Goal: Task Accomplishment & Management: Complete application form

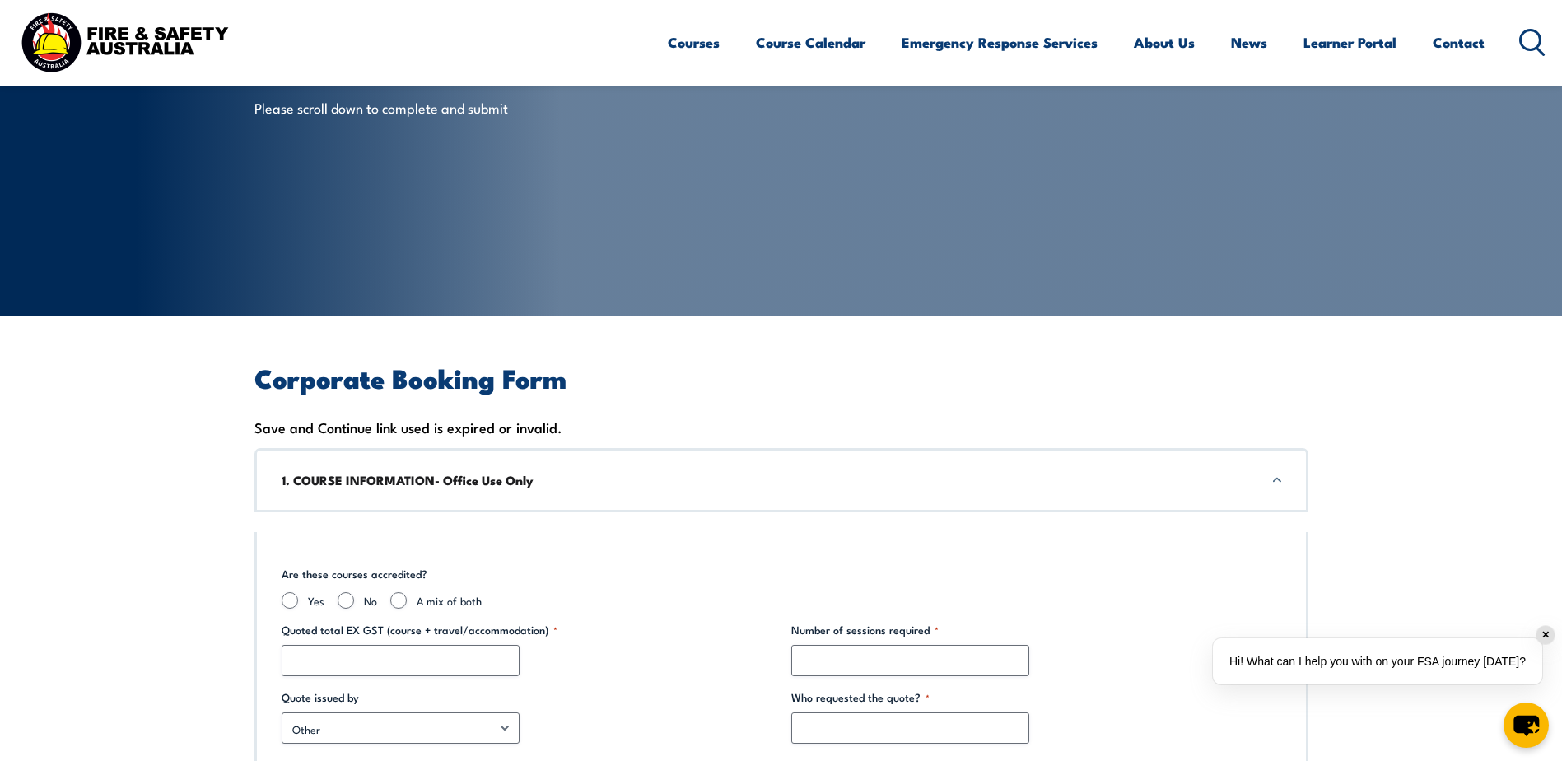
scroll to position [247, 0]
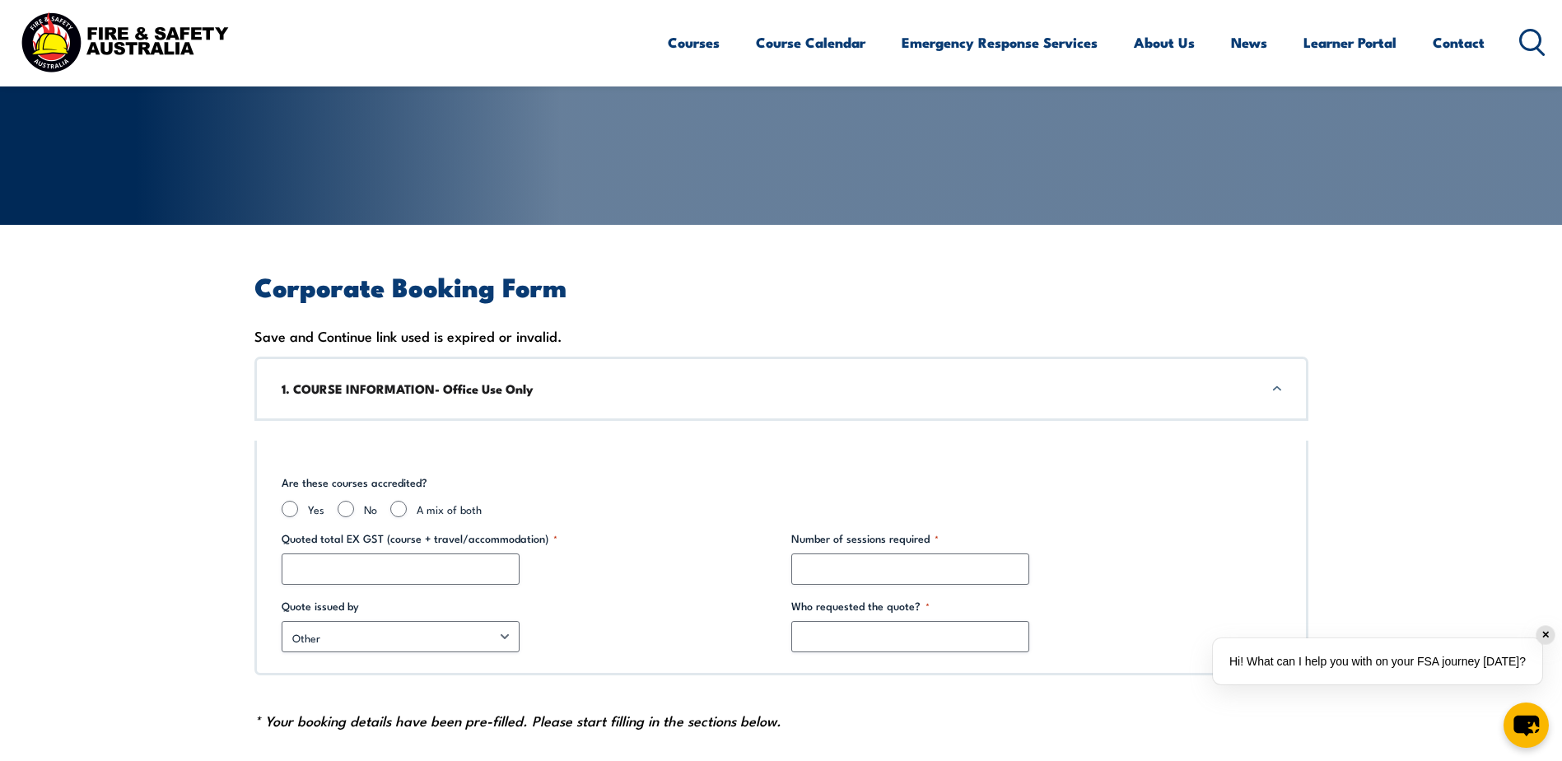
click at [673, 519] on div "Are these courses accredited? Yes No A mix of both Course(s) required (Accredit…" at bounding box center [781, 557] width 1054 height 235
click at [288, 508] on input "Yes" at bounding box center [290, 508] width 16 height 16
radio input "true"
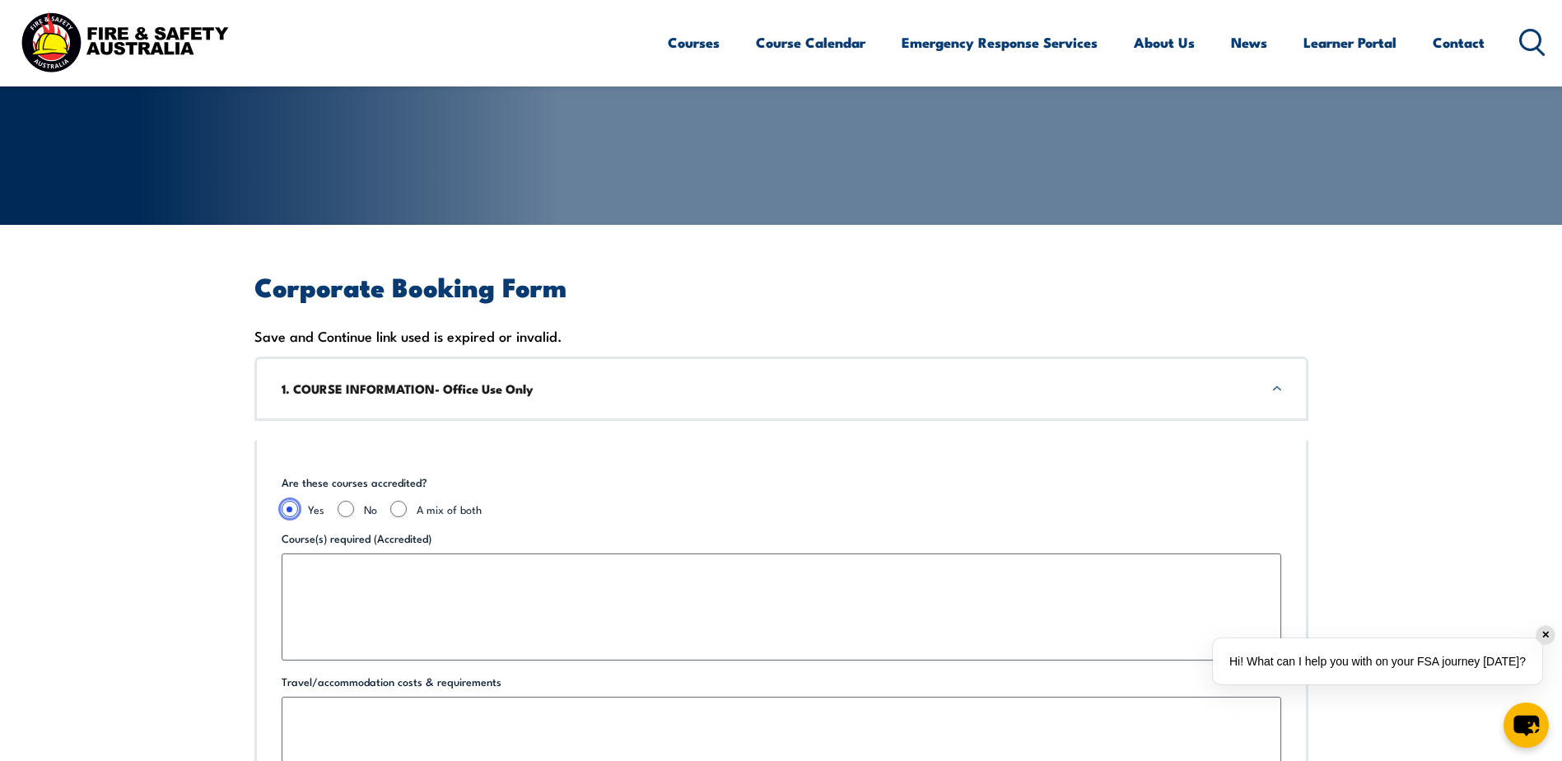
click at [288, 508] on input "Yes" at bounding box center [290, 508] width 16 height 16
click at [547, 453] on div "Are these courses accredited? Yes No A mix of both Course(s) required (Accredit…" at bounding box center [781, 700] width 1054 height 521
click at [286, 513] on input "Yes" at bounding box center [290, 508] width 16 height 16
click at [291, 510] on input "Yes" at bounding box center [290, 508] width 16 height 16
click at [1278, 390] on div "1. COURSE INFORMATION- Office Use Only" at bounding box center [781, 388] width 1054 height 64
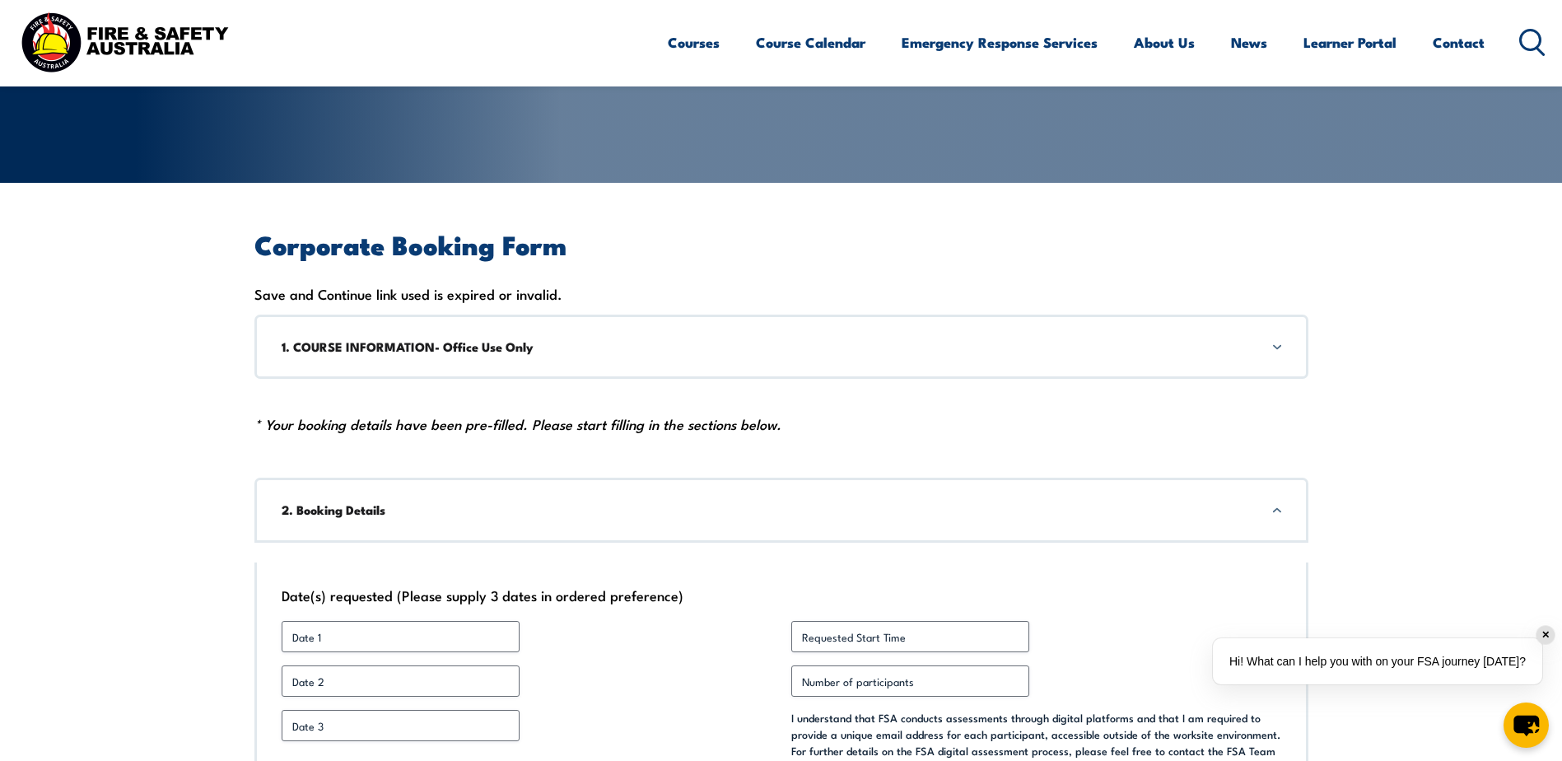
scroll to position [412, 0]
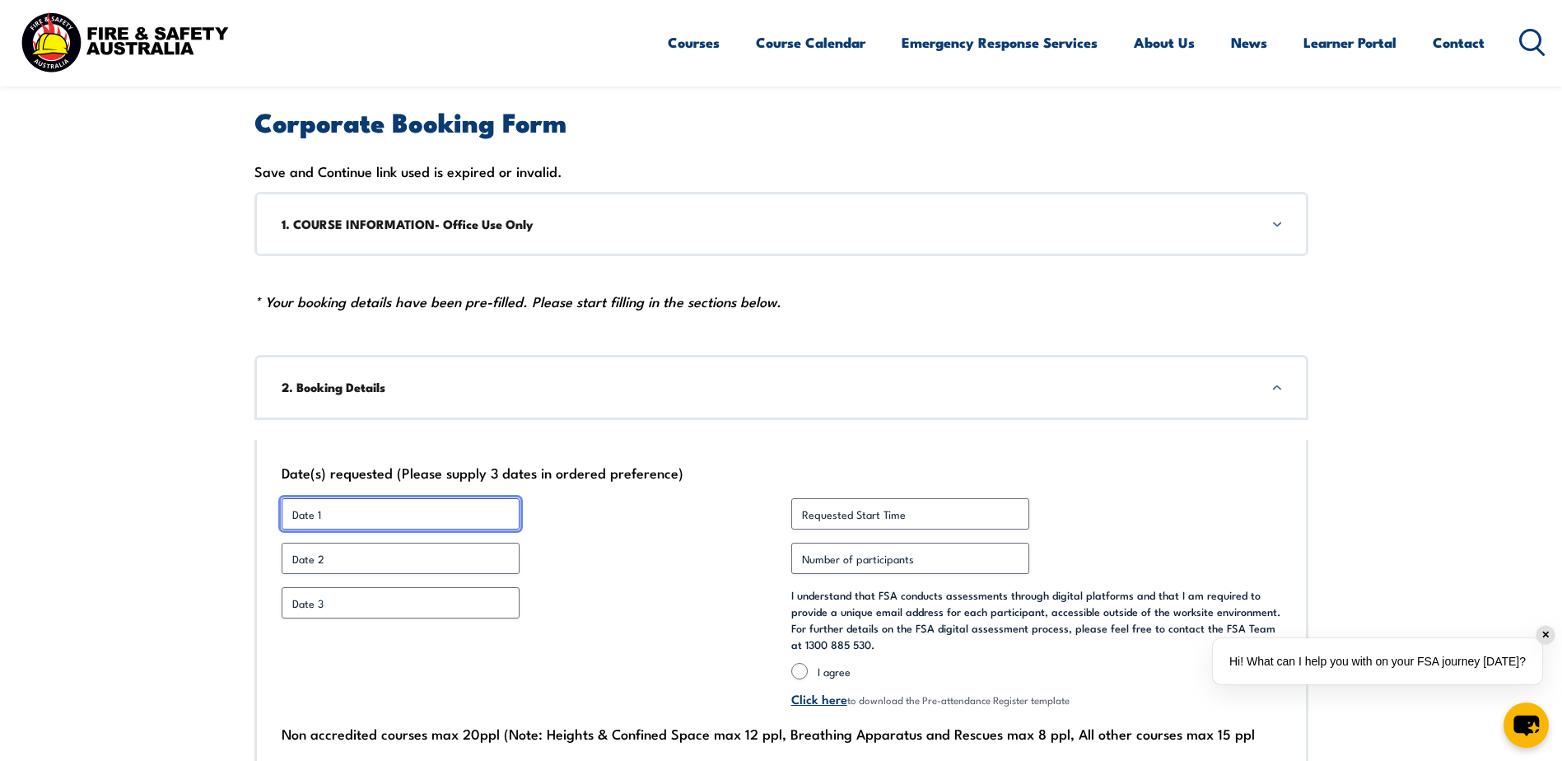
click at [344, 513] on input "Date 1 *" at bounding box center [401, 513] width 238 height 31
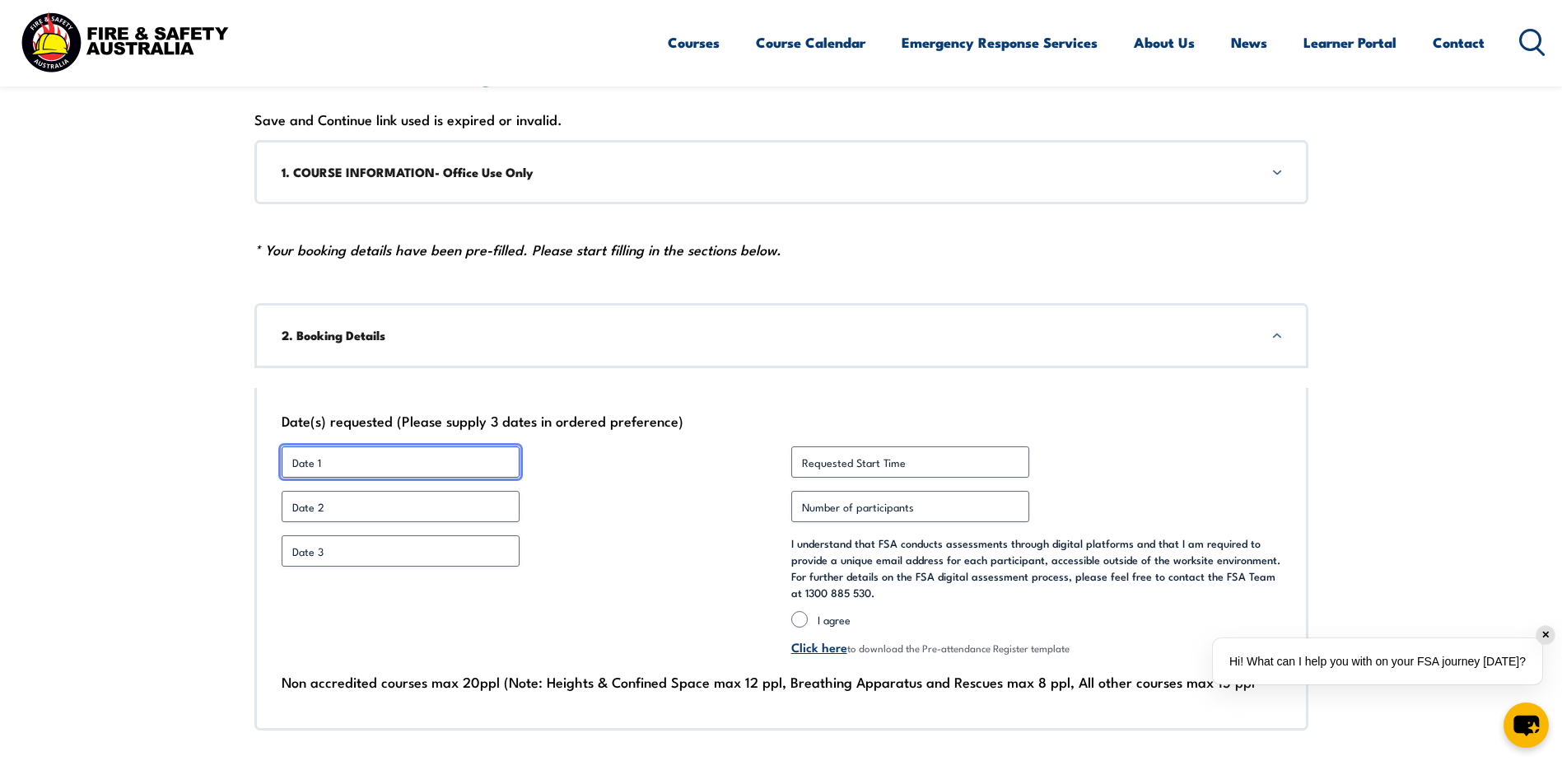
scroll to position [741, 0]
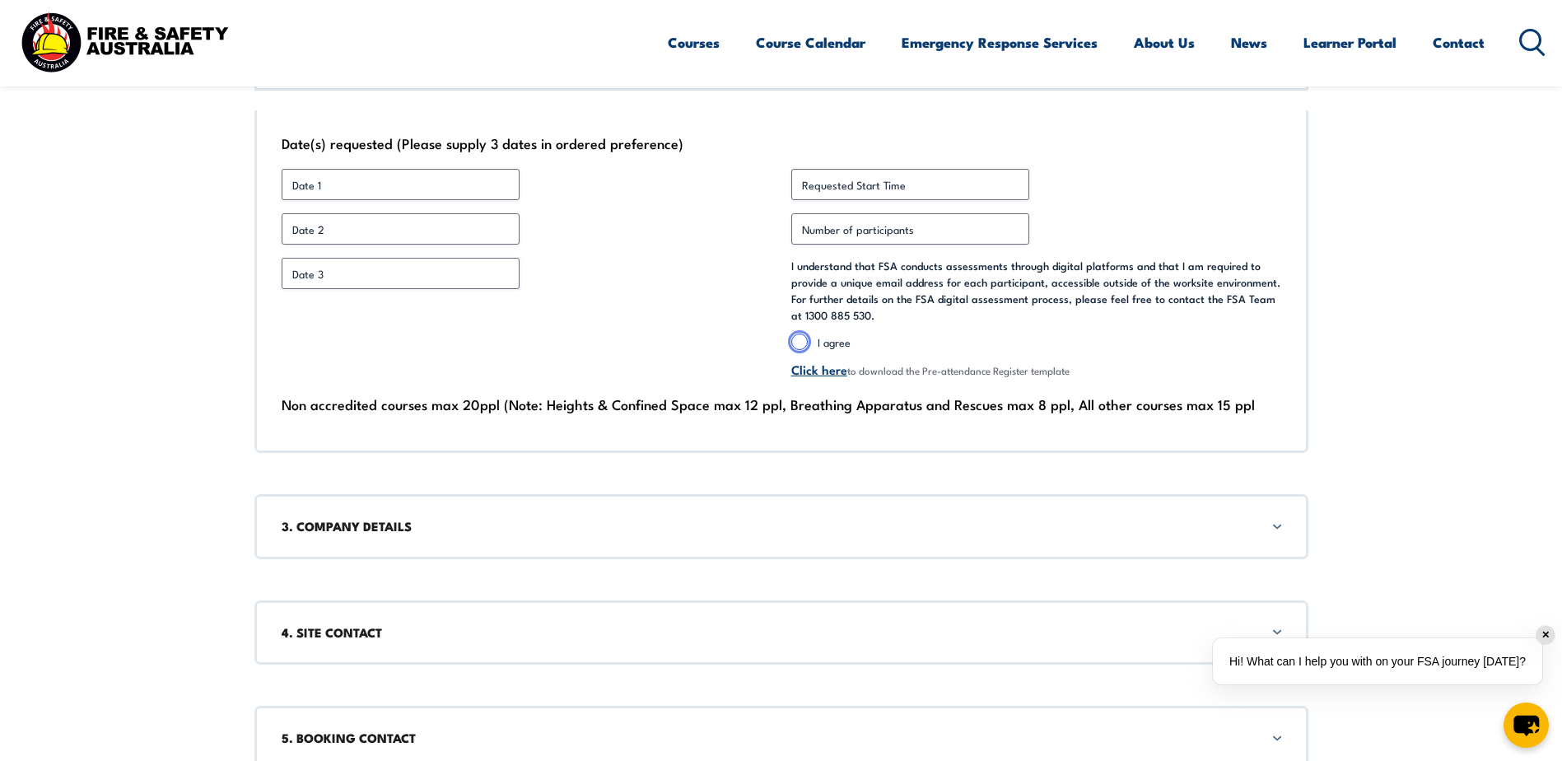
click at [800, 333] on input "I agree" at bounding box center [799, 341] width 16 height 16
radio input "true"
click at [918, 183] on input "Requested Start Time *" at bounding box center [910, 184] width 238 height 31
type input "8:00"
click at [840, 230] on input "Number of participants *" at bounding box center [910, 228] width 238 height 31
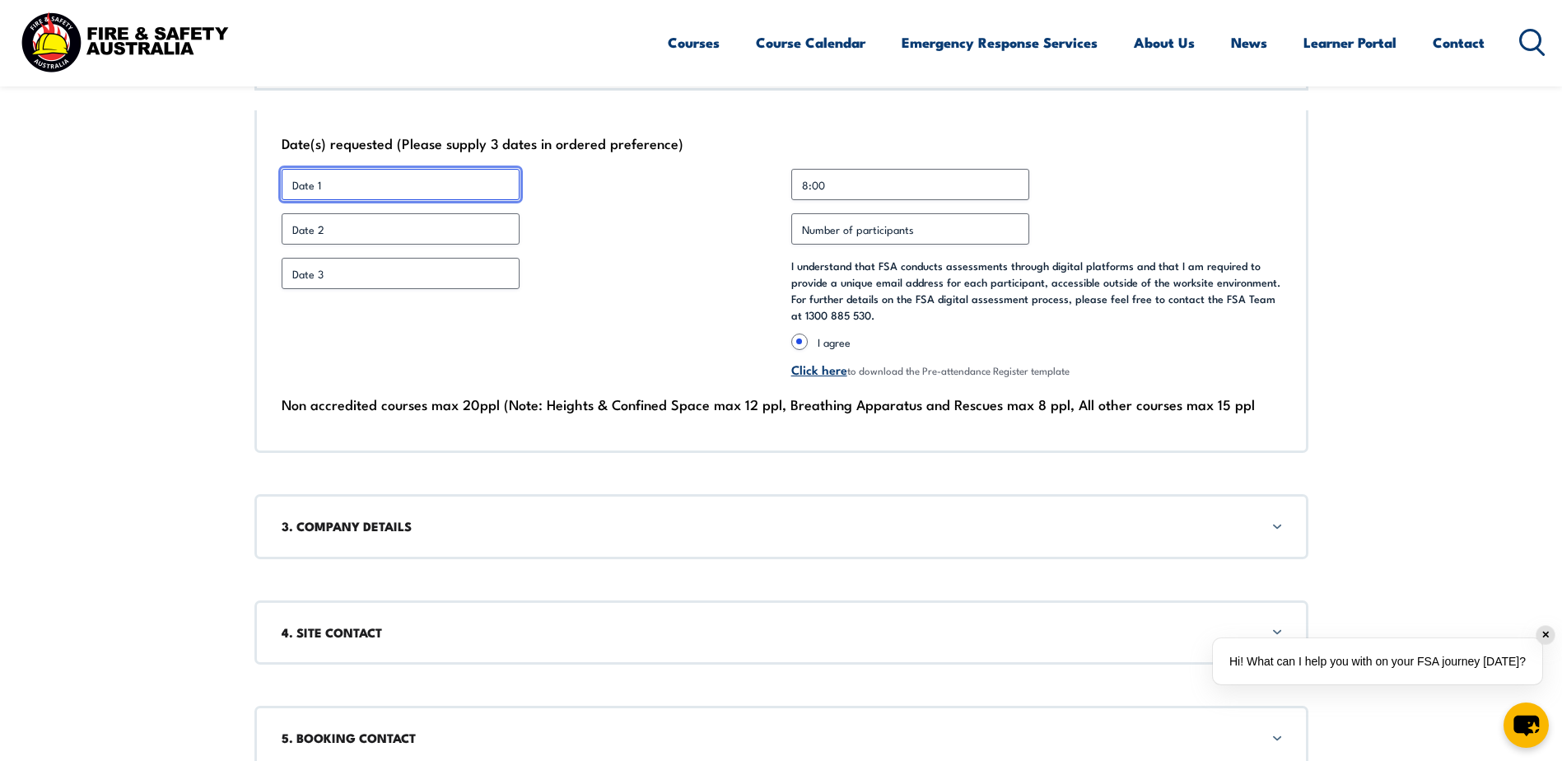
click at [305, 176] on input "Date 1 *" at bounding box center [401, 184] width 238 height 31
click at [347, 184] on input "Date 1 *" at bounding box center [401, 184] width 238 height 31
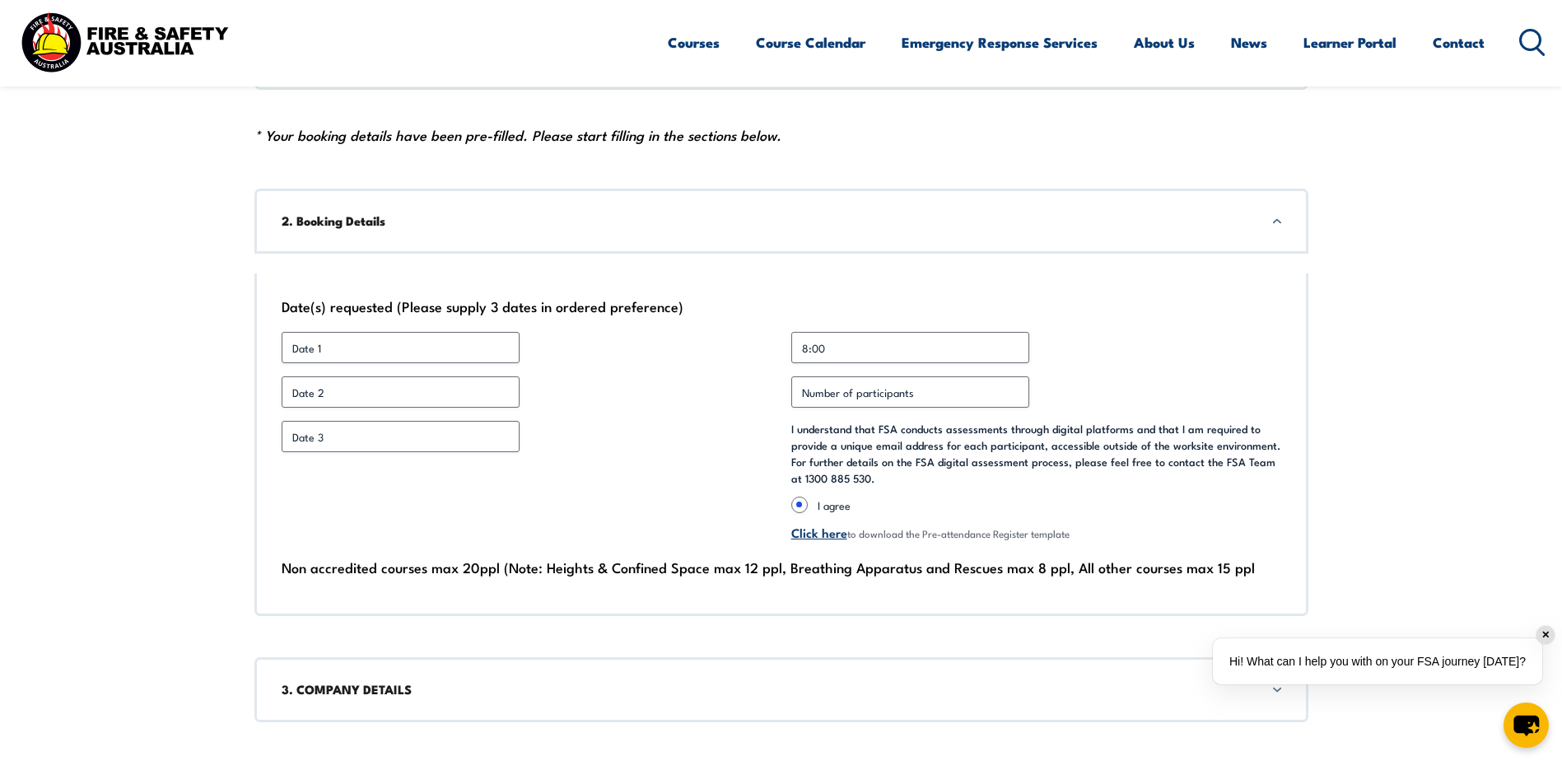
scroll to position [576, 0]
click at [317, 358] on input "Date 1 *" at bounding box center [401, 348] width 238 height 31
type input "[DATE]"
click at [463, 552] on div "Date(s) requested (Please supply 3 dates in ordered preference) Date 1 * [DATE]…" at bounding box center [781, 446] width 1054 height 342
drag, startPoint x: 463, startPoint y: 552, endPoint x: 619, endPoint y: 503, distance: 164.0
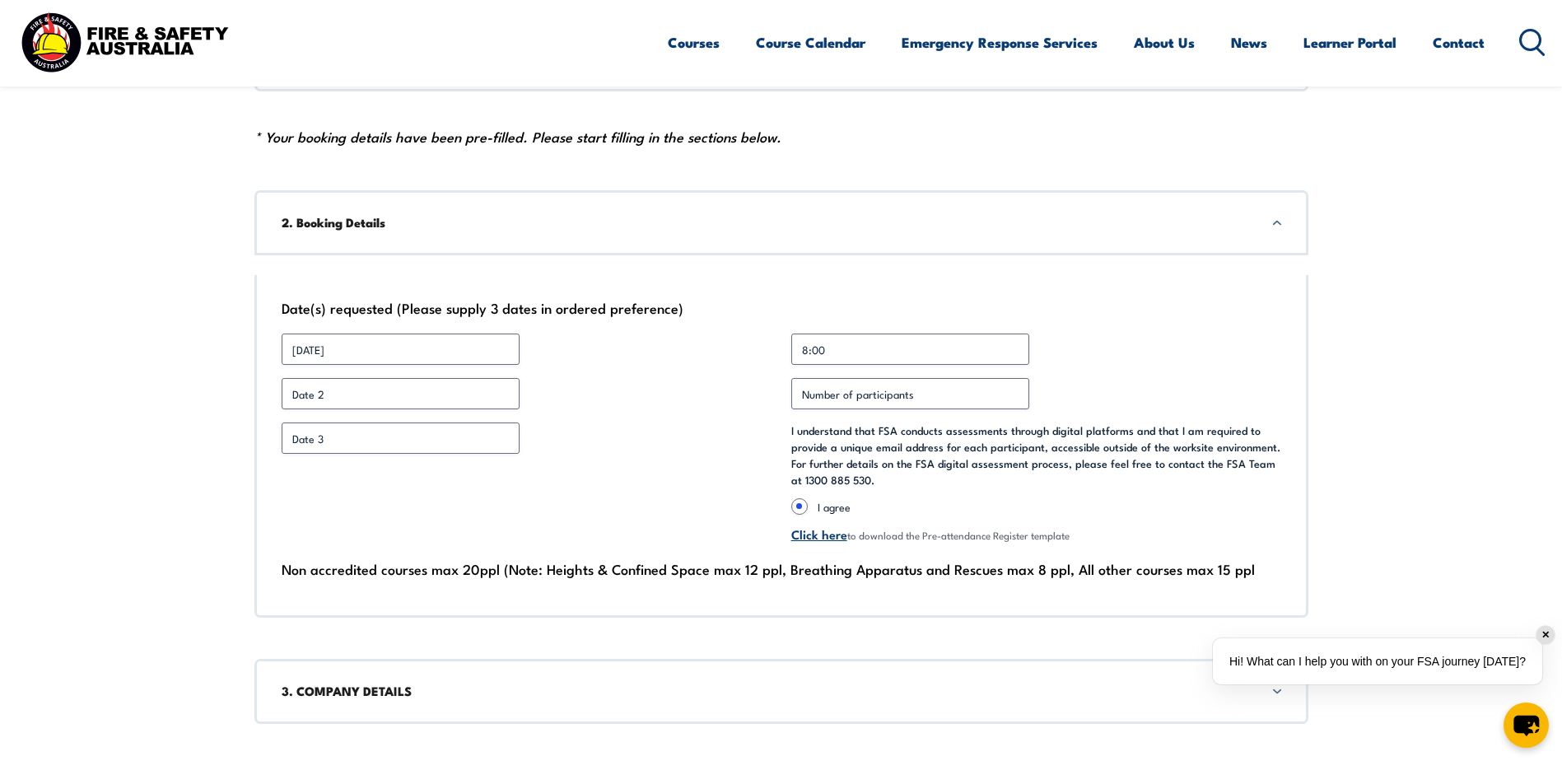
click at [619, 503] on div "Date 3 *" at bounding box center [527, 482] width 490 height 121
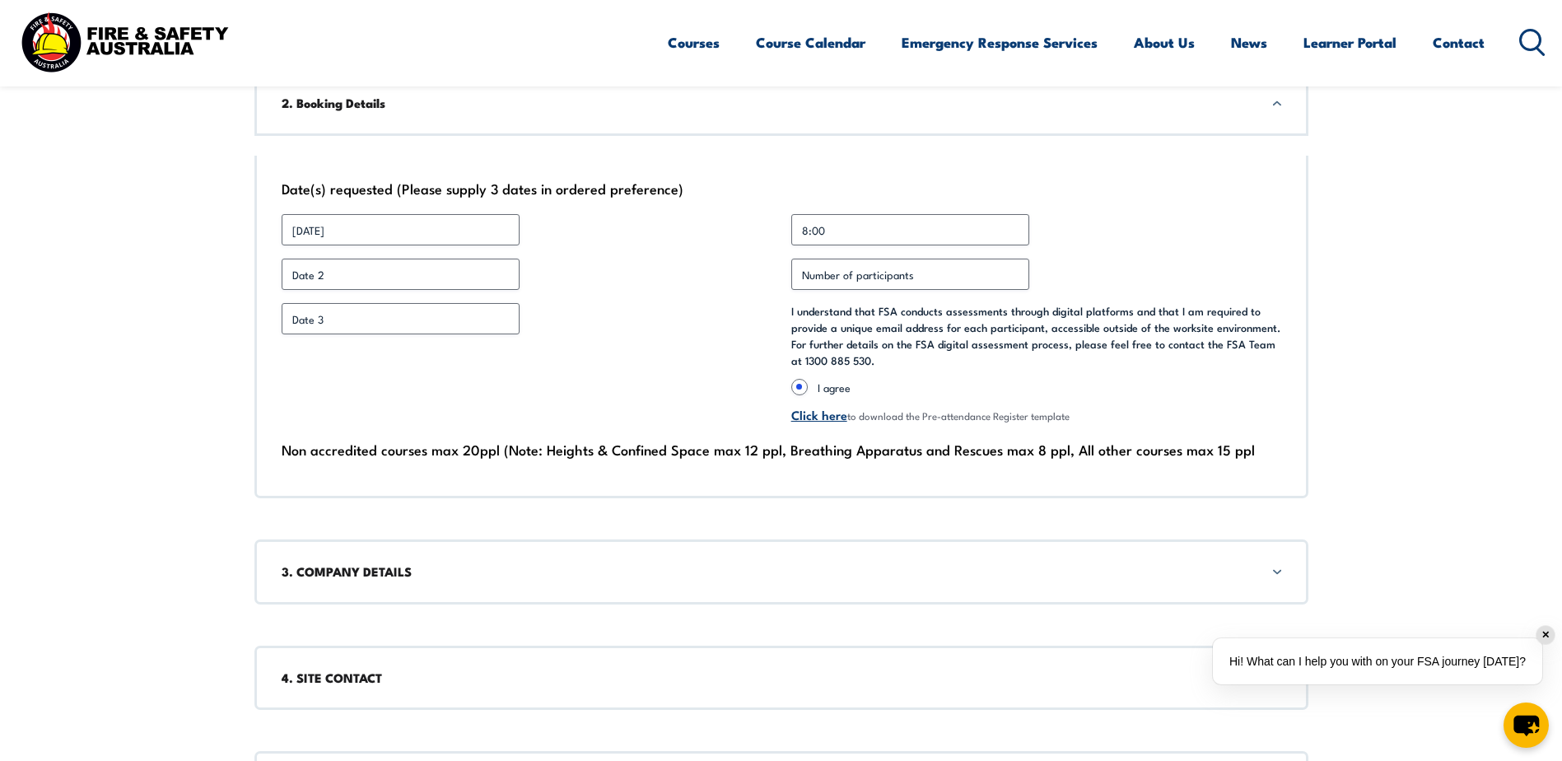
scroll to position [823, 0]
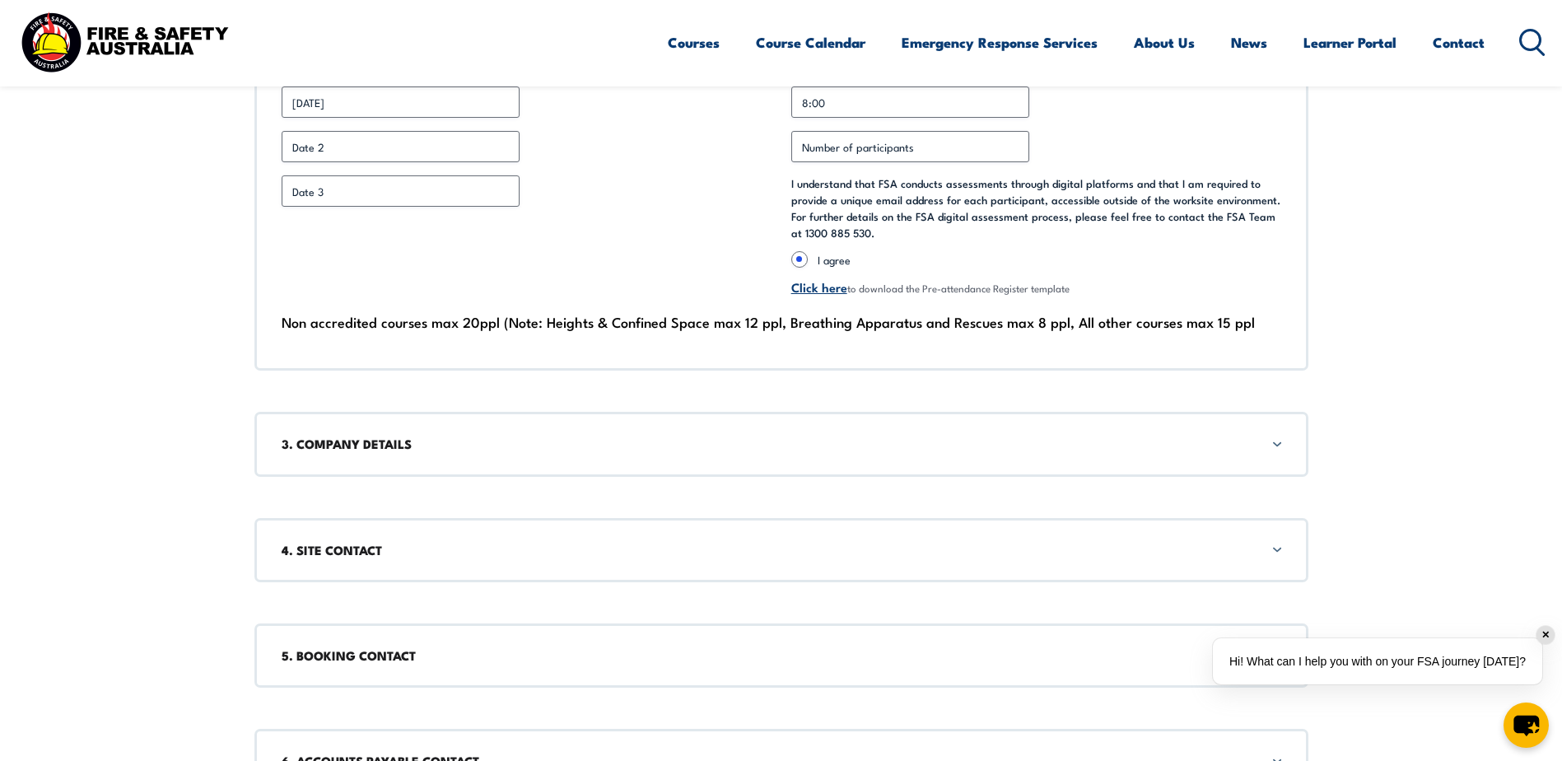
click at [1280, 437] on h3 "3. COMPANY DETAILS" at bounding box center [781, 444] width 999 height 18
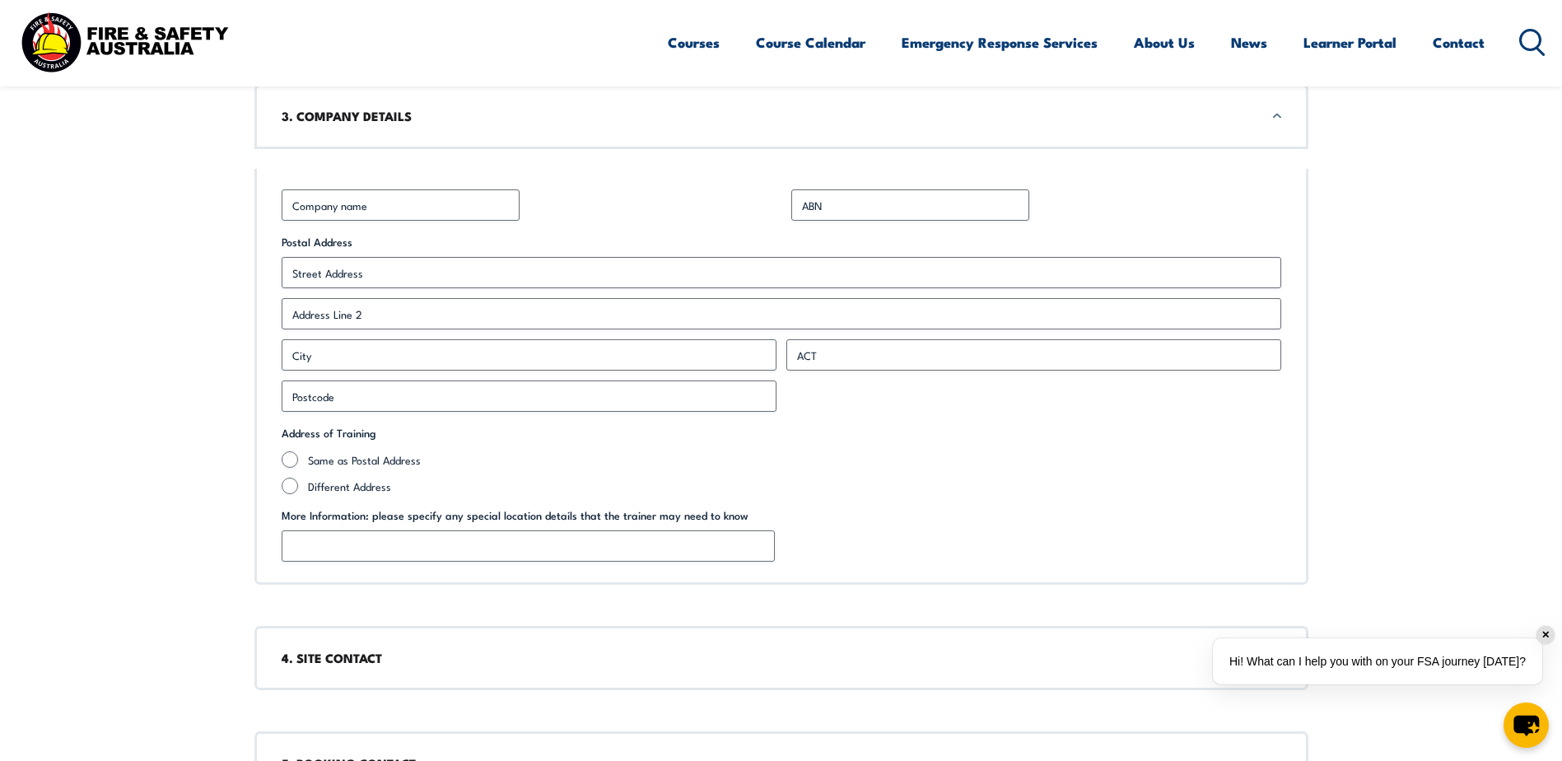
scroll to position [1152, 0]
click at [326, 190] on input "Business Name *" at bounding box center [401, 203] width 238 height 31
type input "Four Pillars Gin"
type input "[STREET_ADDRESS]"
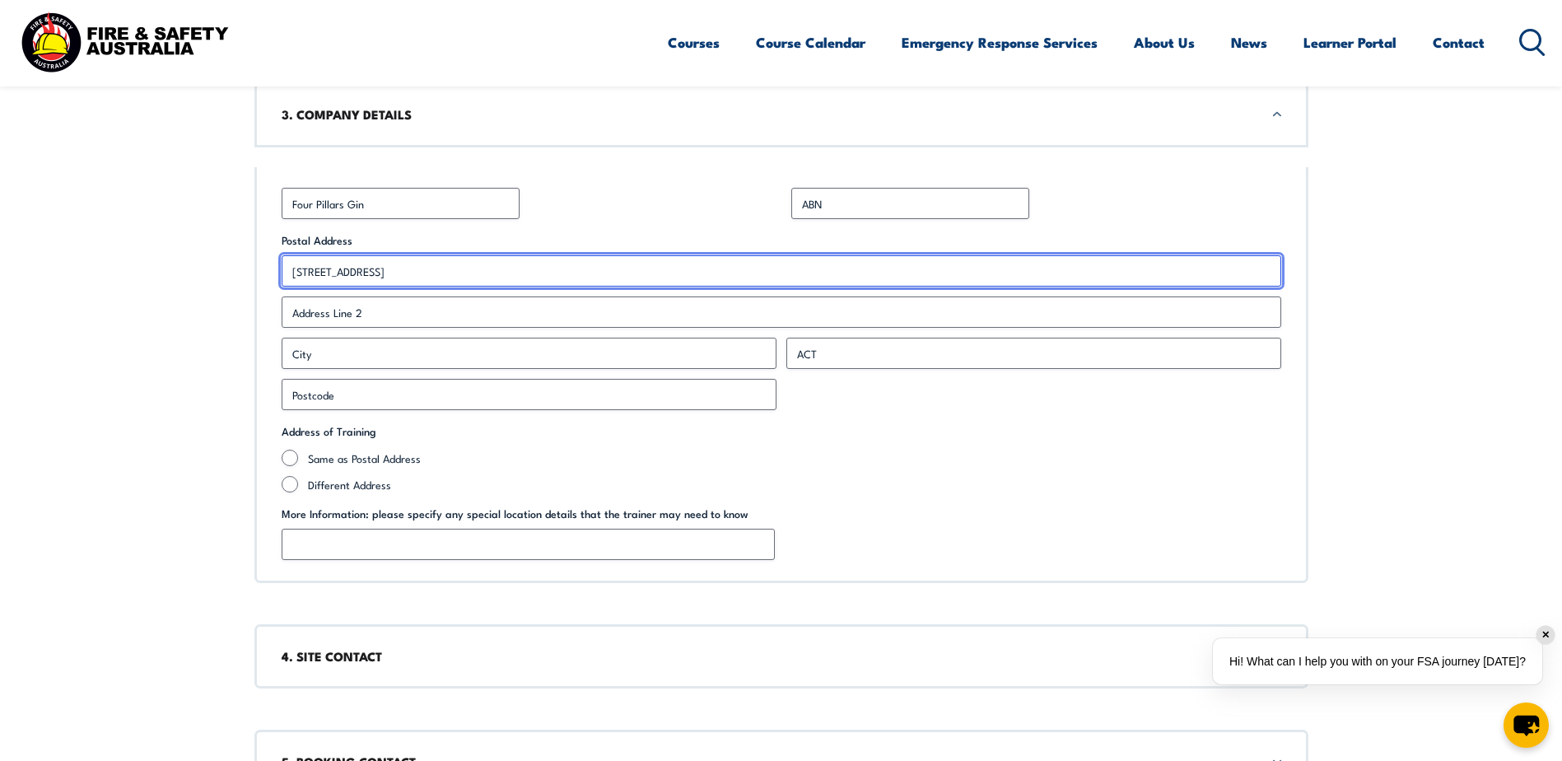
type input "healesville"
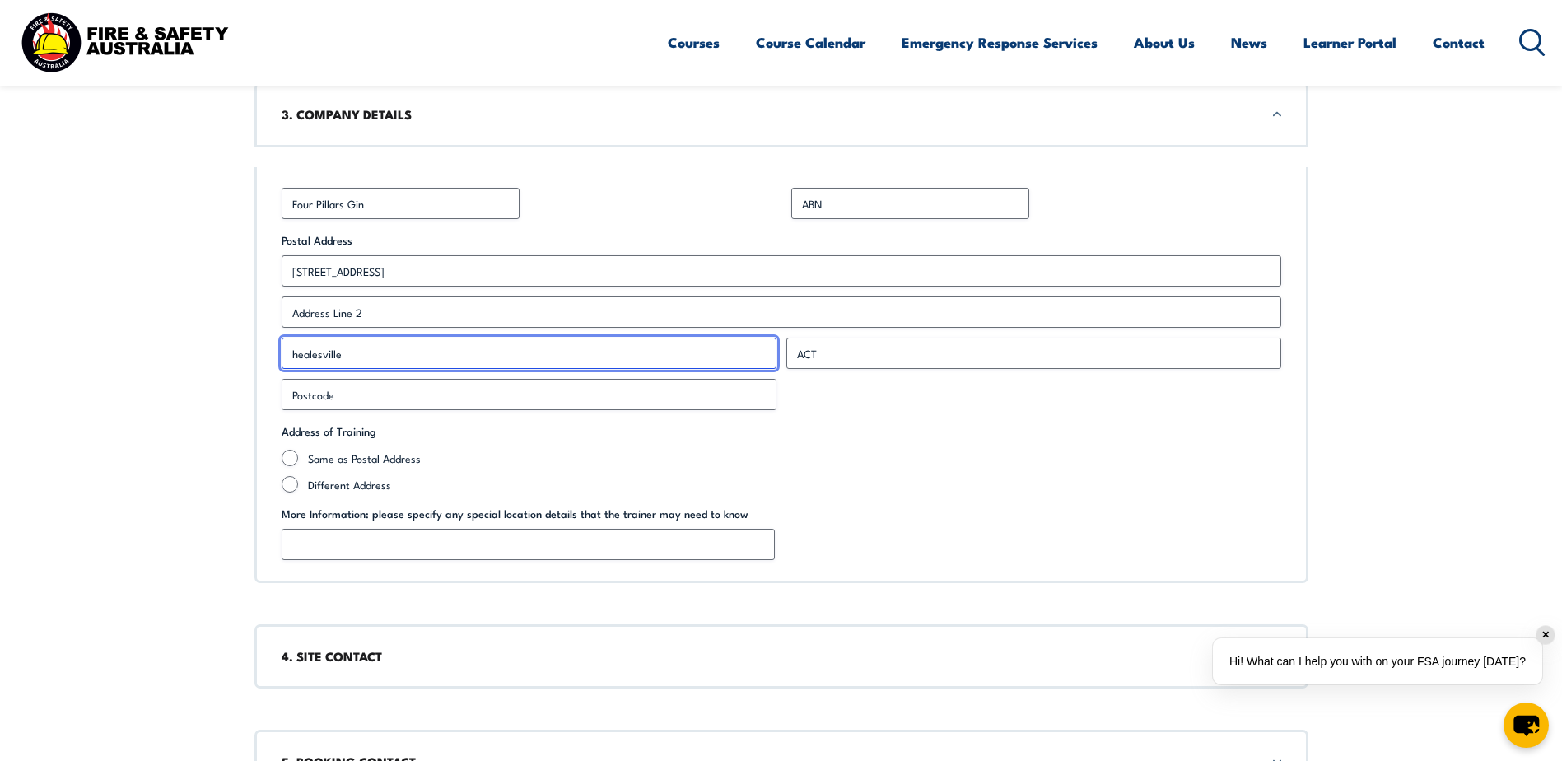
type input "3777"
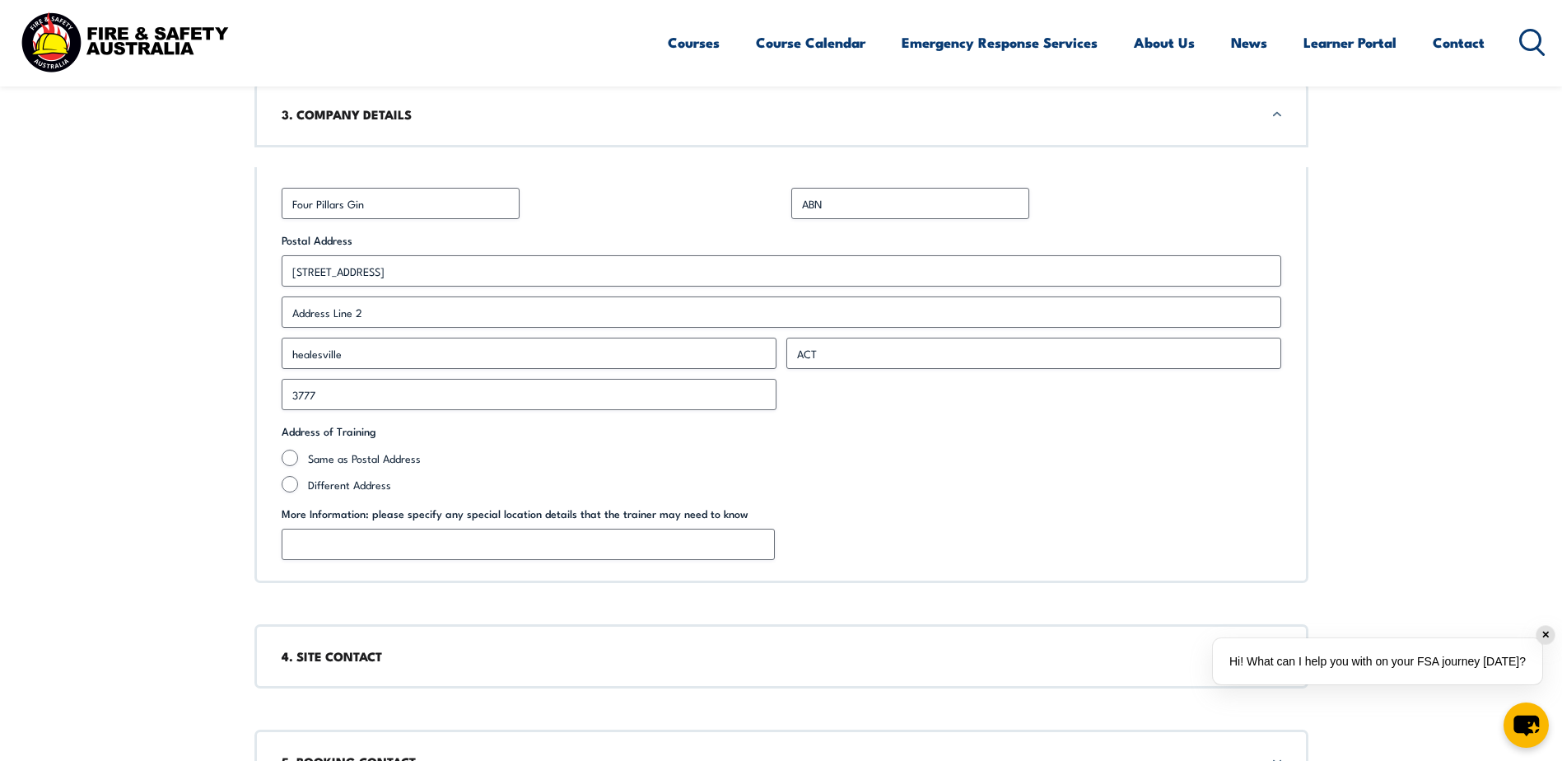
click at [901, 434] on fieldset "Address of Training Same as Postal Address Different Address" at bounding box center [781, 457] width 999 height 69
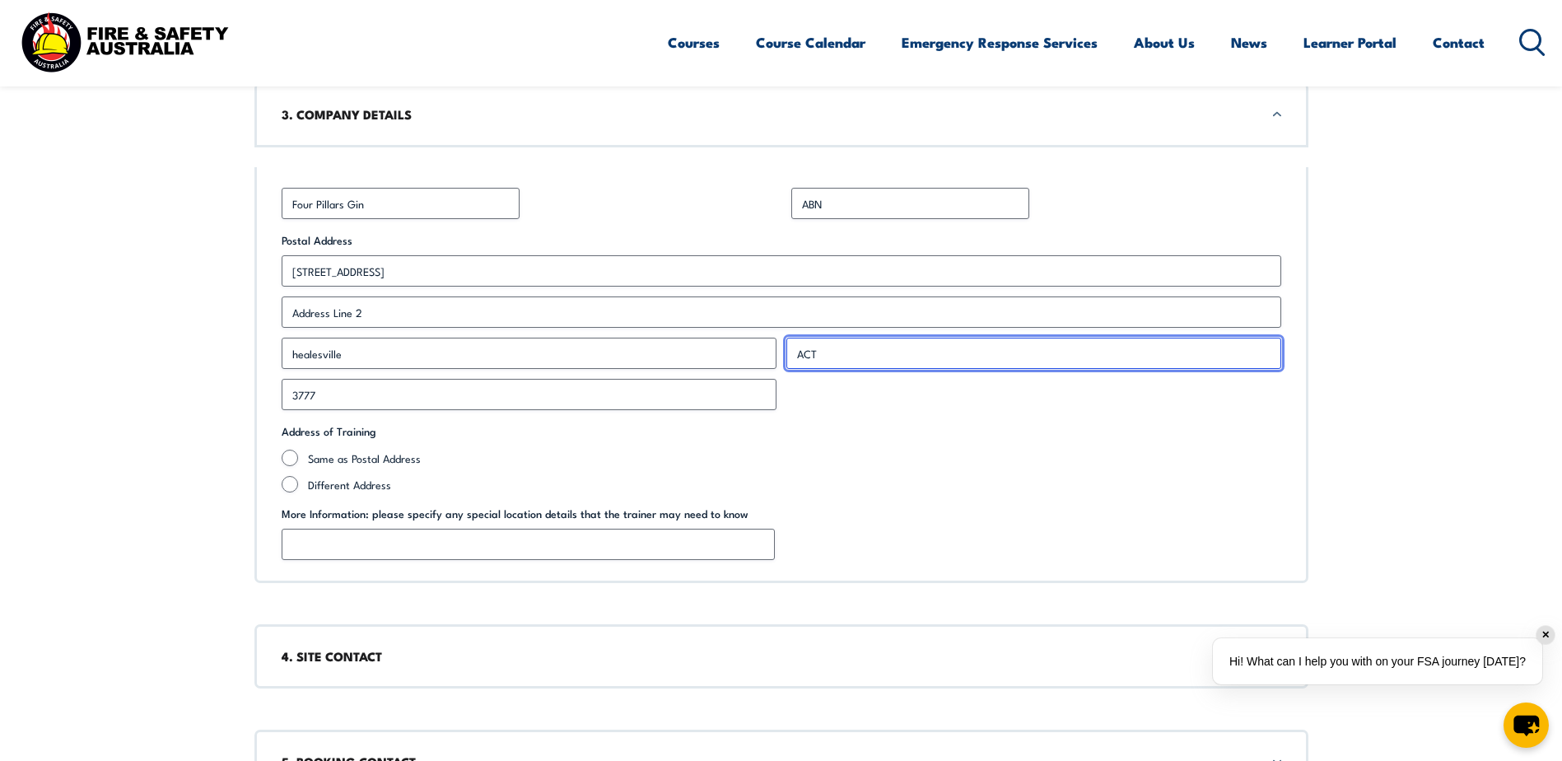
click at [829, 350] on input "ACT" at bounding box center [1033, 353] width 495 height 31
type input "vic"
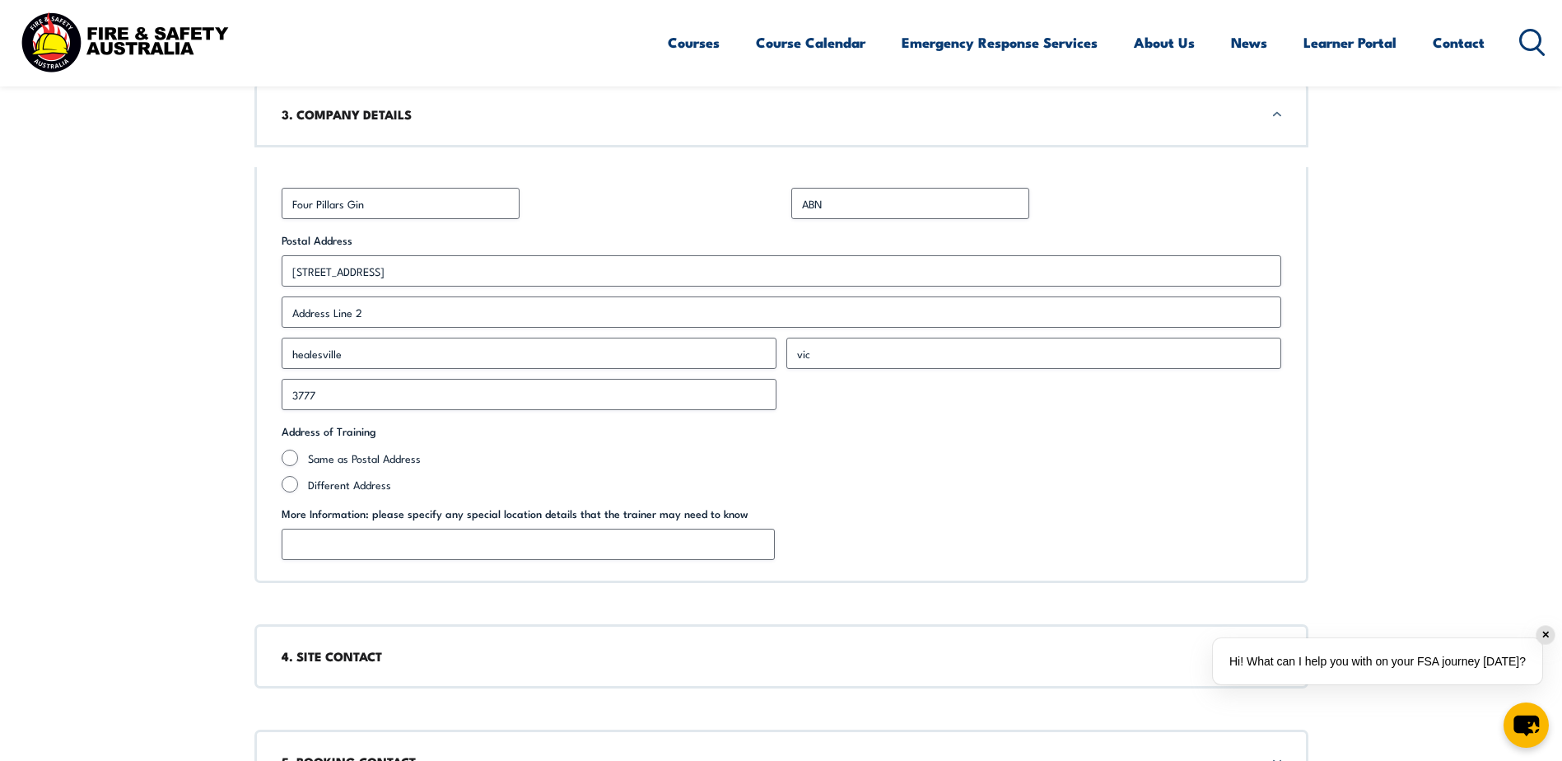
click at [740, 464] on label "Same as Postal Address" at bounding box center [794, 457] width 973 height 16
click at [298, 464] on input "Same as Postal Address" at bounding box center [290, 457] width 16 height 16
radio input "true"
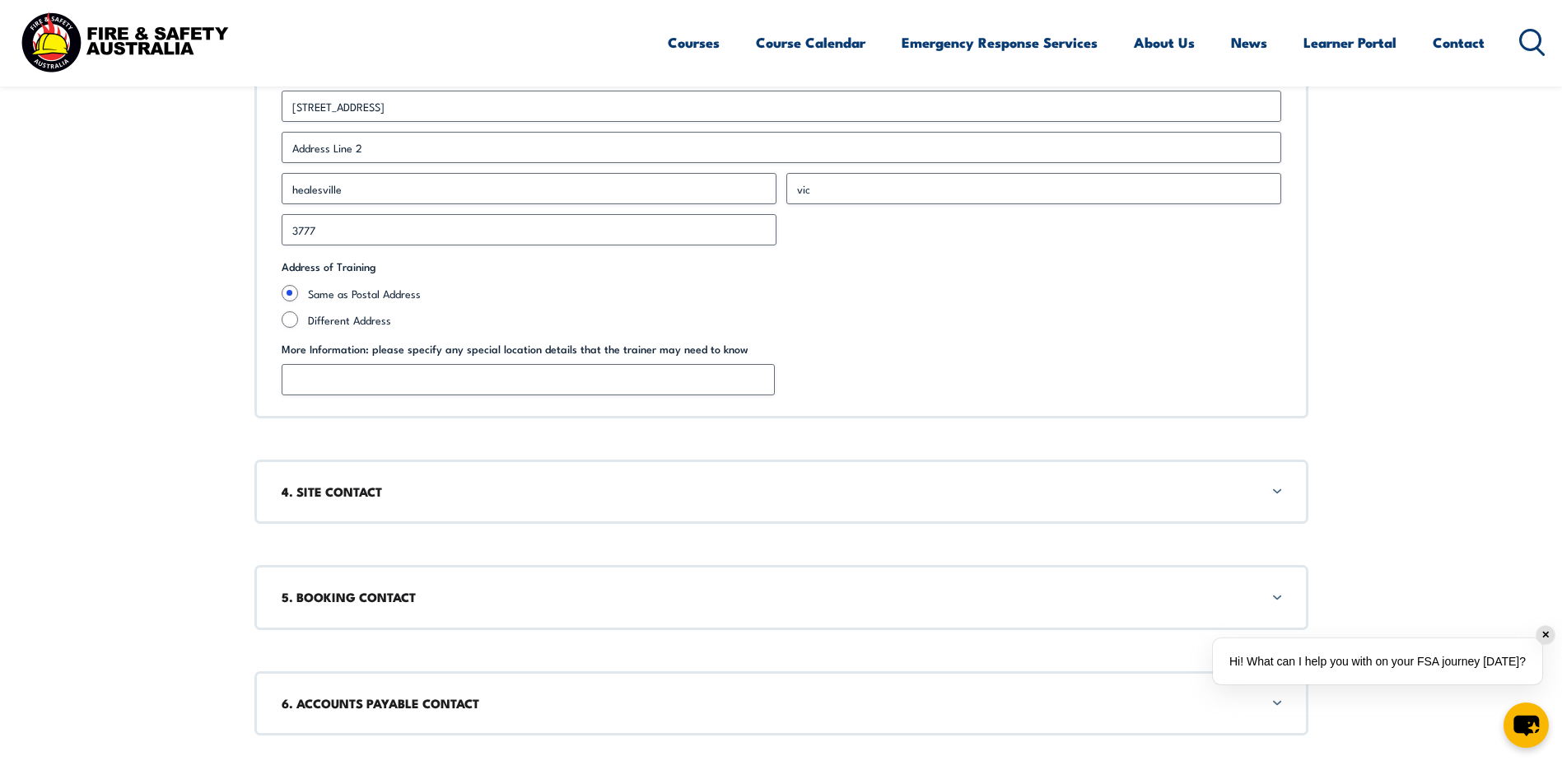
click at [514, 485] on h3 "4. SITE CONTACT" at bounding box center [781, 491] width 999 height 18
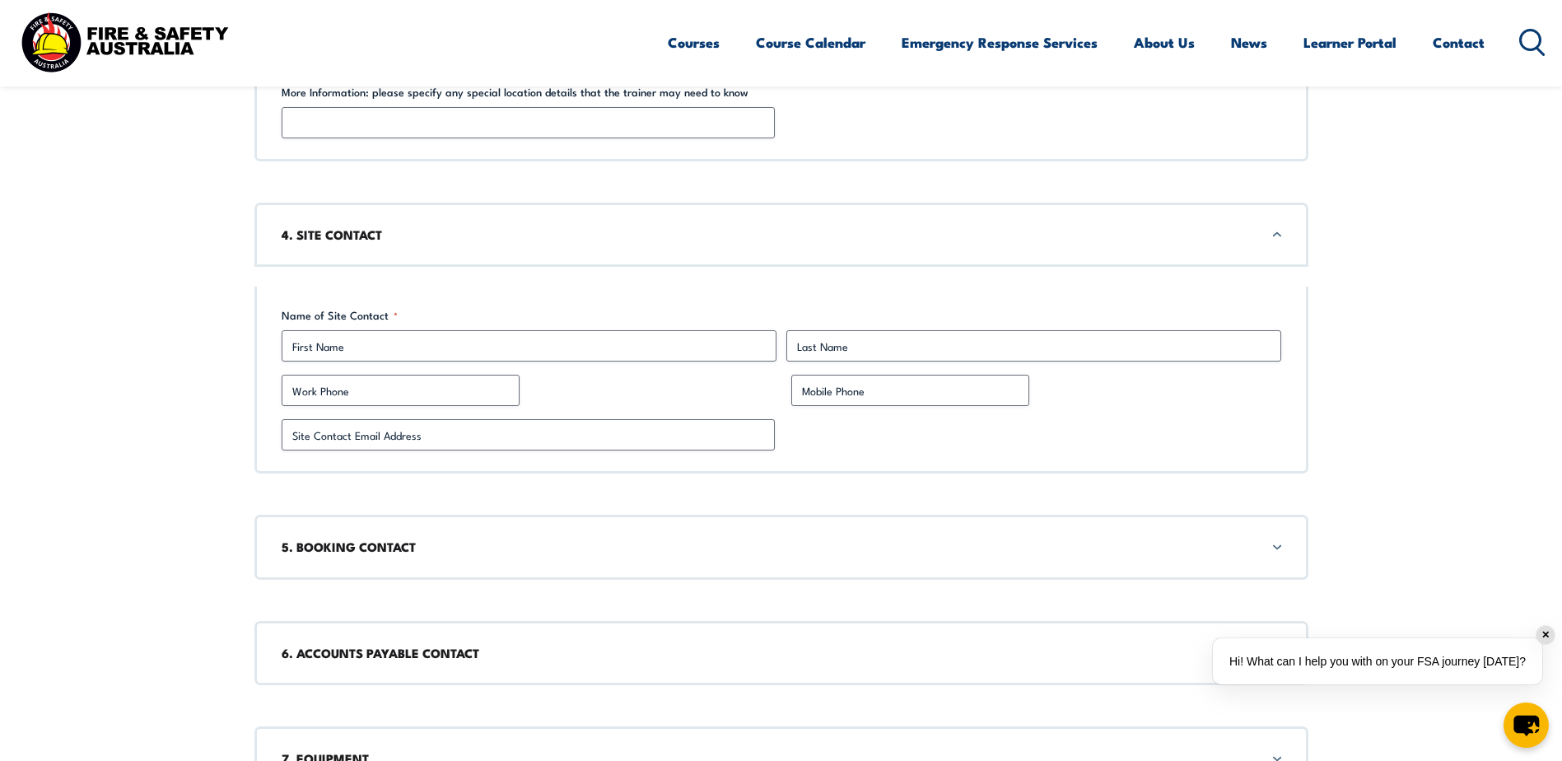
scroll to position [1612, 0]
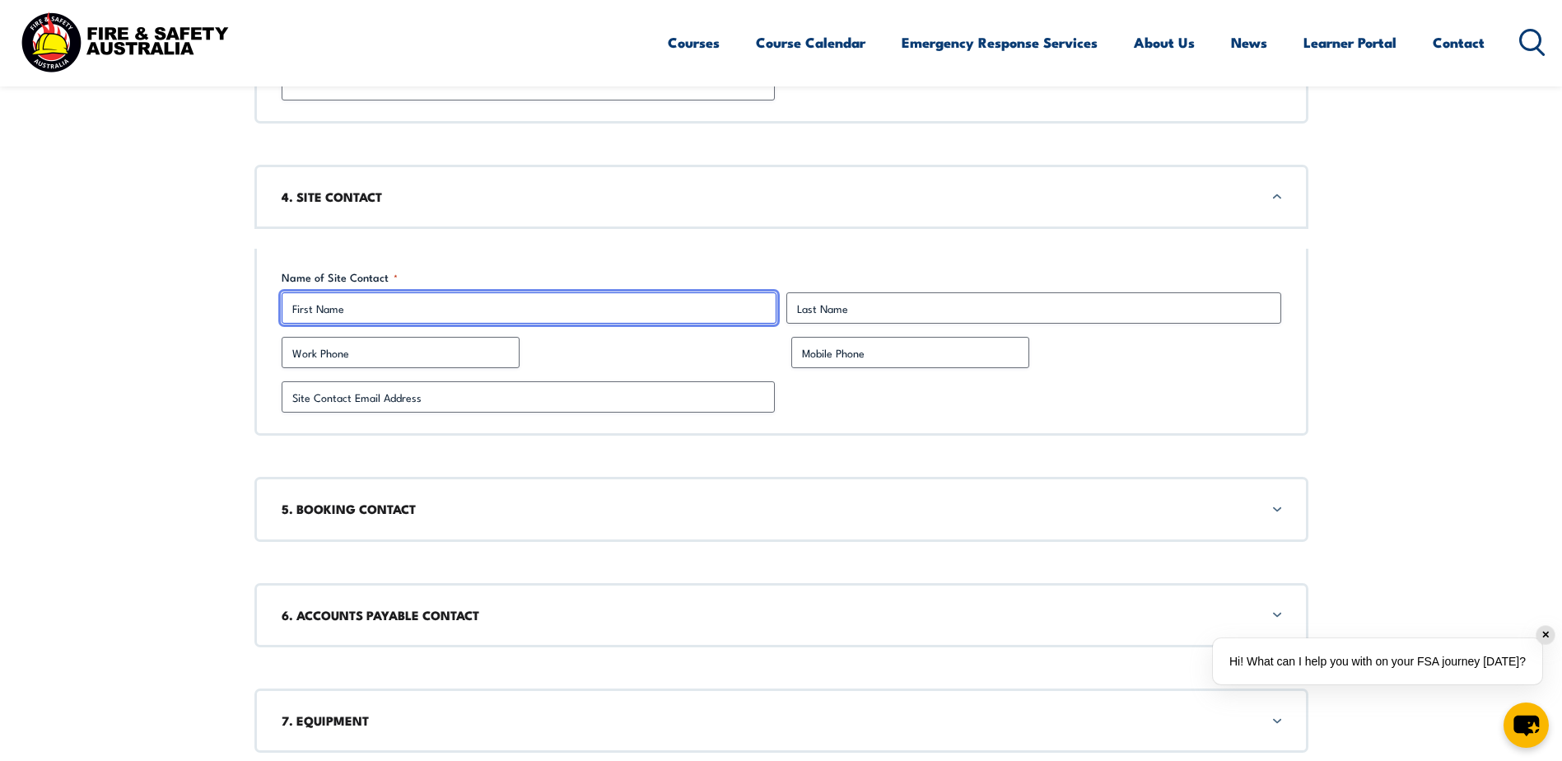
click at [343, 308] on input "First" at bounding box center [529, 307] width 495 height 31
type input "[PERSON_NAME]"
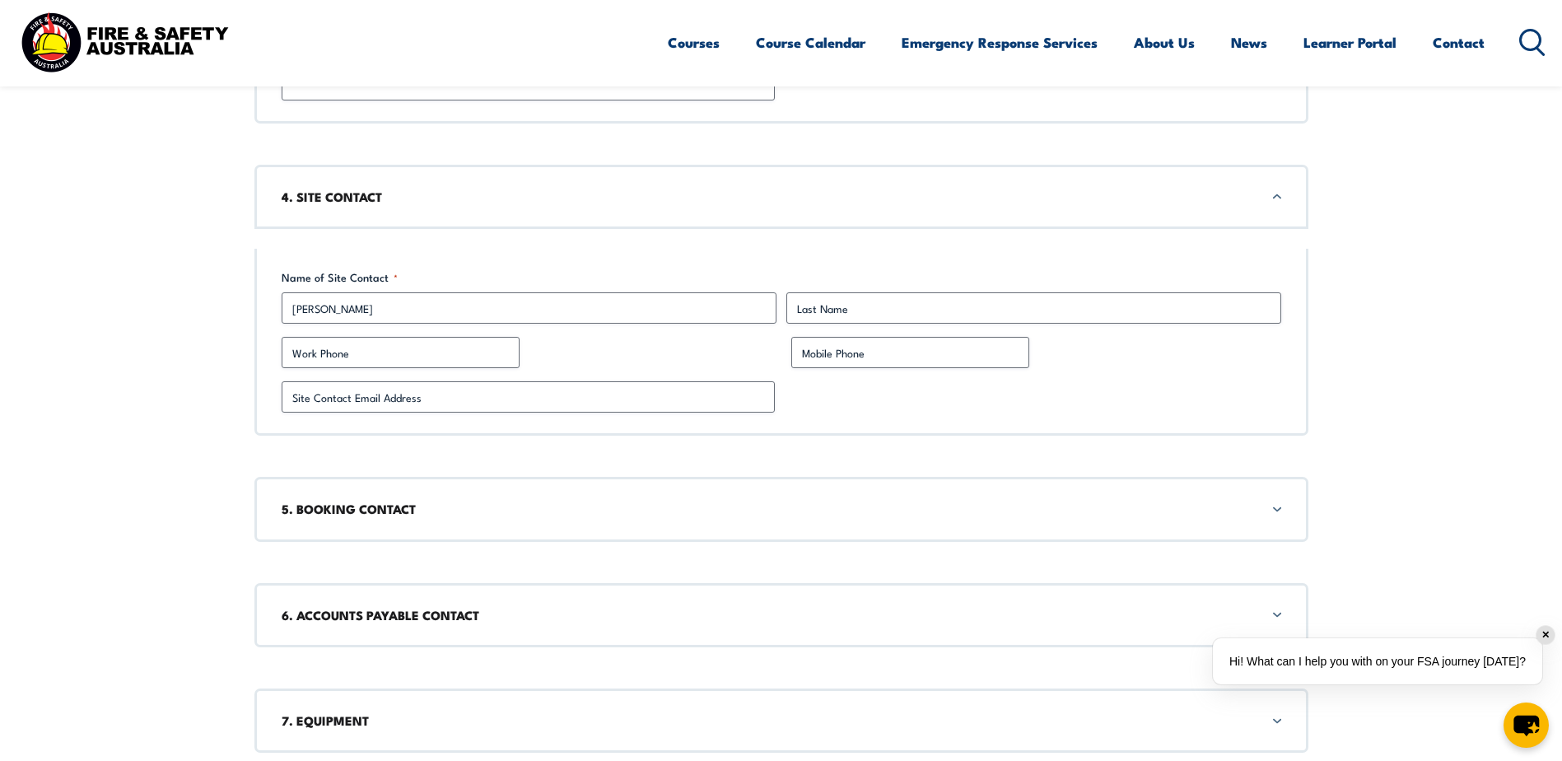
type input "[GEOGRAPHIC_DATA]"
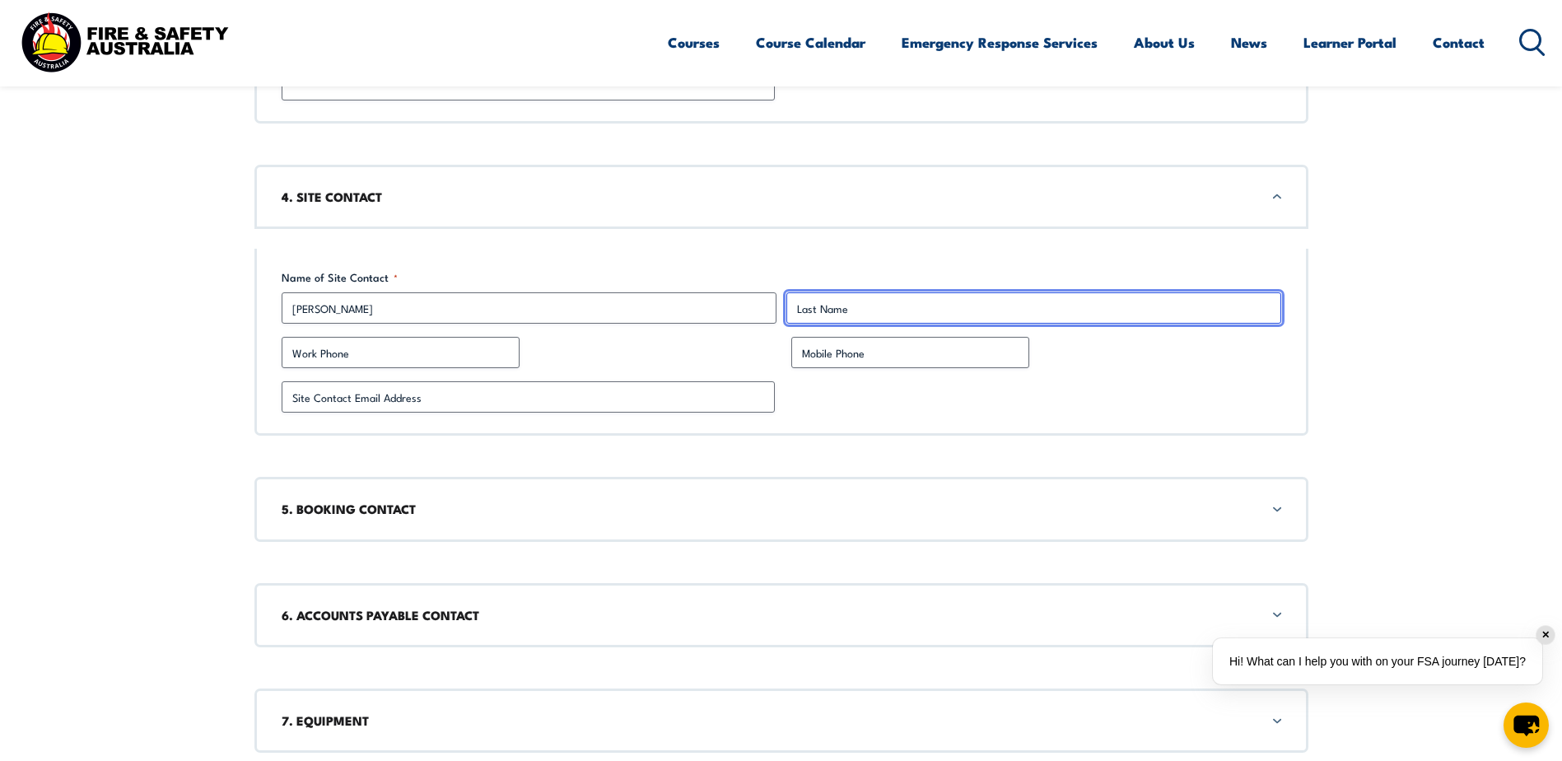
type input "[PERSON_NAME]"
type input "0429413093"
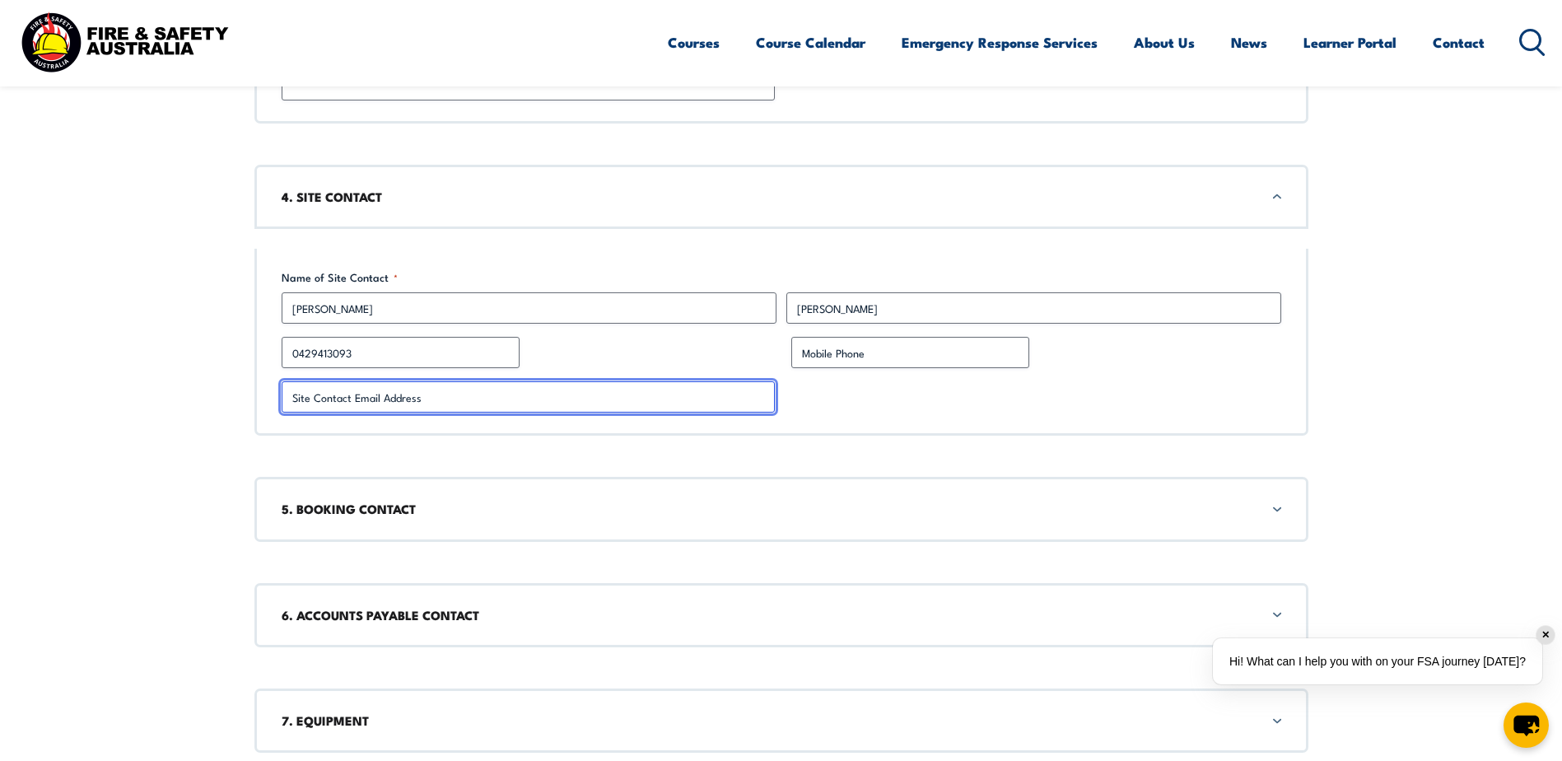
type input "[PERSON_NAME][EMAIL_ADDRESS][PERSON_NAME][DOMAIN_NAME]"
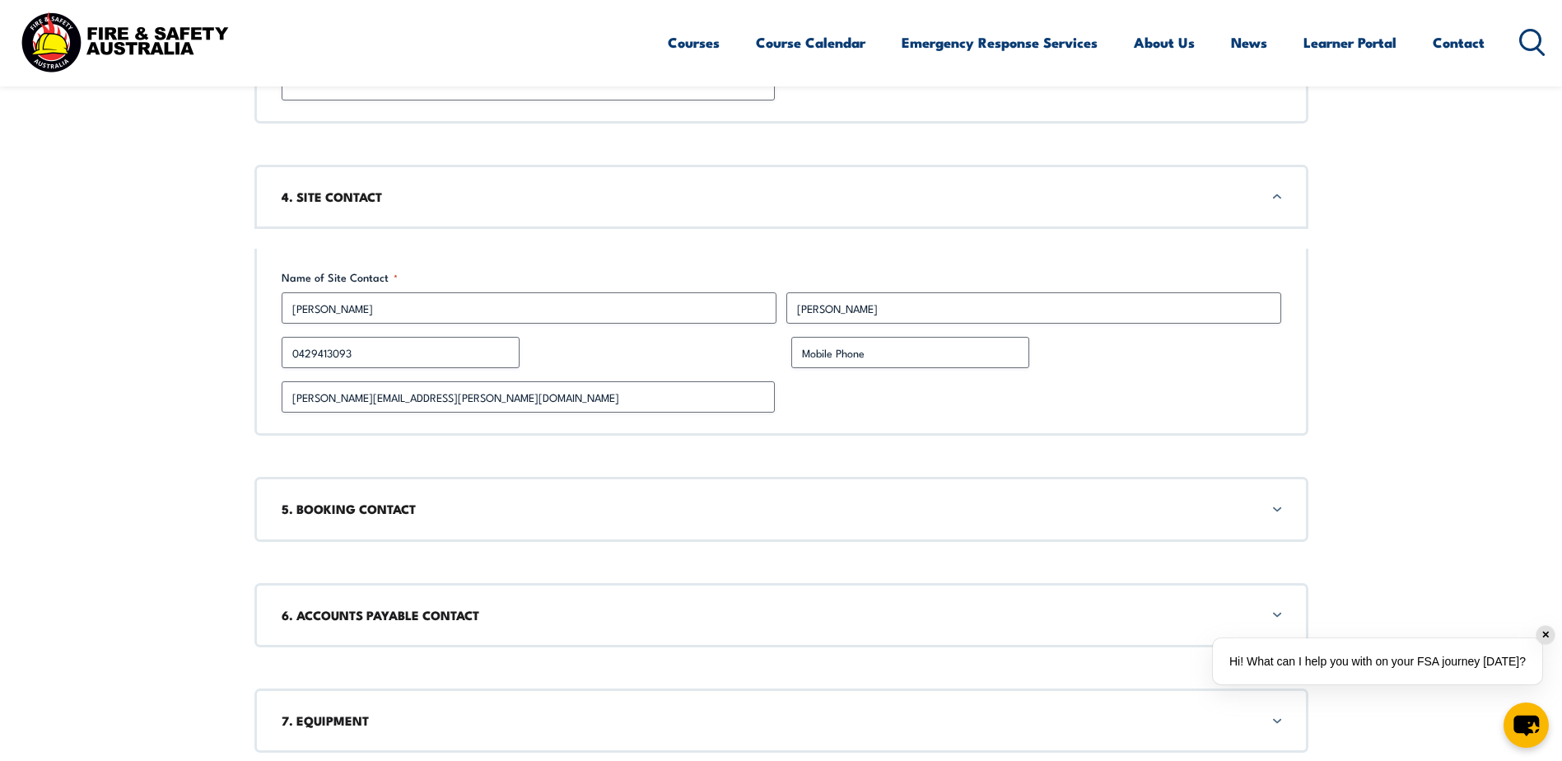
click at [844, 336] on div "Name of Site Contact * [PERSON_NAME] First [PERSON_NAME] Last Work Phone [PHONE…" at bounding box center [781, 342] width 1054 height 187
click at [344, 510] on h3 "5. BOOKING CONTACT" at bounding box center [781, 509] width 999 height 18
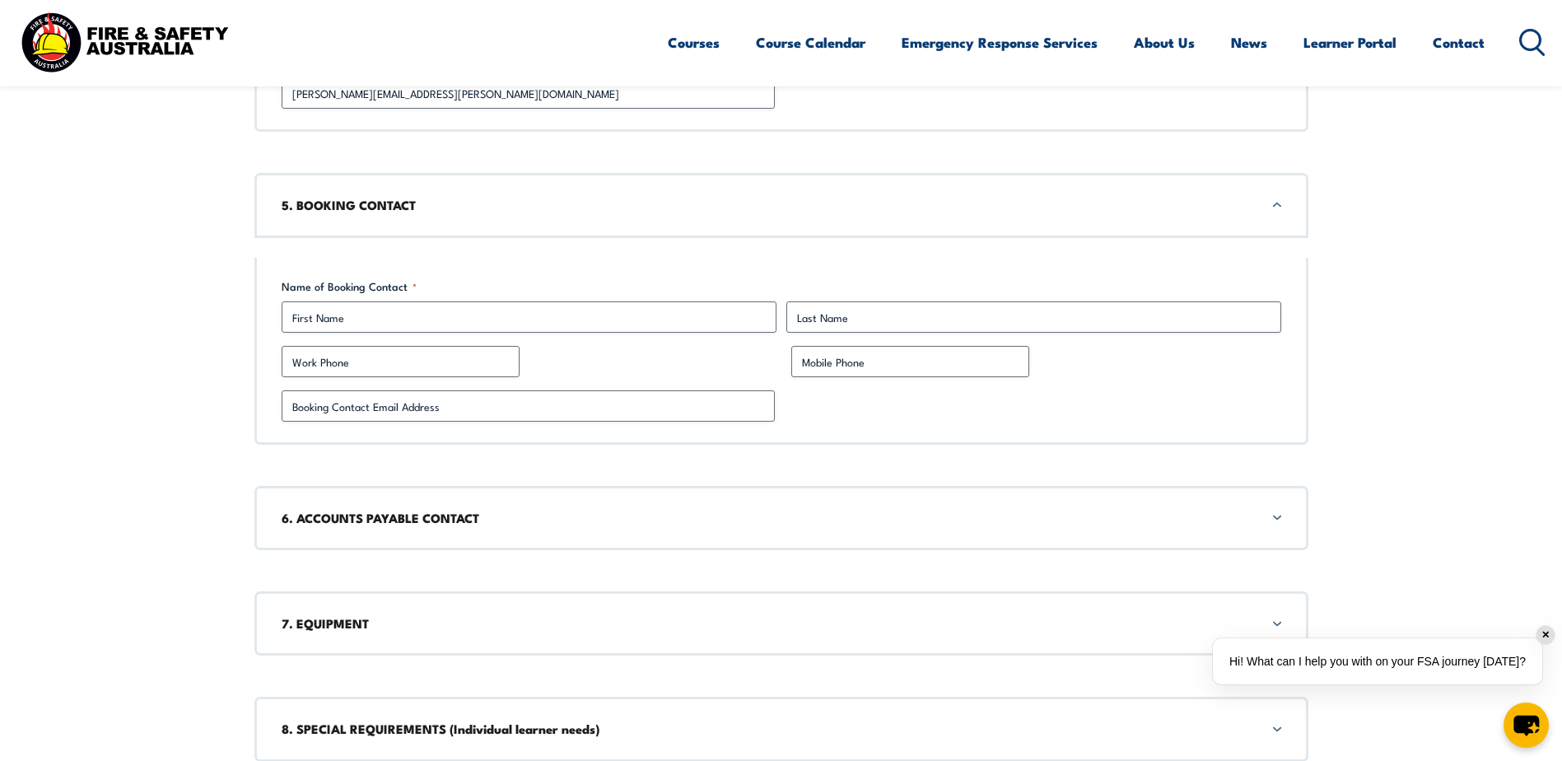
scroll to position [1924, 0]
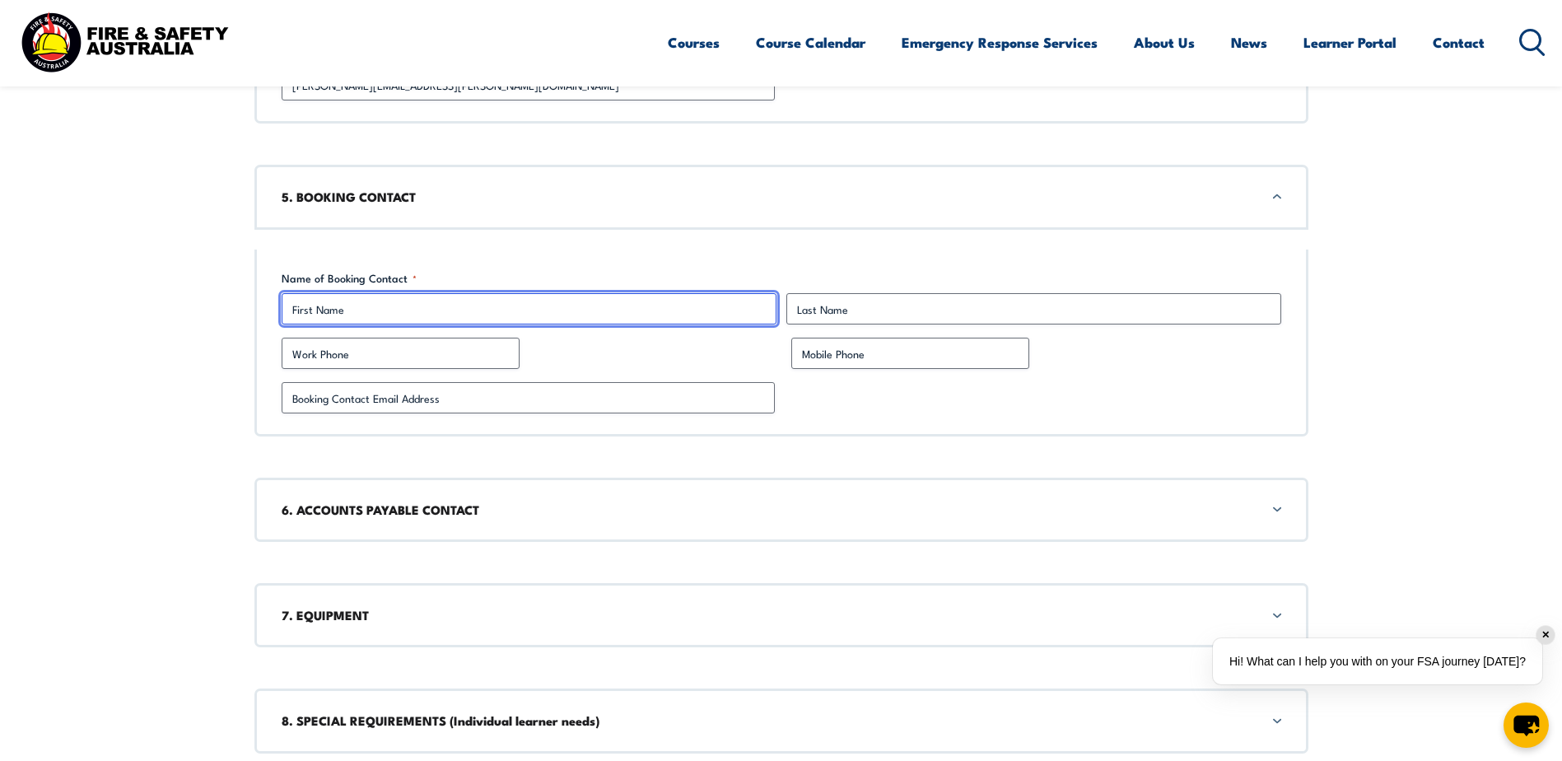
click at [332, 317] on input "First" at bounding box center [529, 308] width 495 height 31
type input "[PERSON_NAME]"
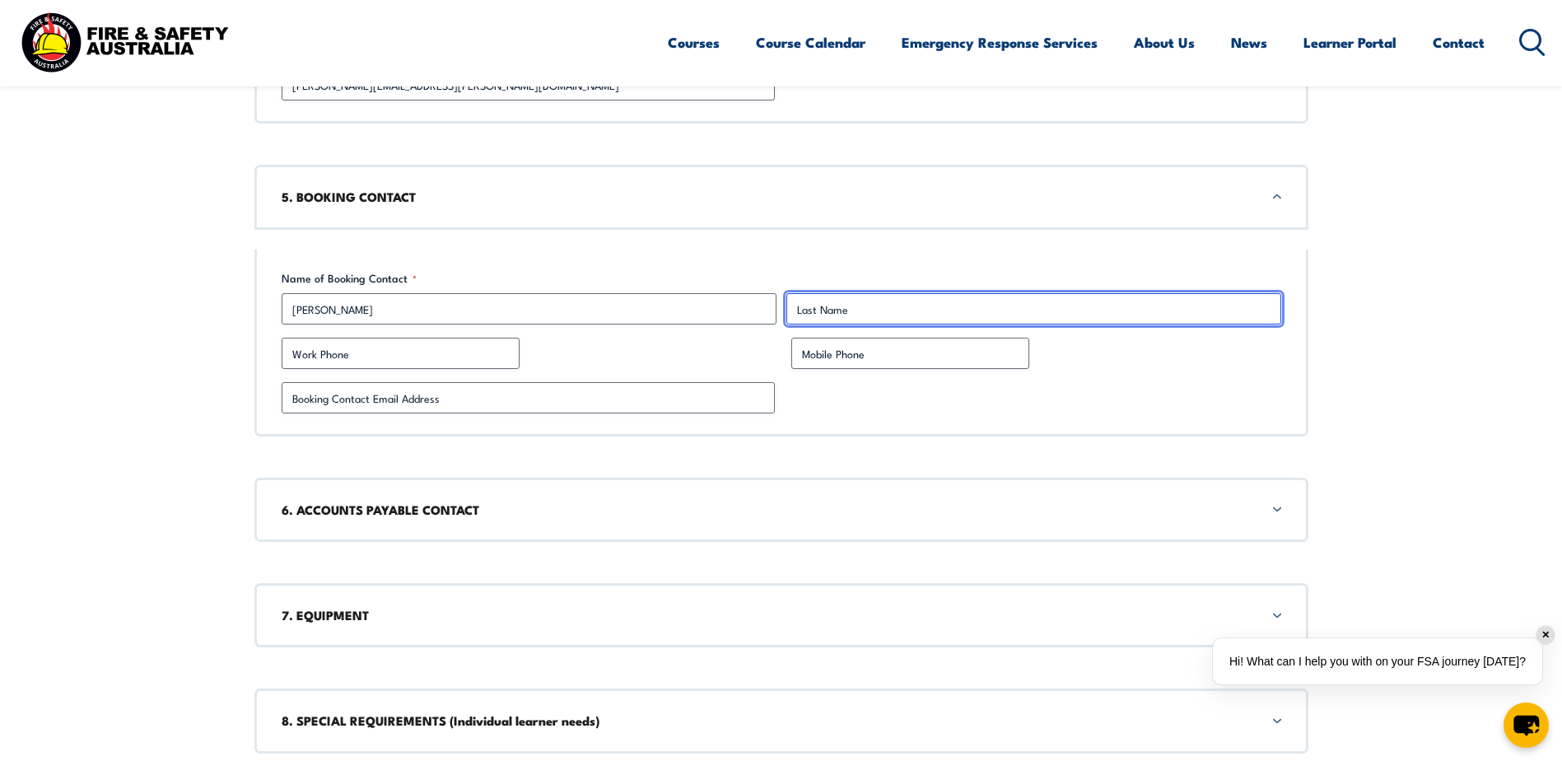
type input "[PERSON_NAME]"
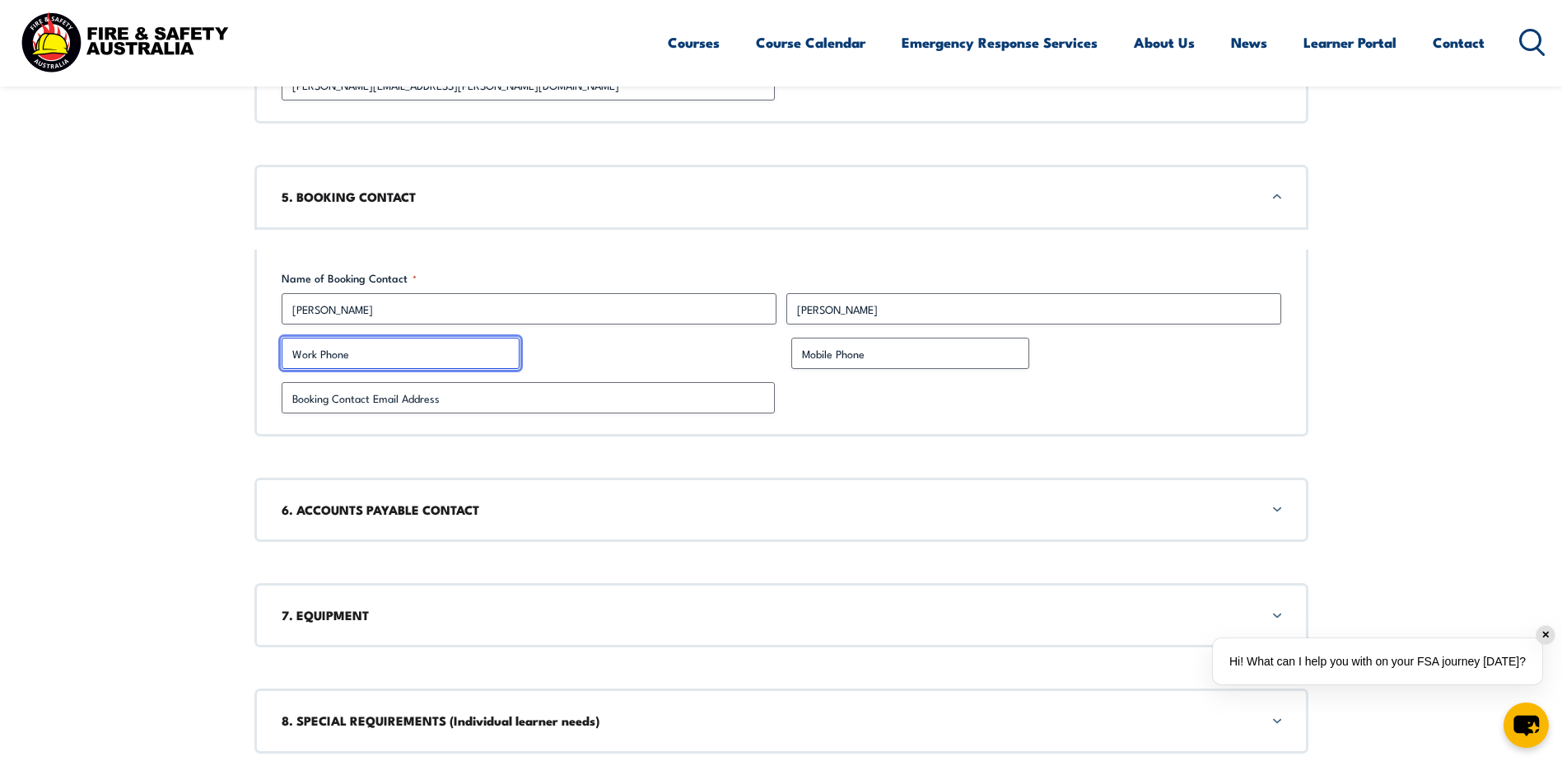
type input "0429413093"
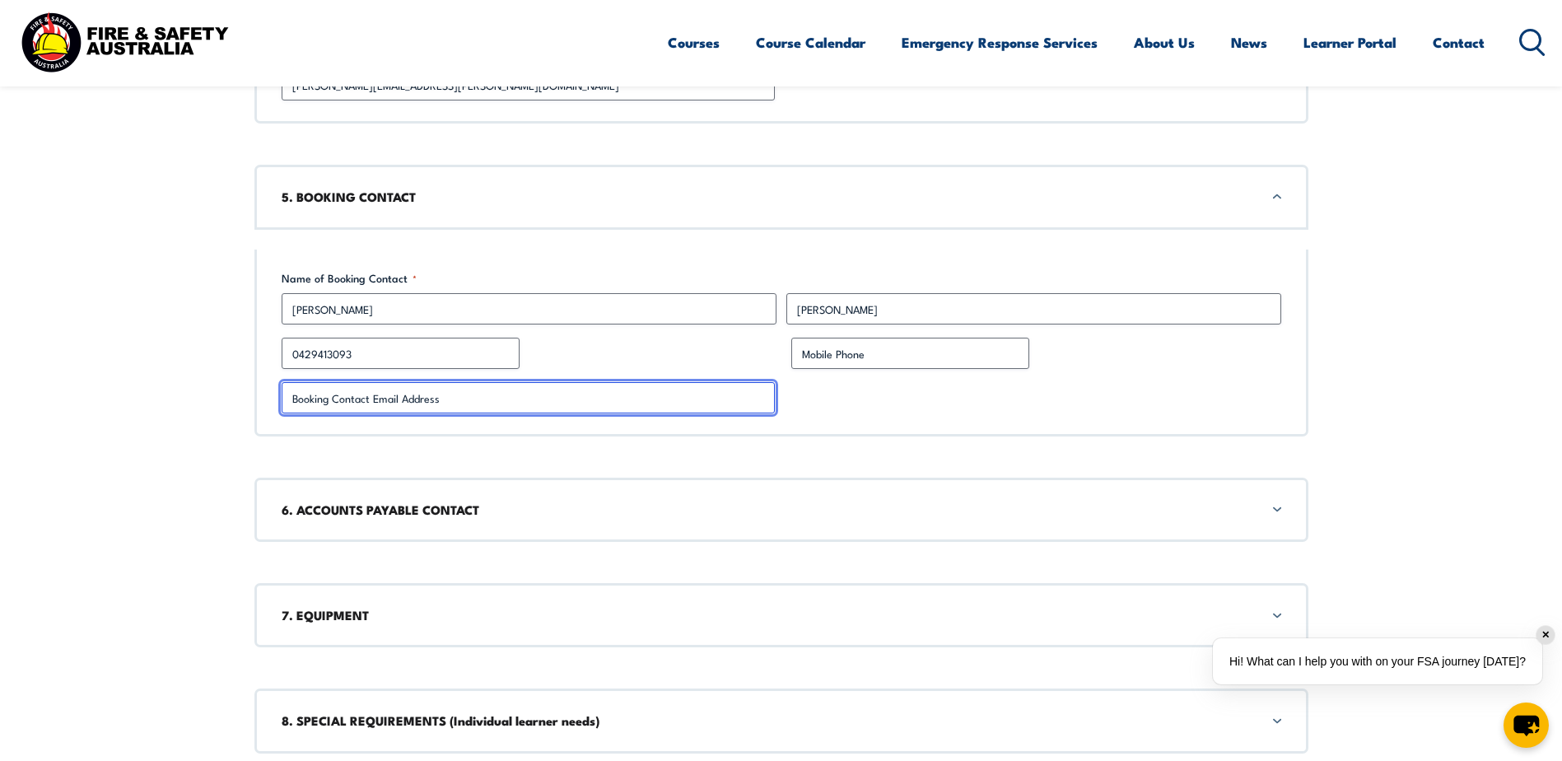
type input "[PERSON_NAME][EMAIL_ADDRESS][PERSON_NAME][DOMAIN_NAME]"
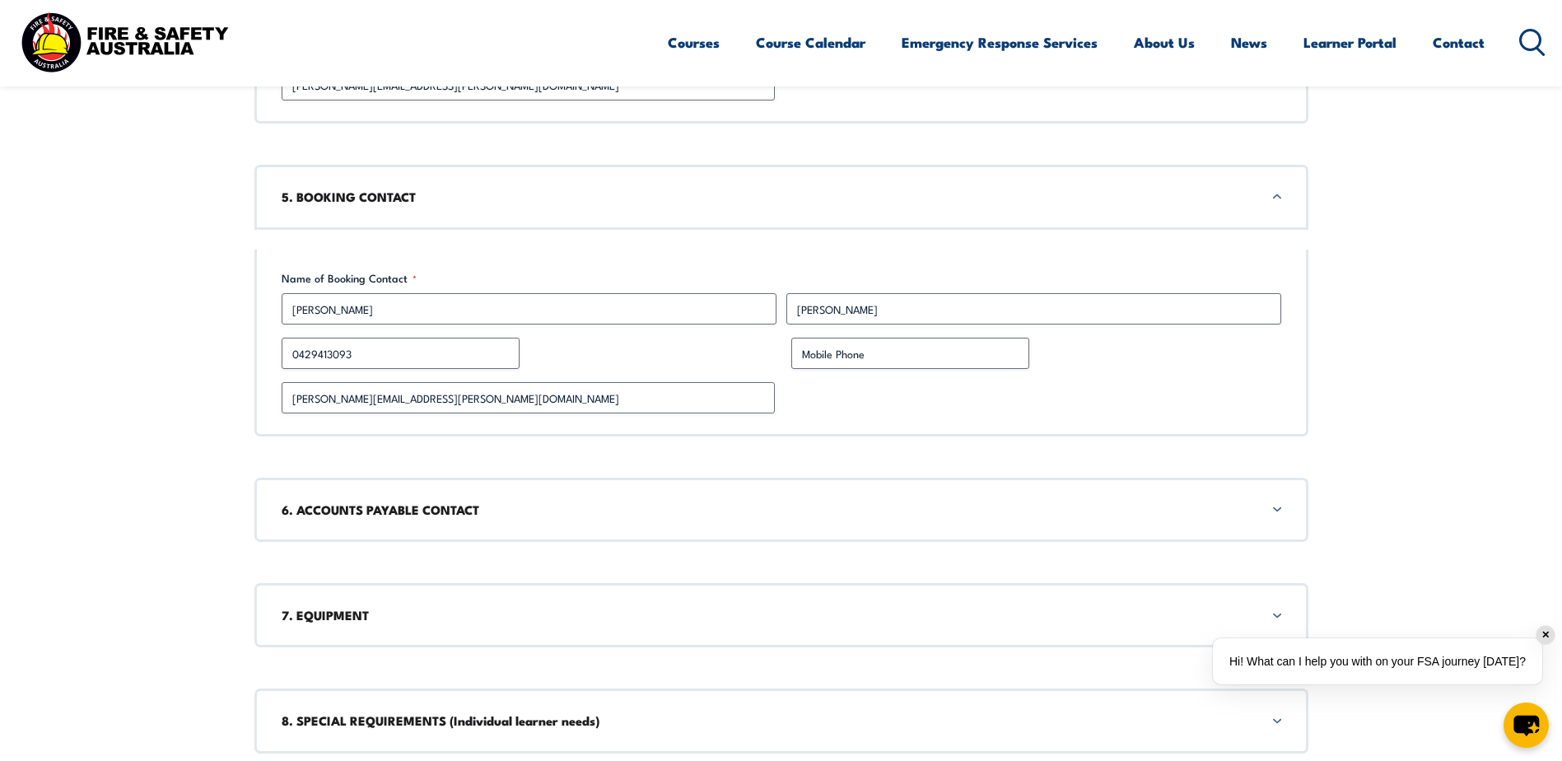
click at [440, 500] on h3 "6. ACCOUNTS PAYABLE CONTACT" at bounding box center [781, 509] width 999 height 18
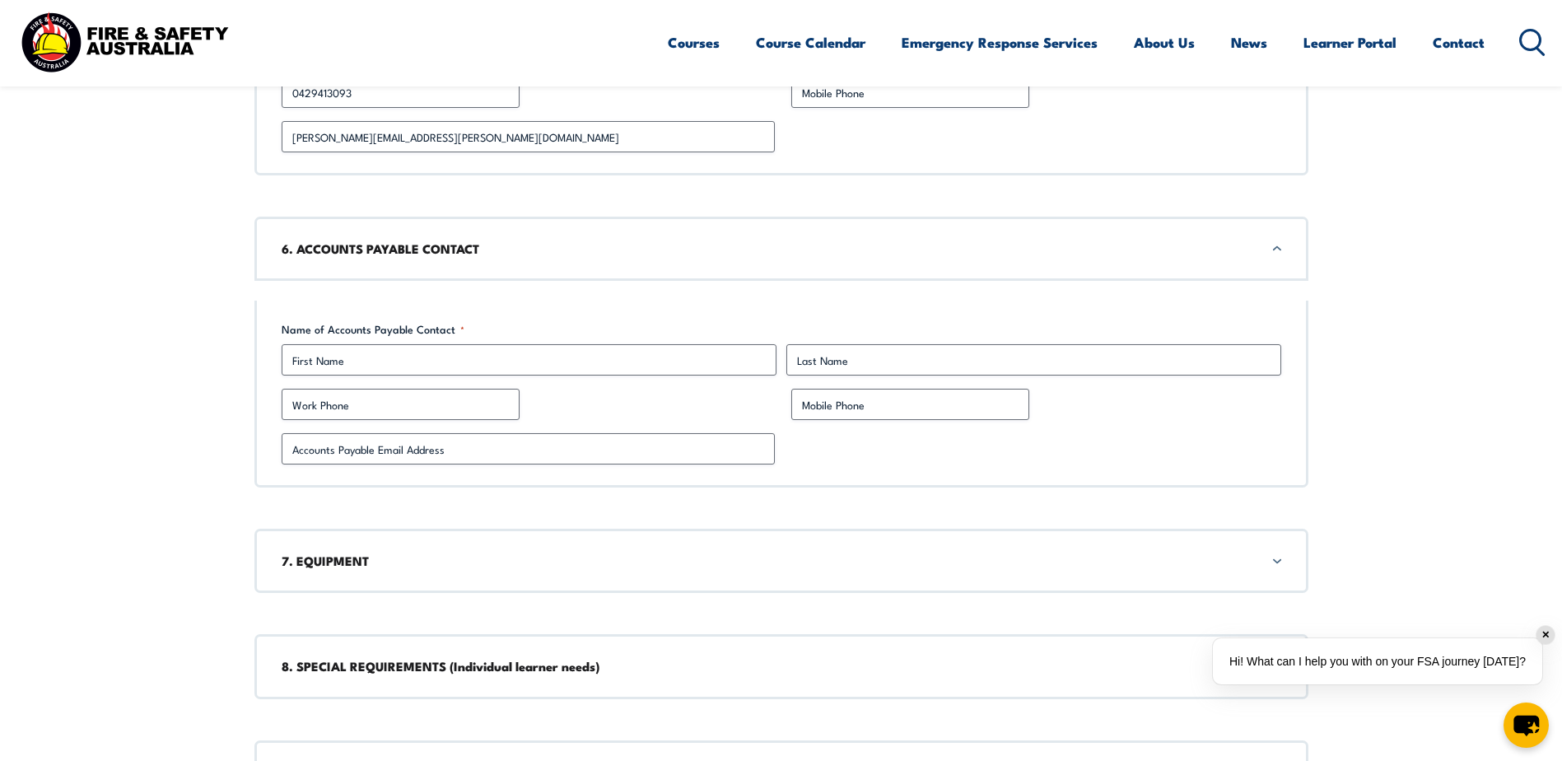
scroll to position [2237, 0]
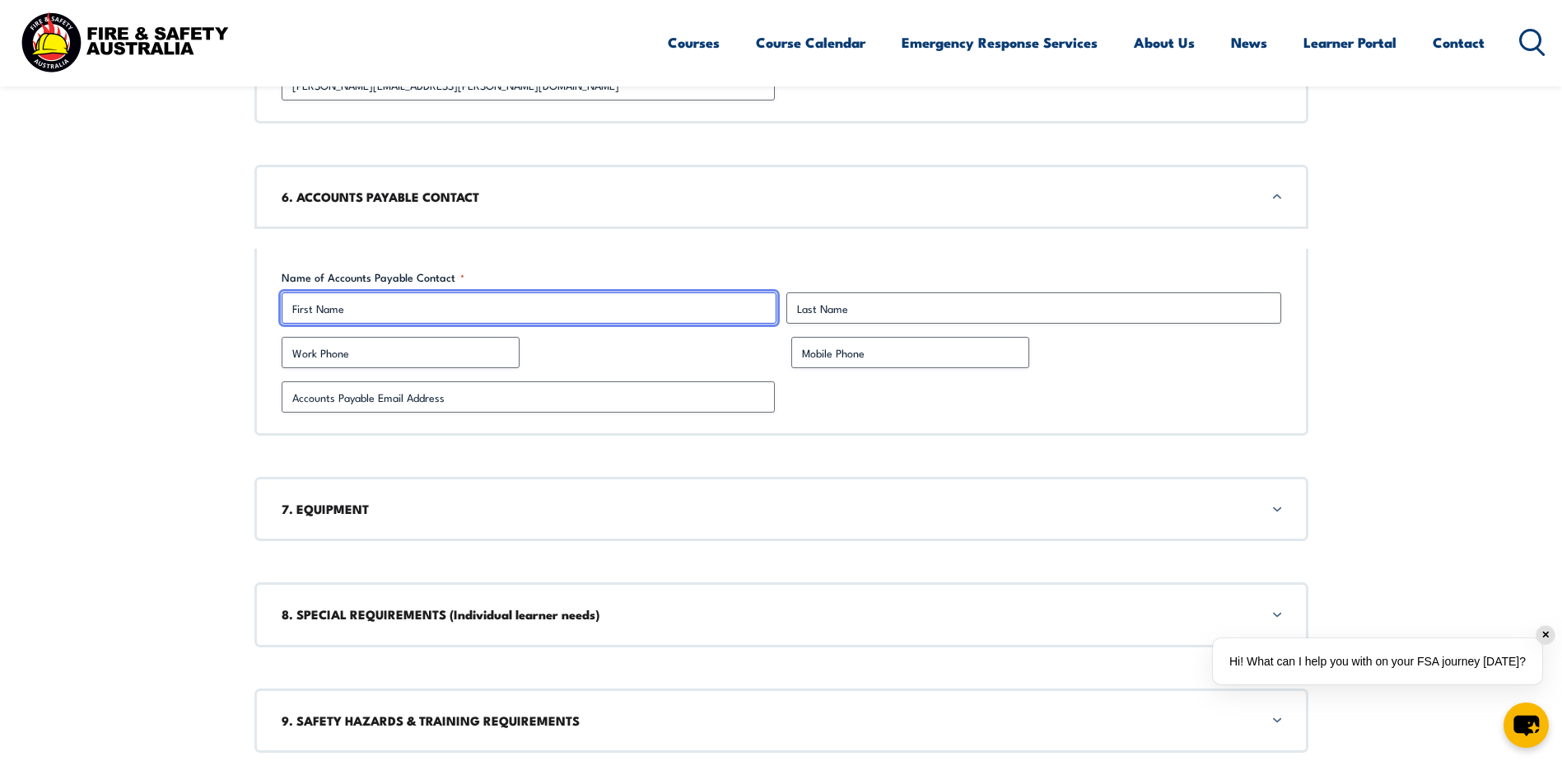
click at [317, 316] on input "First" at bounding box center [529, 307] width 495 height 31
type input "[PERSON_NAME]"
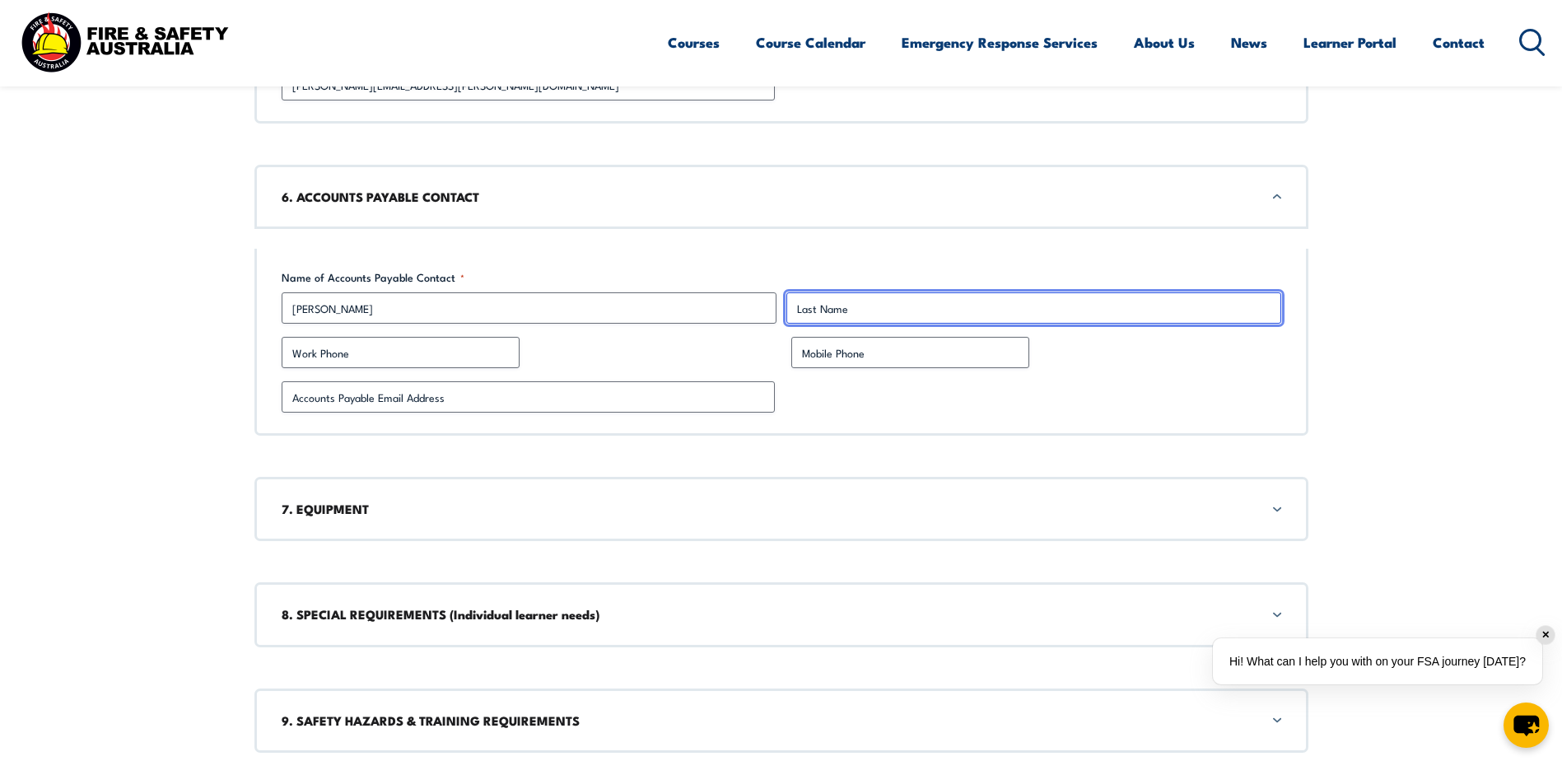
type input "[PERSON_NAME]"
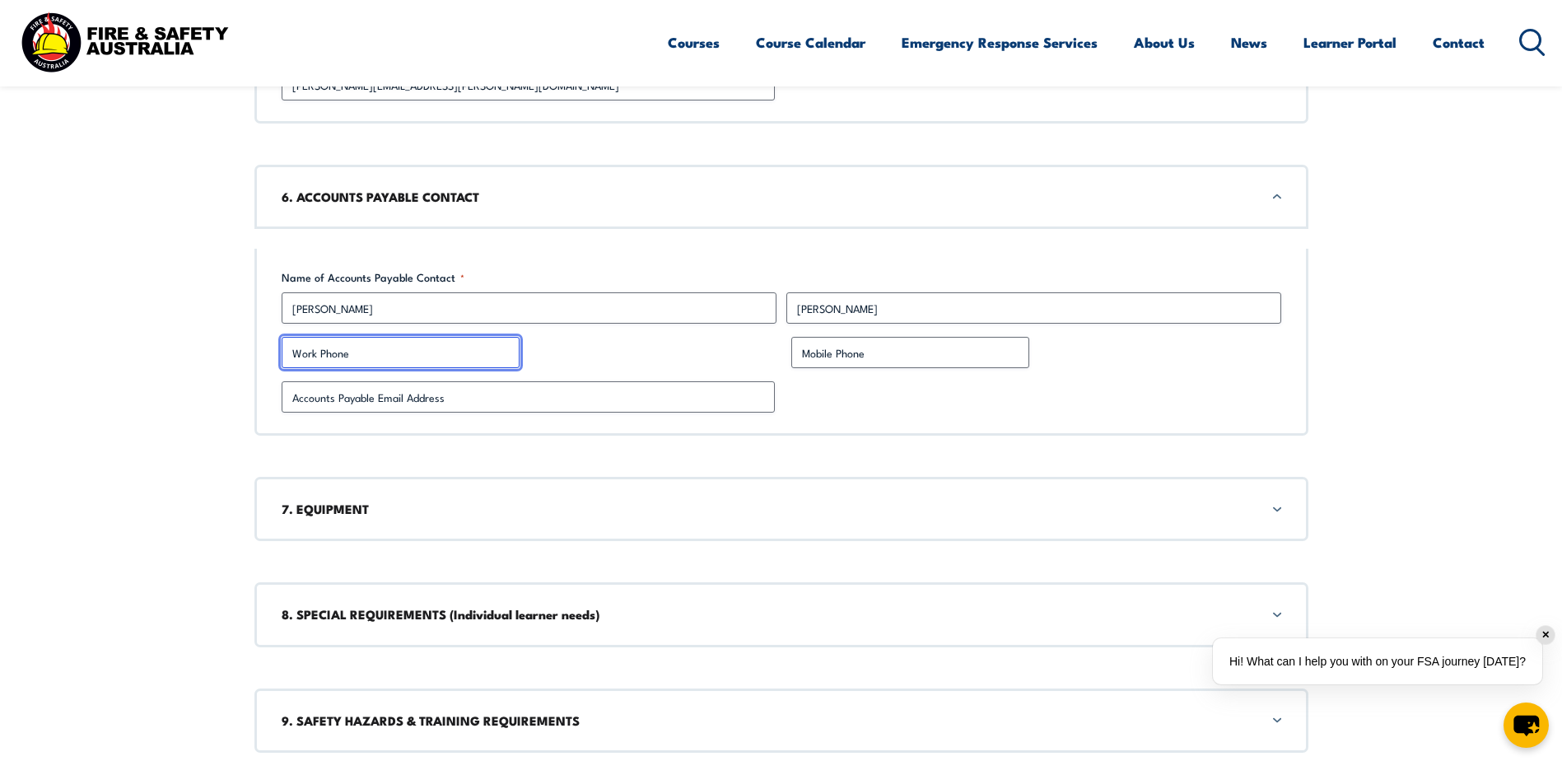
type input "0429413093"
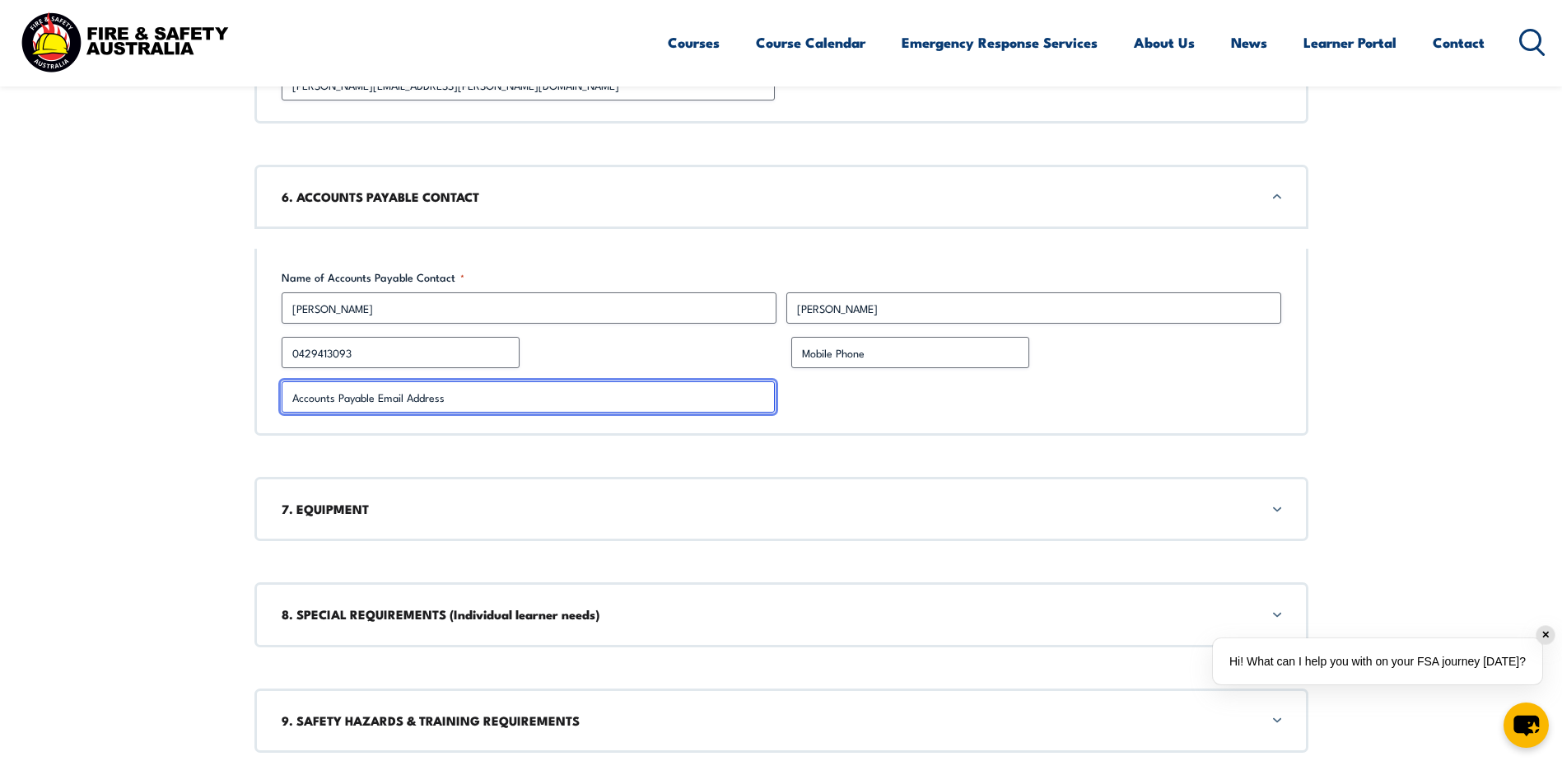
type input "[PERSON_NAME][EMAIL_ADDRESS][PERSON_NAME][DOMAIN_NAME]"
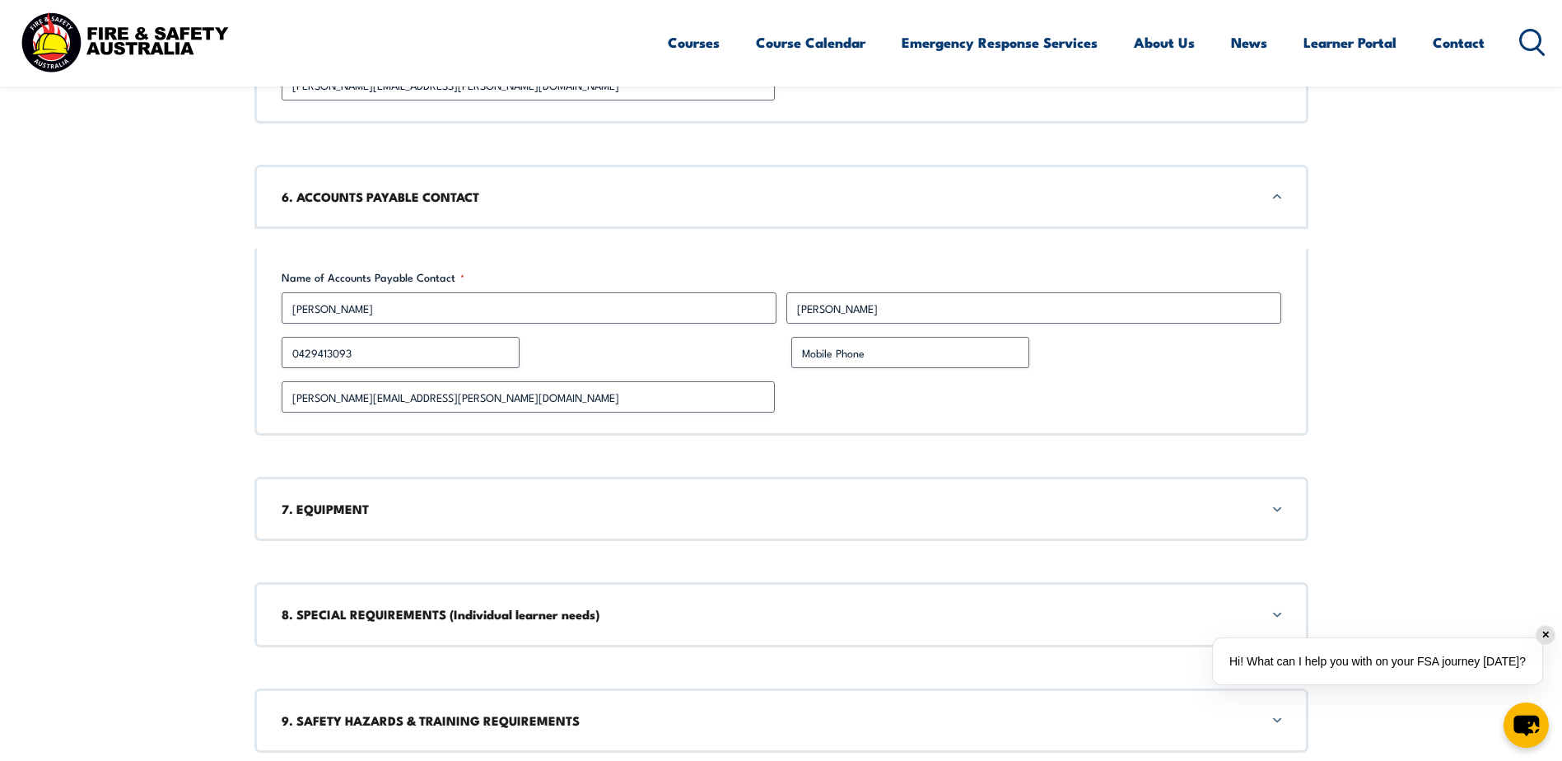
click at [416, 523] on div "7. EQUIPMENT" at bounding box center [781, 509] width 1054 height 64
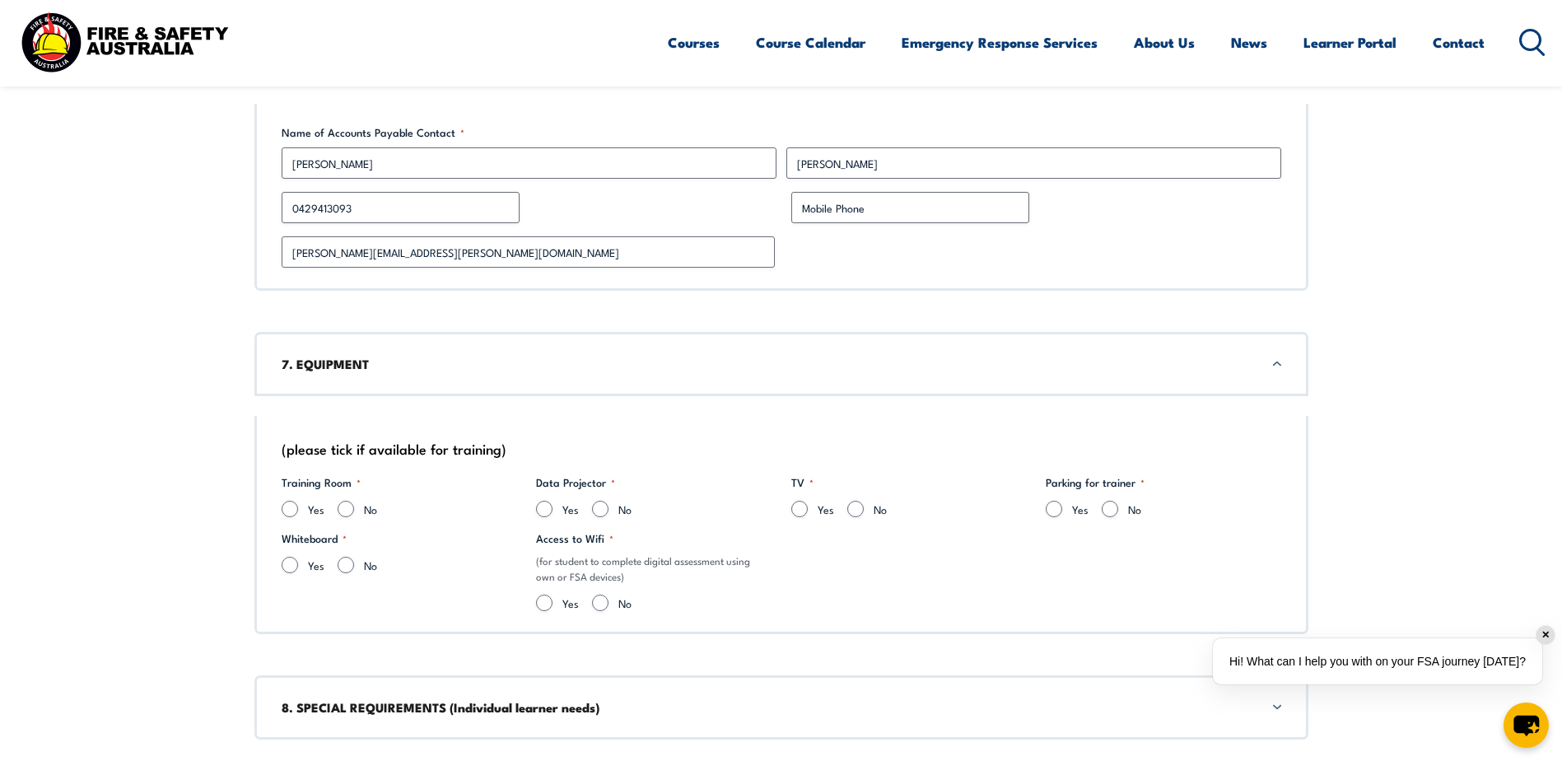
scroll to position [2549, 0]
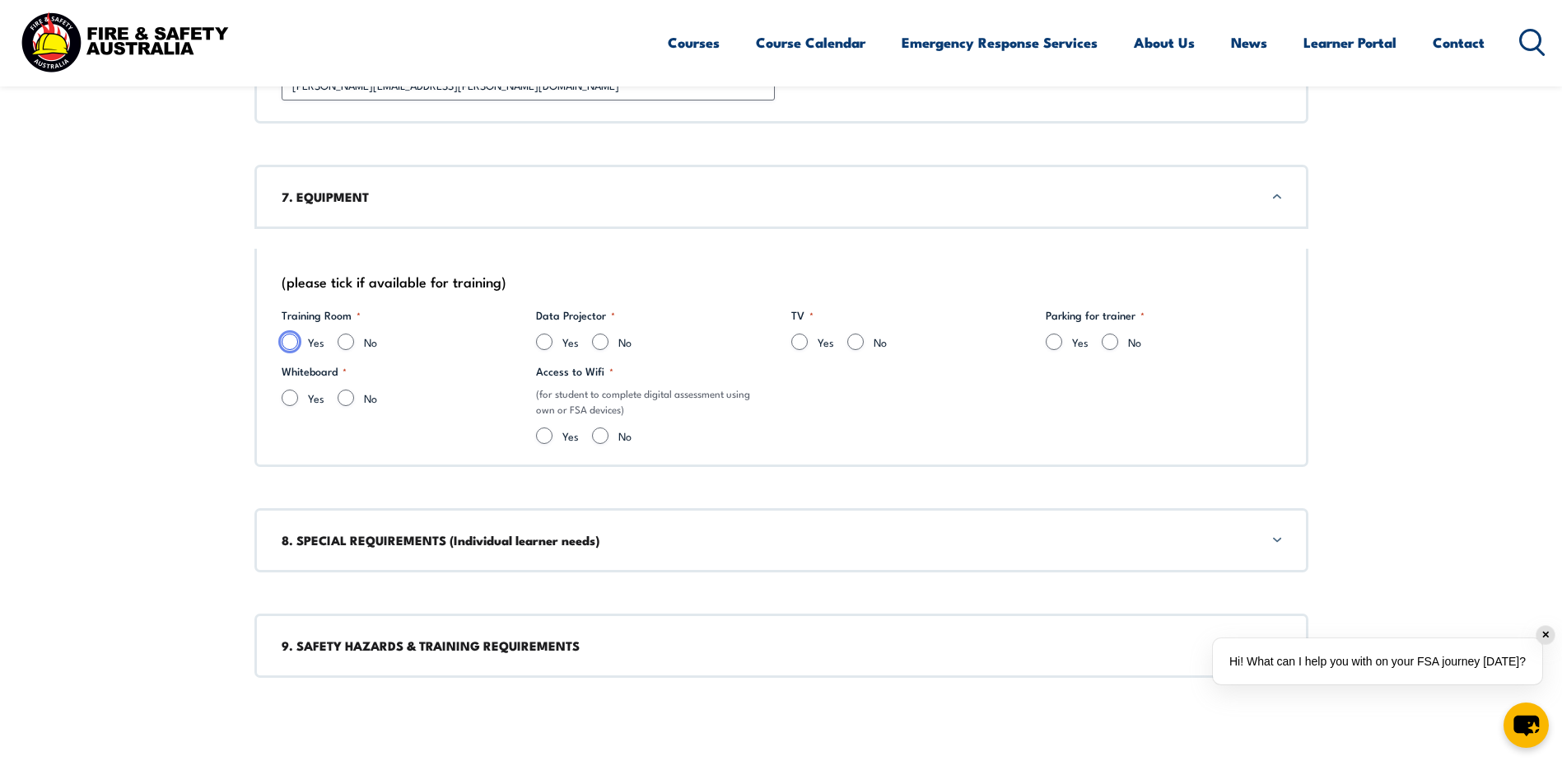
click at [290, 344] on input "Yes" at bounding box center [290, 341] width 16 height 16
radio input "true"
click at [289, 395] on input "Yes" at bounding box center [290, 397] width 16 height 16
radio input "true"
click at [797, 342] on input "Yes" at bounding box center [799, 341] width 16 height 16
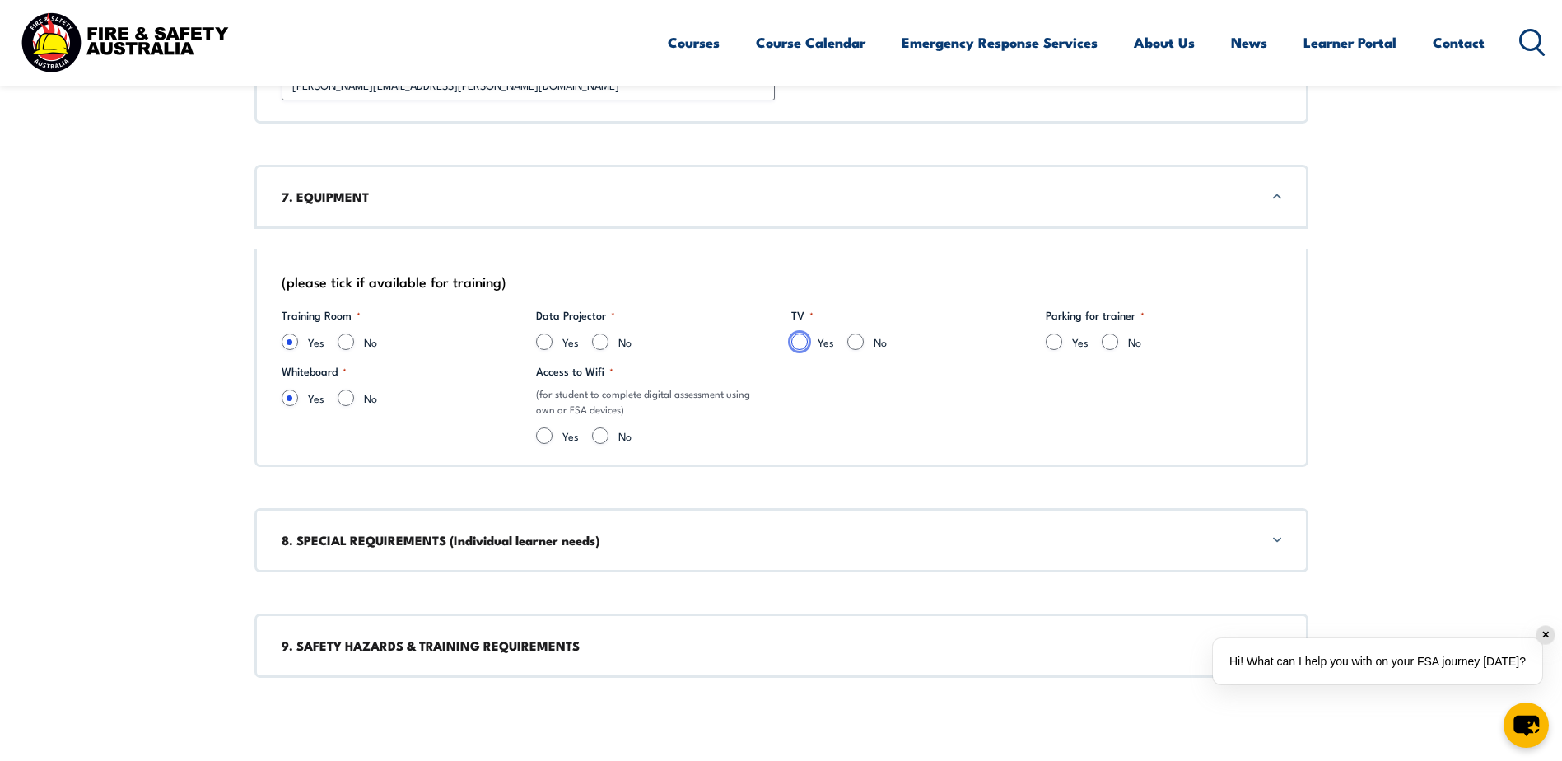
radio input "true"
click at [596, 342] on input "No" at bounding box center [600, 341] width 16 height 16
radio input "true"
click at [1048, 339] on input "Yes" at bounding box center [1053, 341] width 16 height 16
radio input "true"
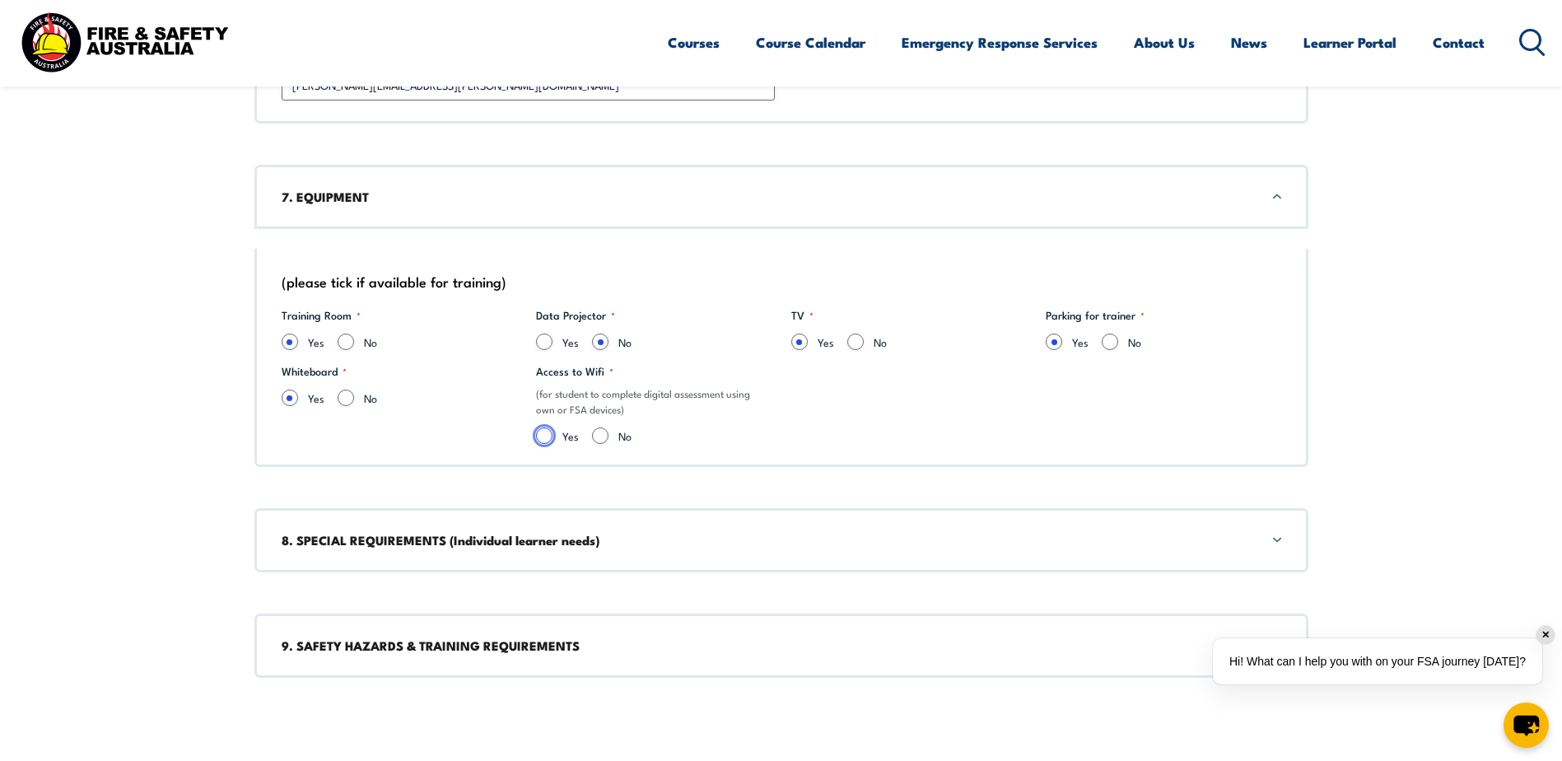
click at [546, 436] on input "Yes" at bounding box center [544, 435] width 16 height 16
radio input "true"
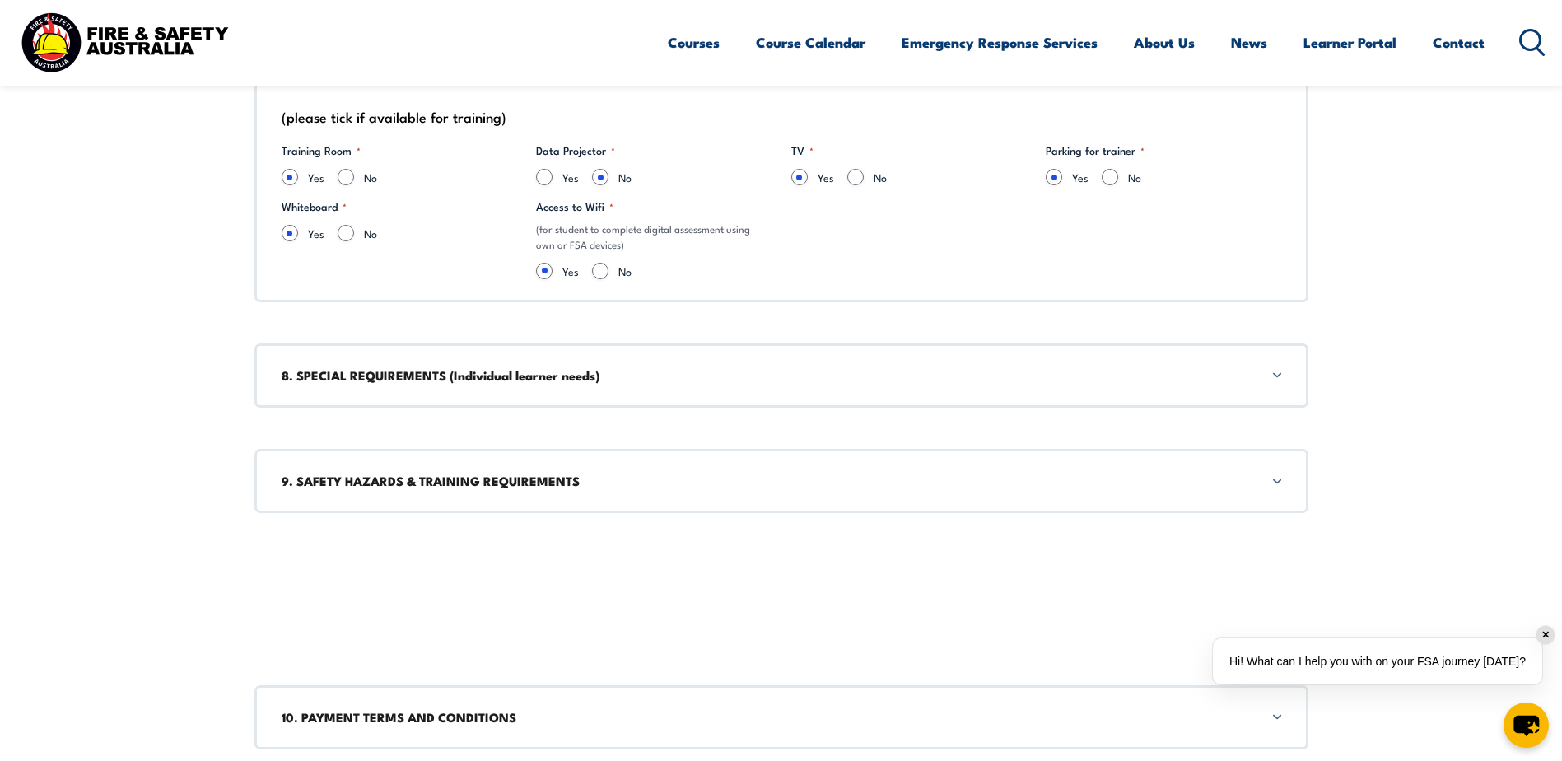
click at [394, 371] on h3 "8. SPECIAL REQUIREMENTS (Individual learner needs)" at bounding box center [781, 375] width 999 height 18
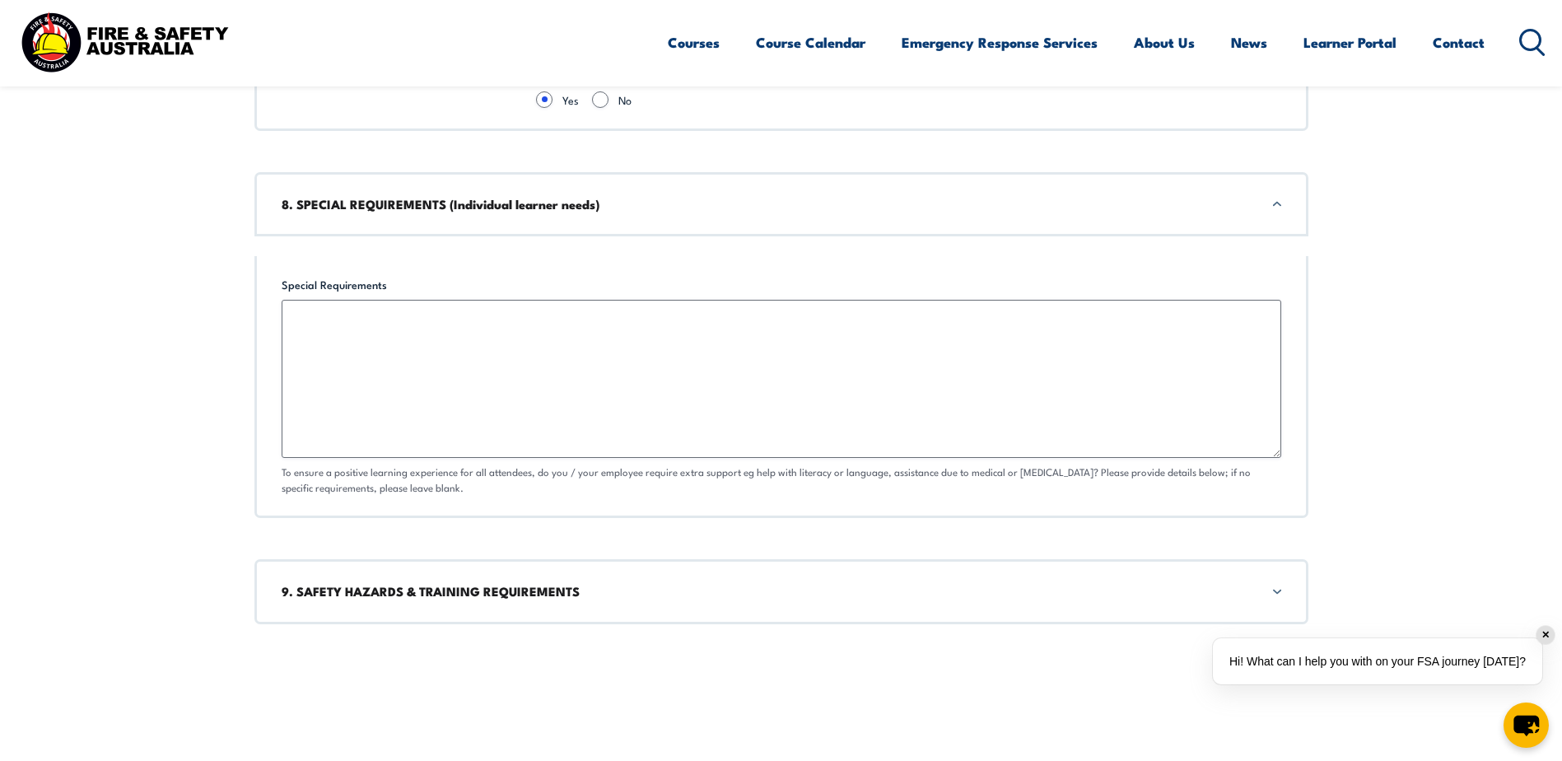
scroll to position [2892, 0]
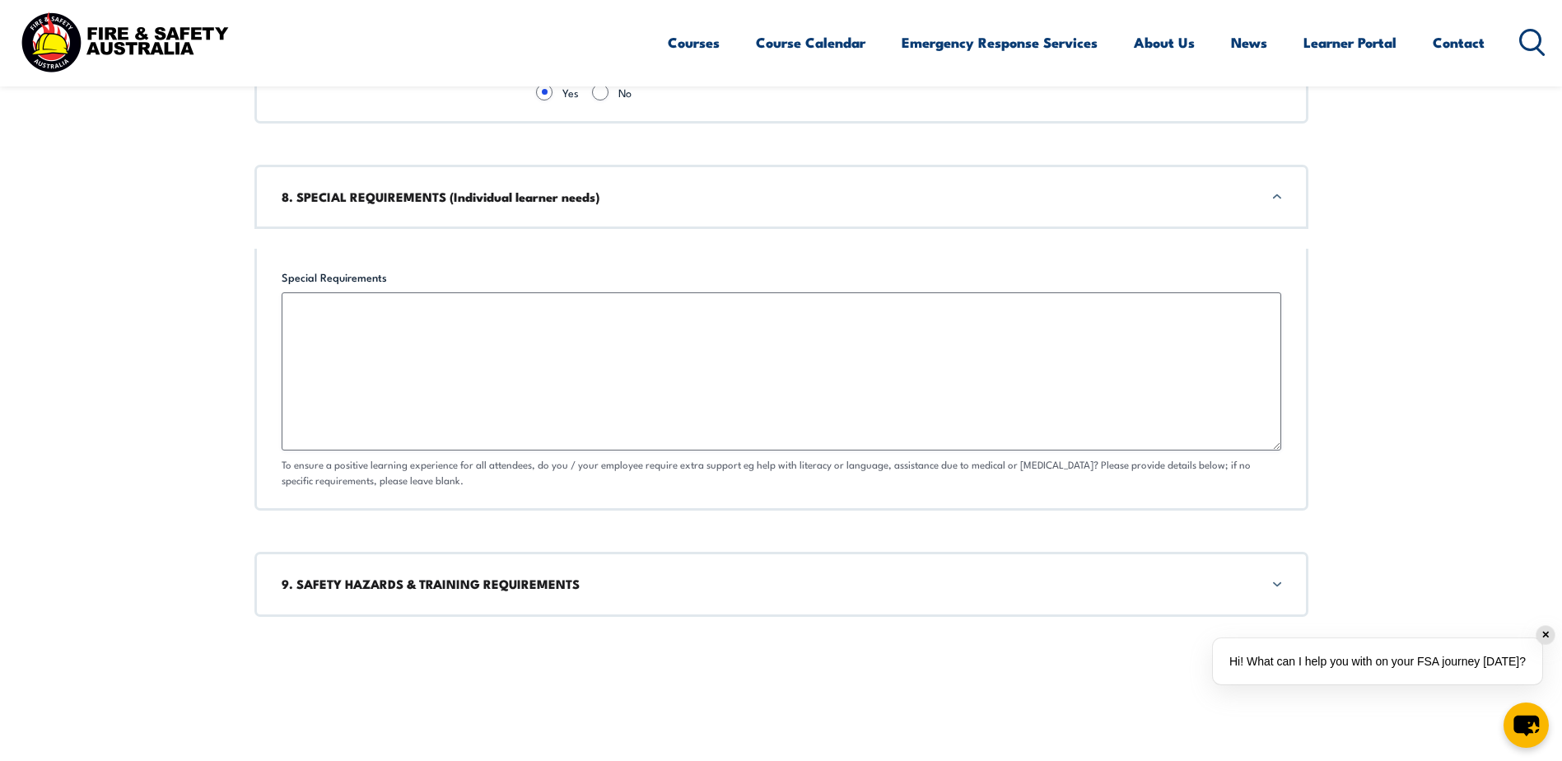
click at [482, 206] on div "8. SPECIAL REQUIREMENTS (Individual learner needs)" at bounding box center [781, 197] width 1054 height 64
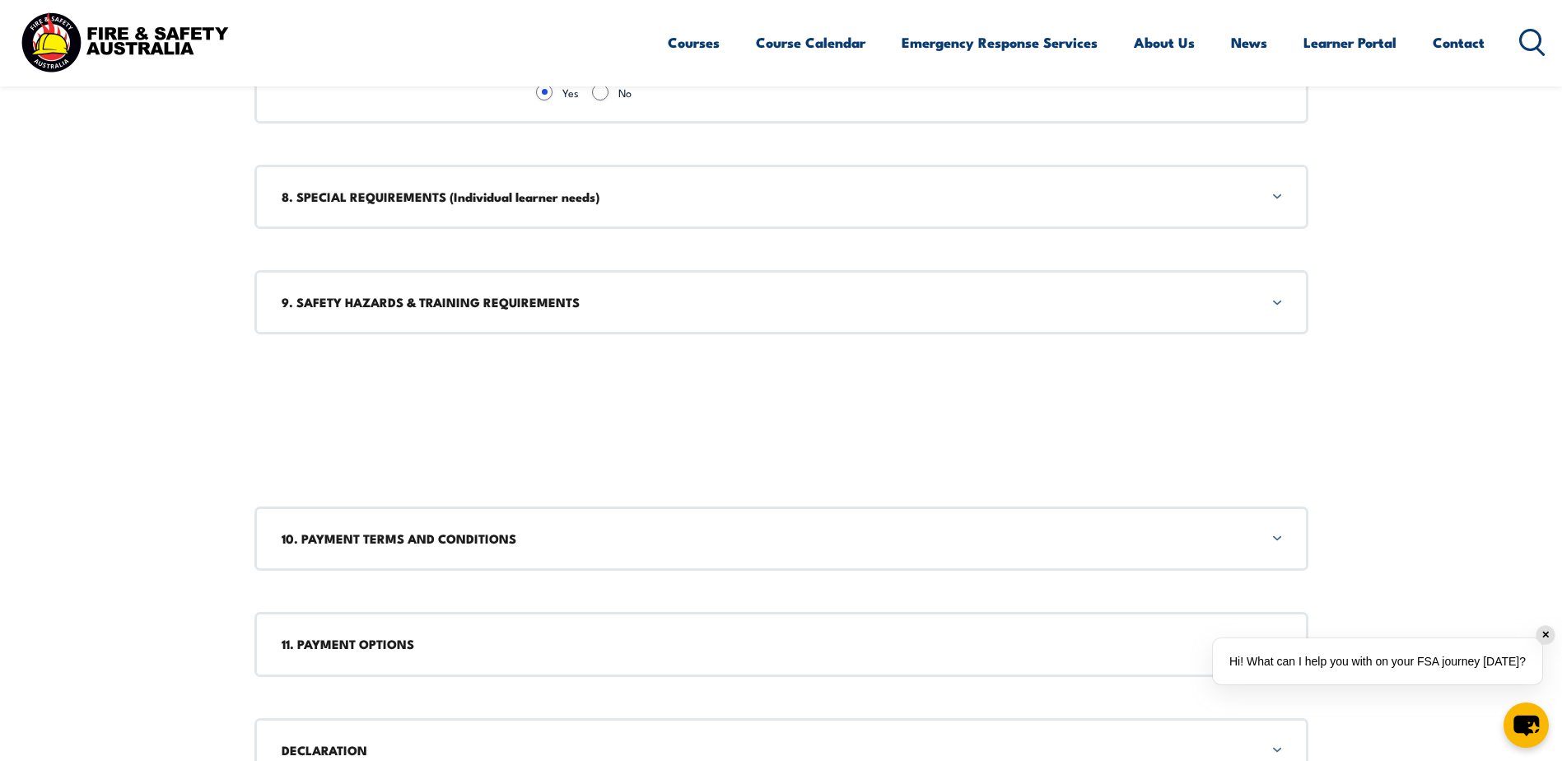
click at [383, 305] on h3 "9. SAFETY HAZARDS & TRAINING REQUIREMENTS" at bounding box center [781, 302] width 999 height 18
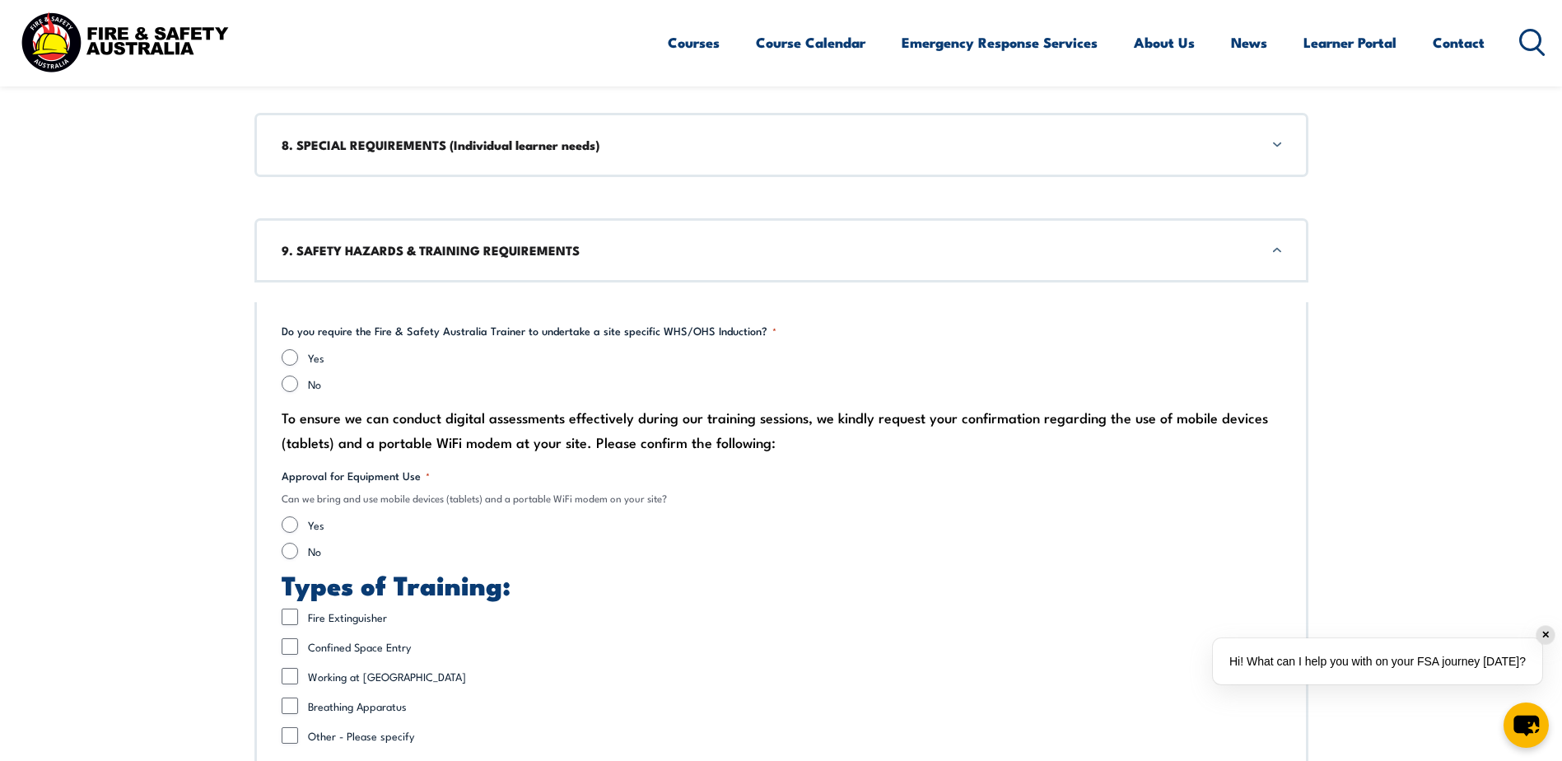
scroll to position [2997, 0]
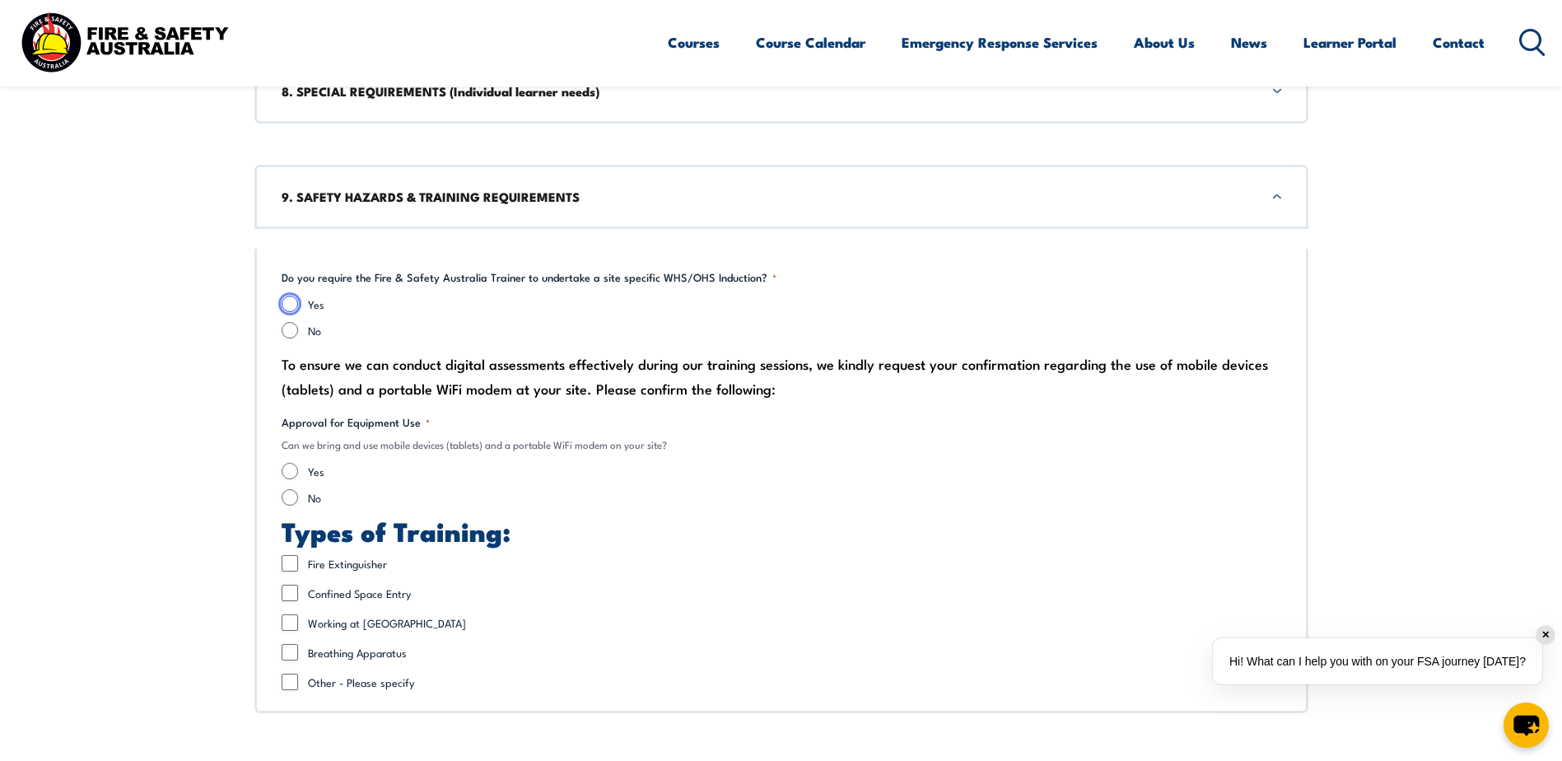
click at [287, 303] on input "Yes" at bounding box center [290, 304] width 16 height 16
radio input "true"
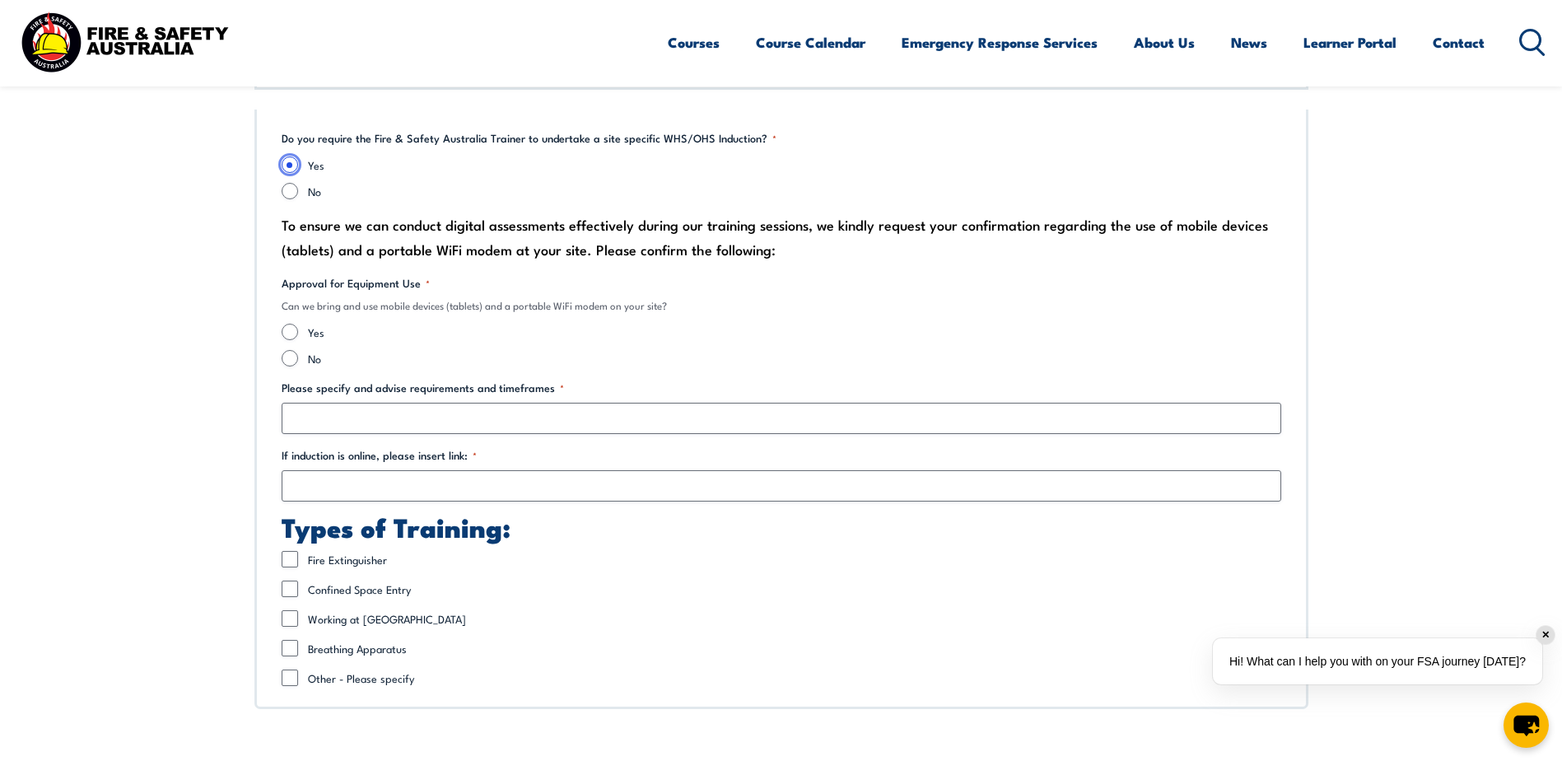
scroll to position [3162, 0]
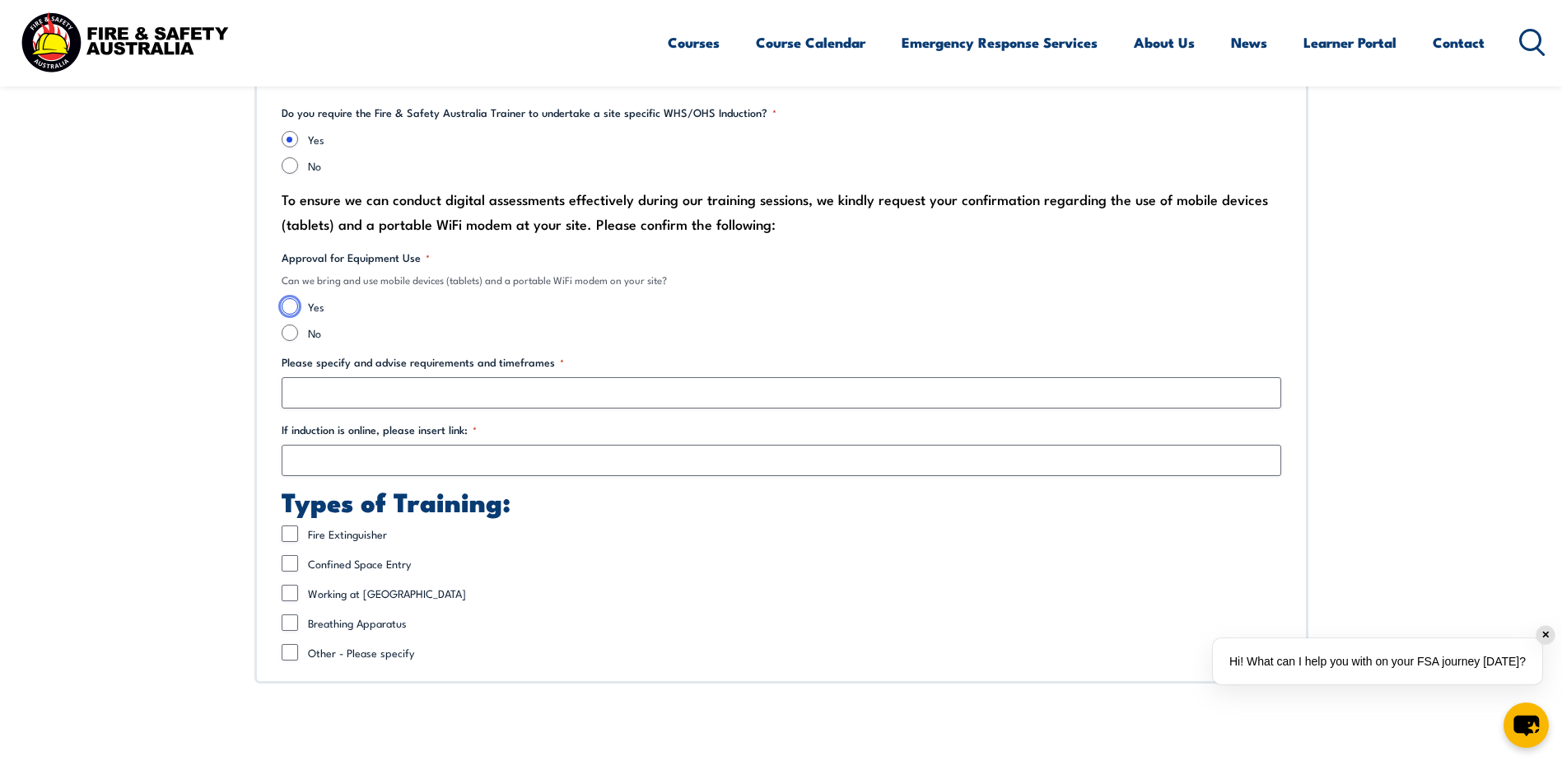
click at [291, 305] on input "Yes" at bounding box center [290, 306] width 16 height 16
radio input "true"
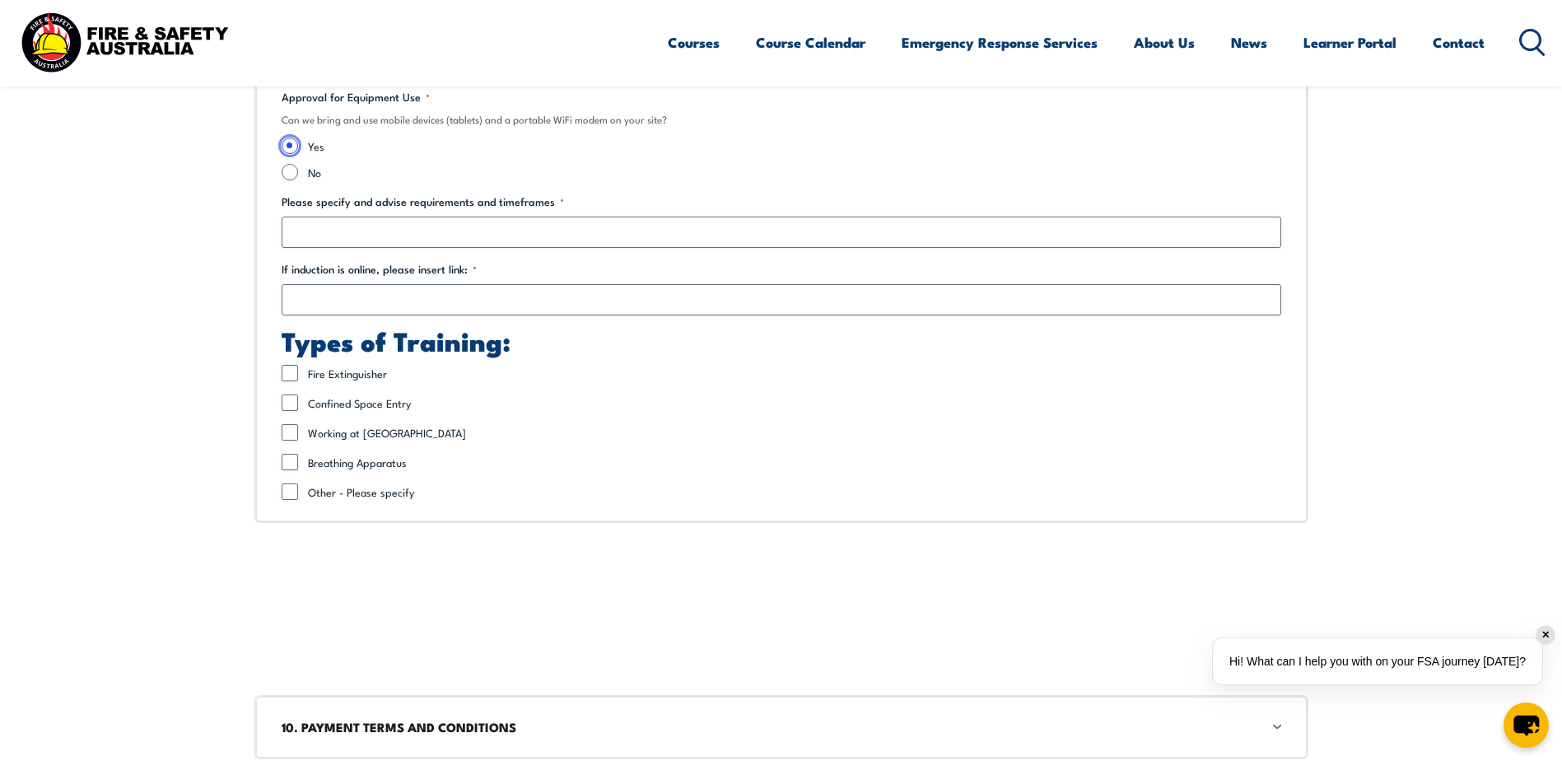
scroll to position [3326, 0]
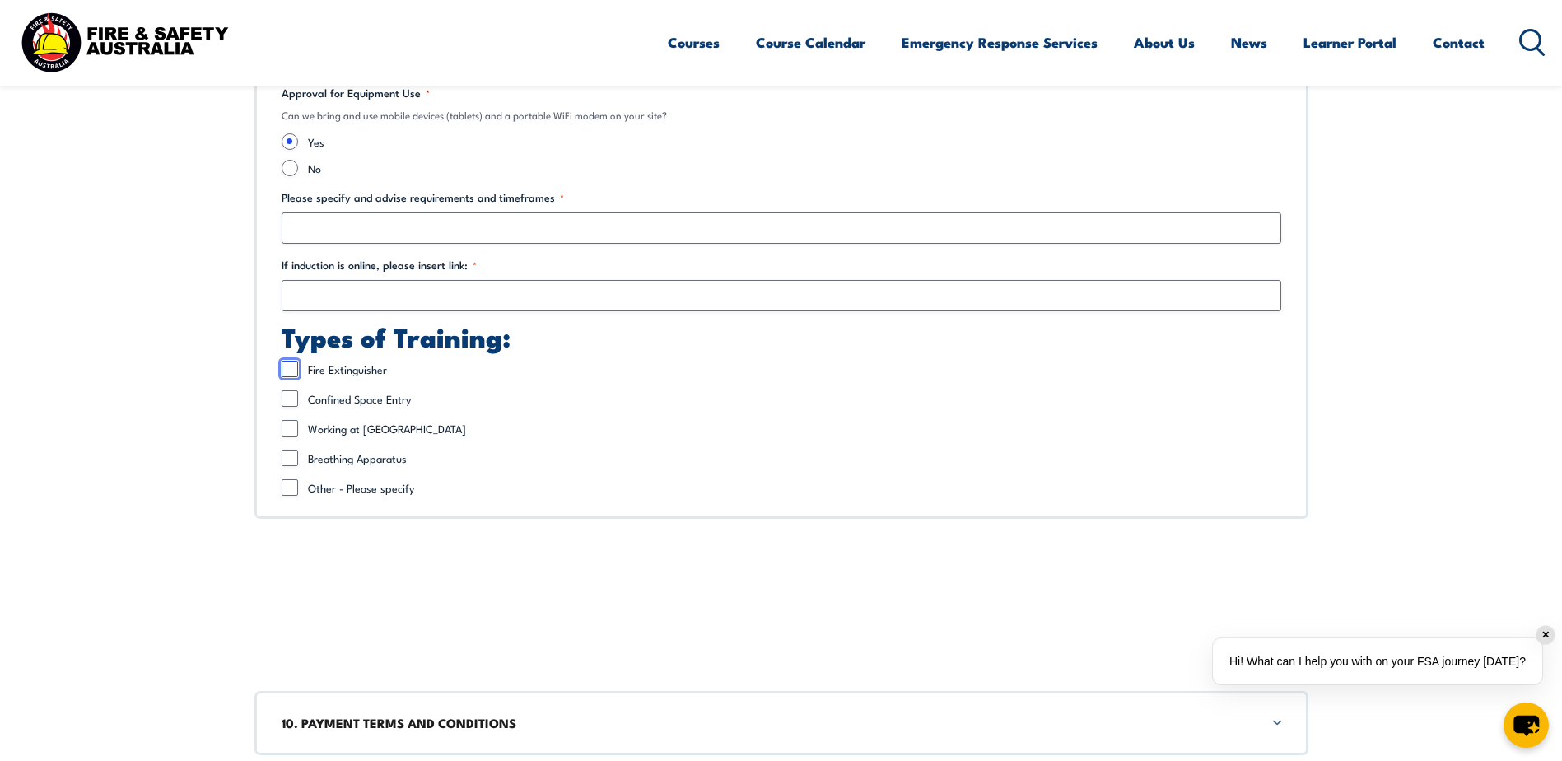
drag, startPoint x: 287, startPoint y: 374, endPoint x: 297, endPoint y: 373, distance: 9.9
click at [287, 373] on input "Fire Extinguisher" at bounding box center [290, 369] width 16 height 16
checkbox input "true"
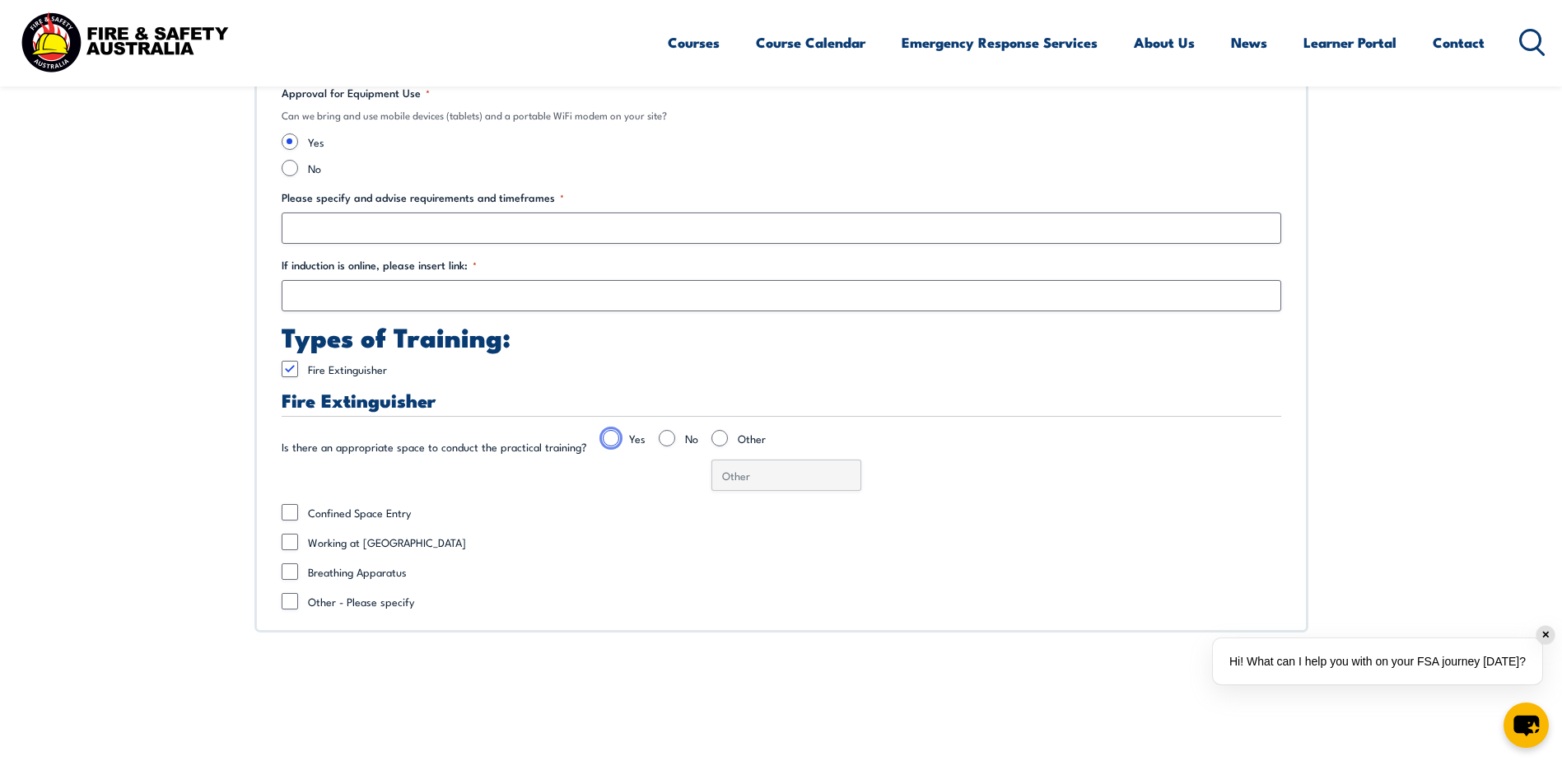
click at [604, 431] on input "Yes" at bounding box center [611, 438] width 16 height 16
radio input "true"
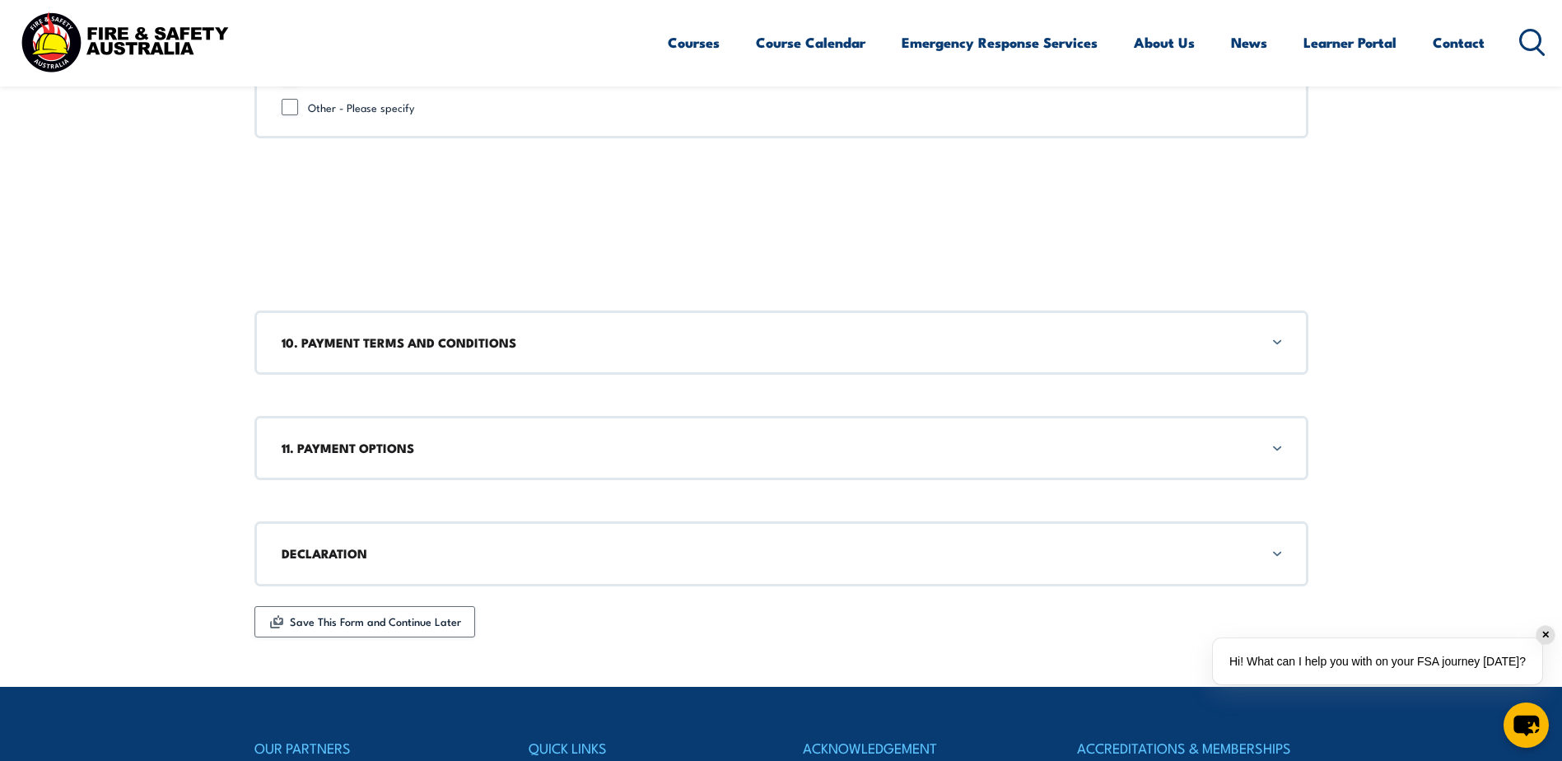
click at [439, 348] on h3 "10. PAYMENT TERMS AND CONDITIONS" at bounding box center [781, 342] width 999 height 18
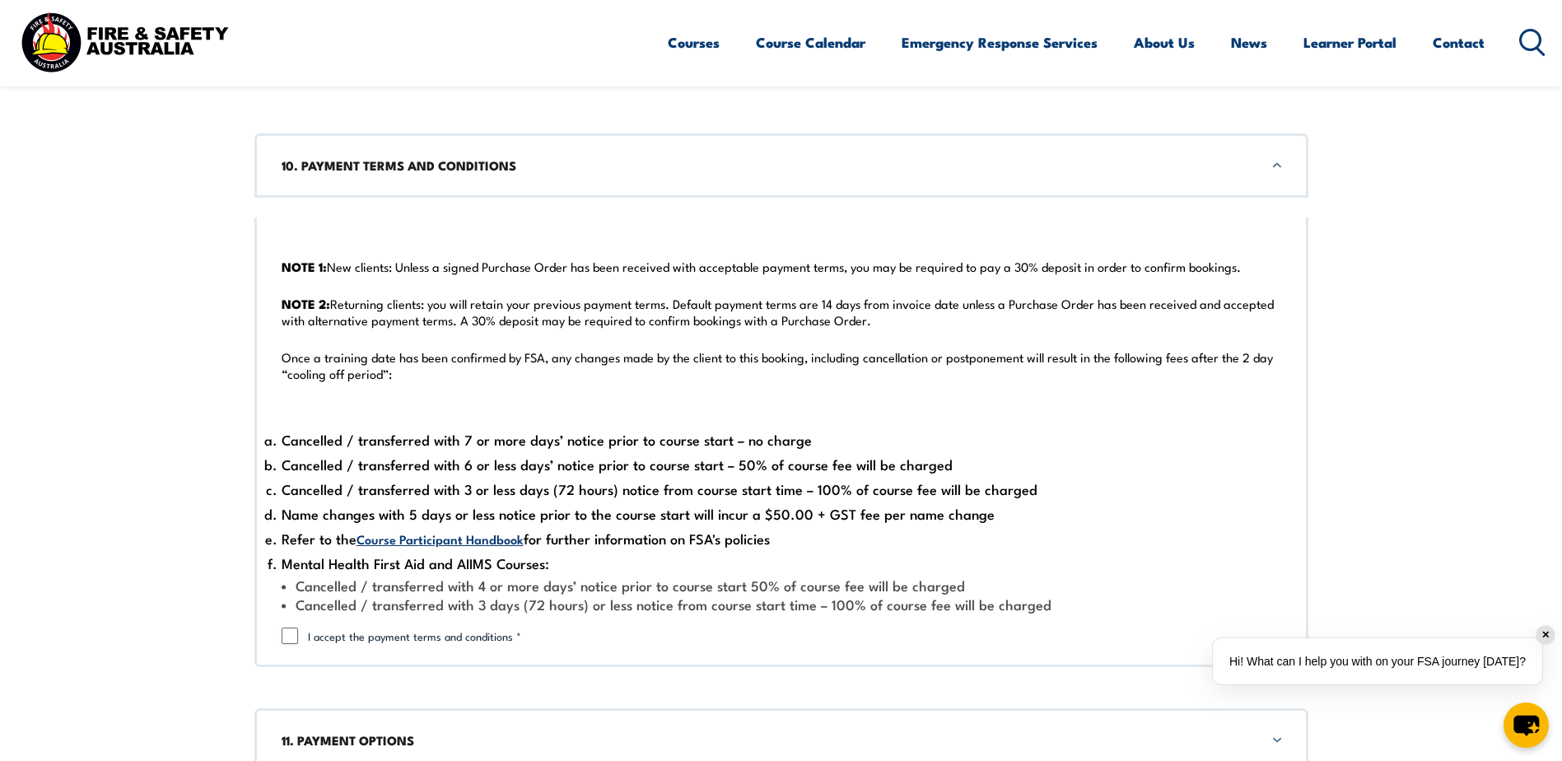
scroll to position [4210, 0]
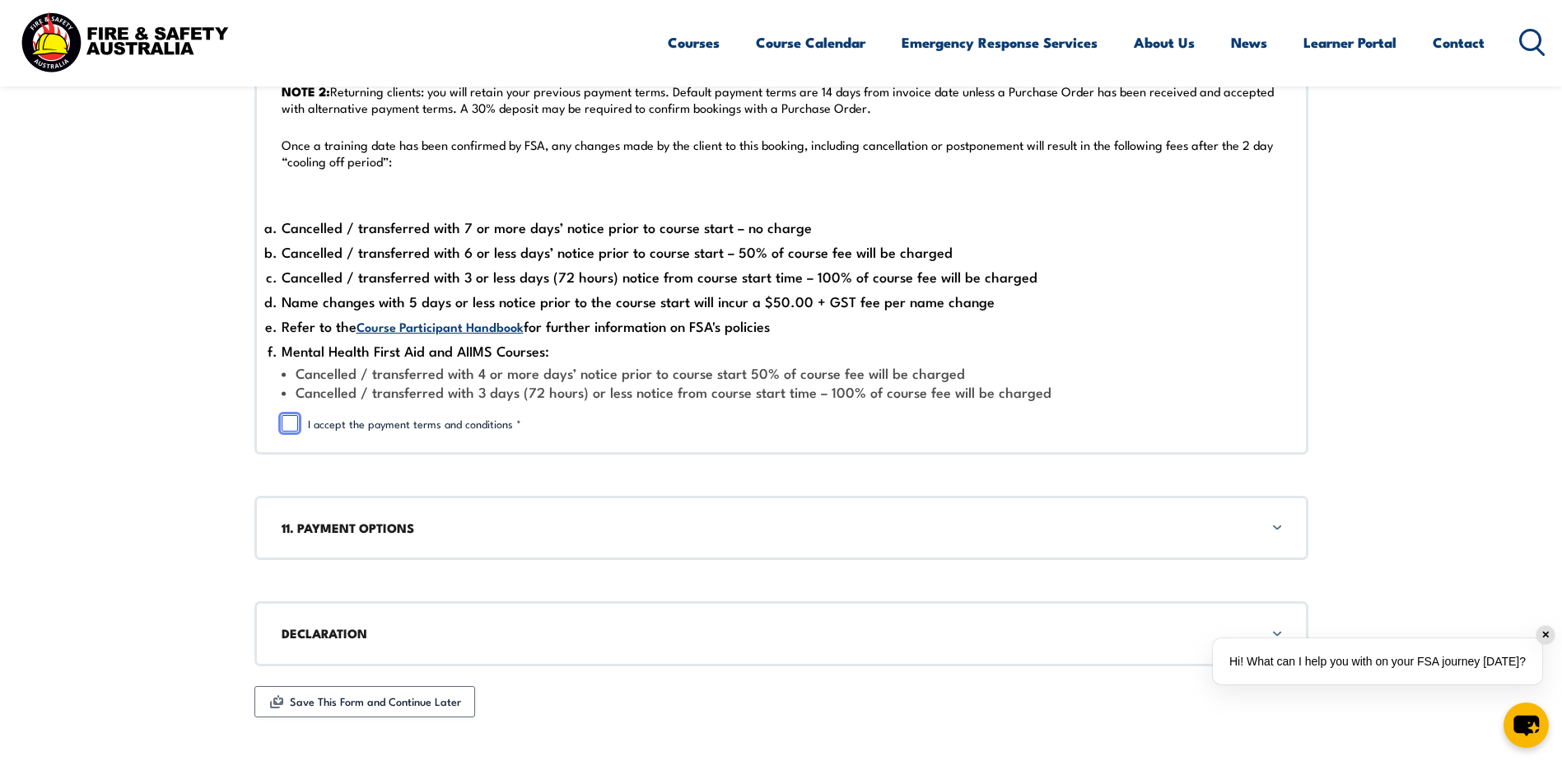
click at [289, 417] on input "I accept the payment terms and conditions *" at bounding box center [290, 423] width 16 height 16
checkbox input "true"
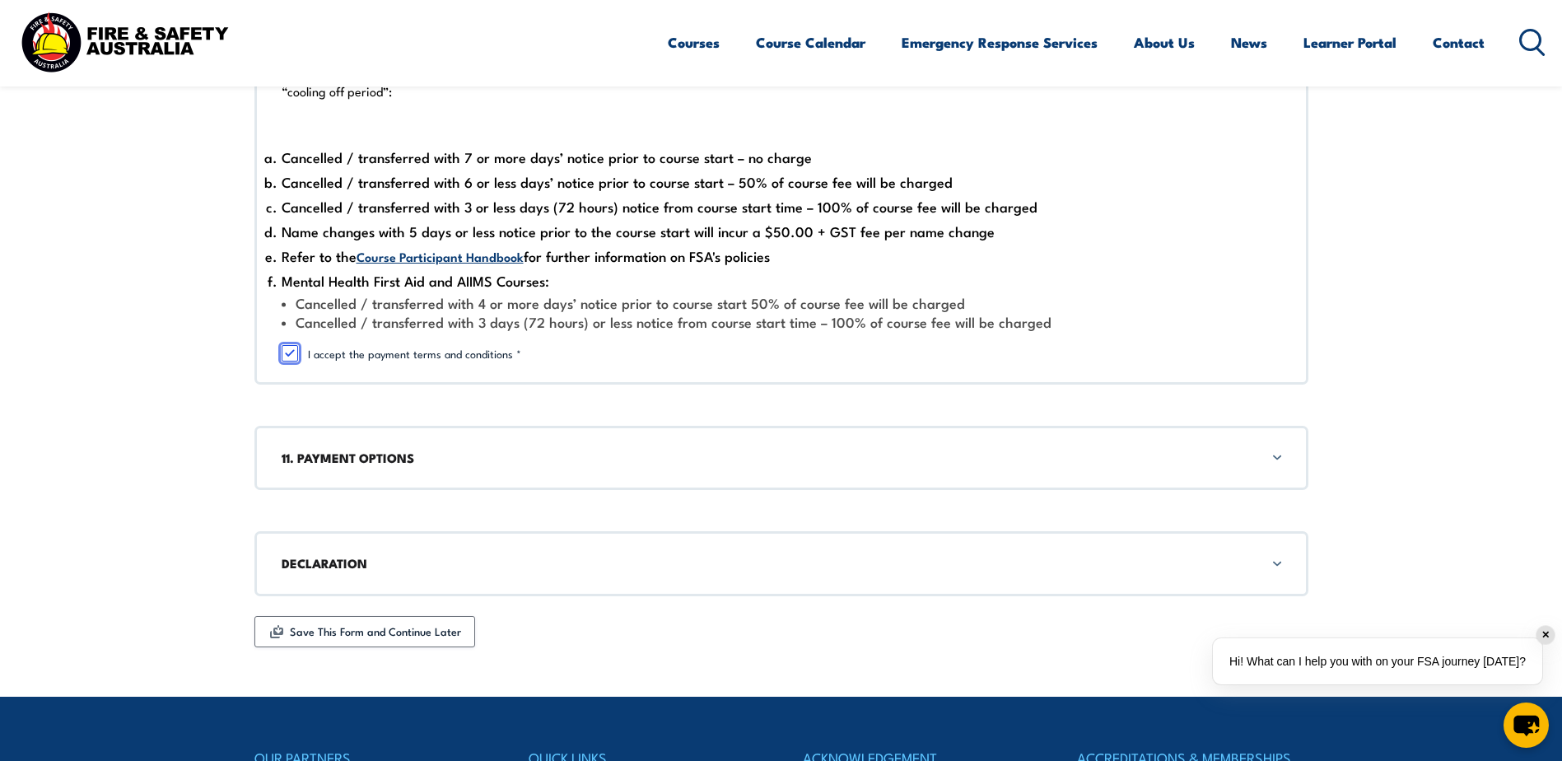
scroll to position [4374, 0]
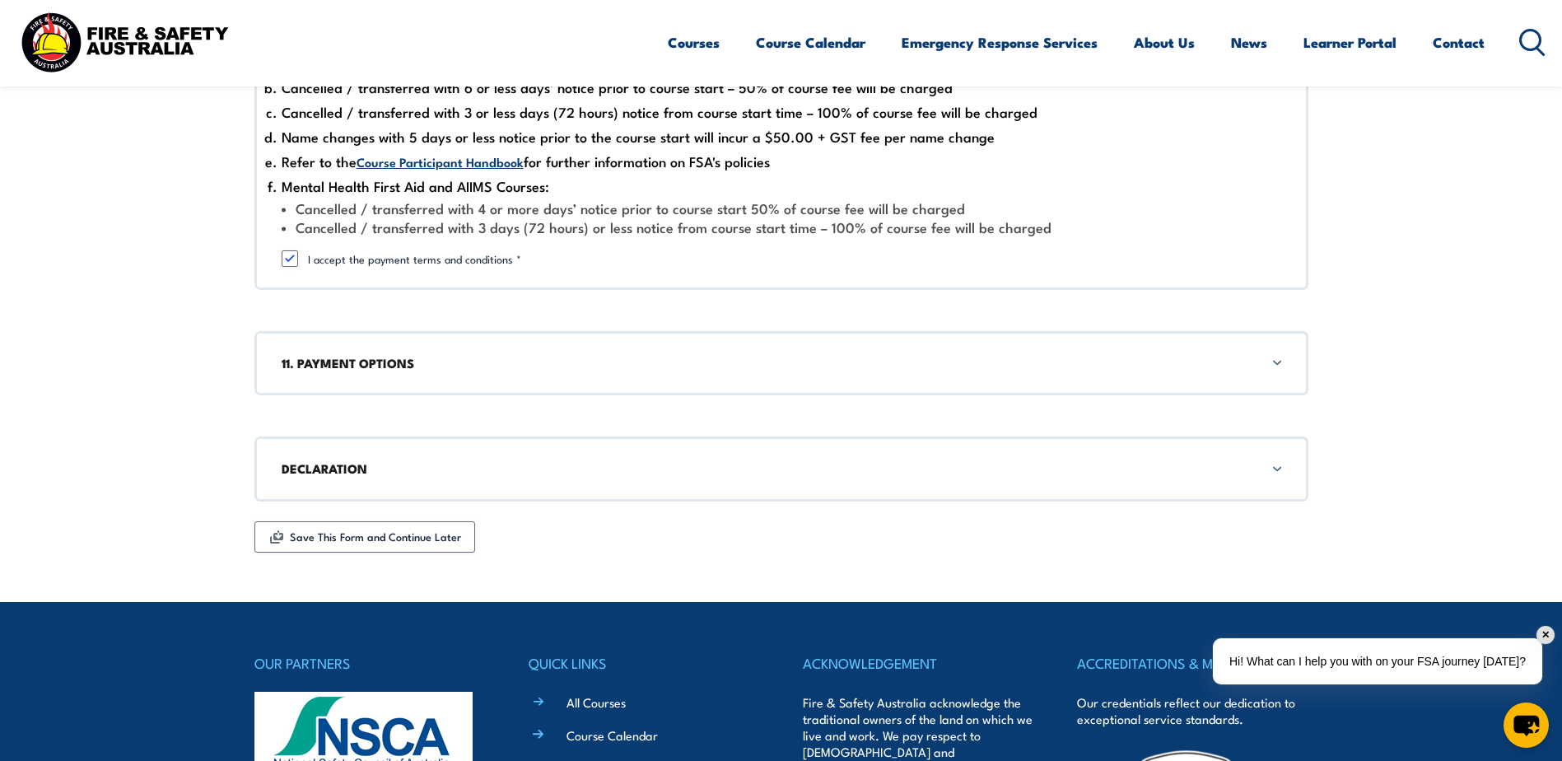
click at [426, 364] on h3 "11. PAYMENT OPTIONS" at bounding box center [781, 363] width 999 height 18
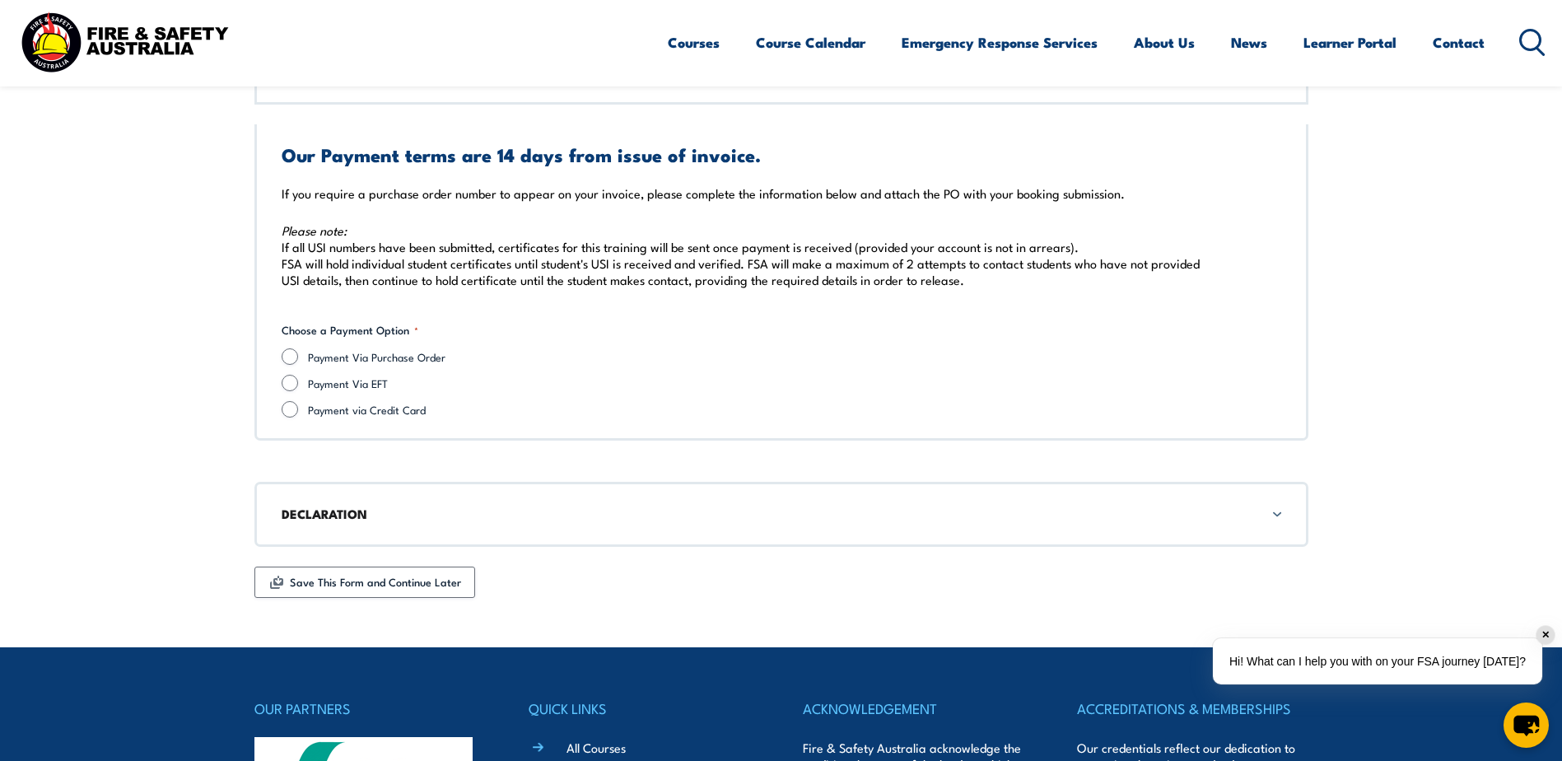
scroll to position [4705, 0]
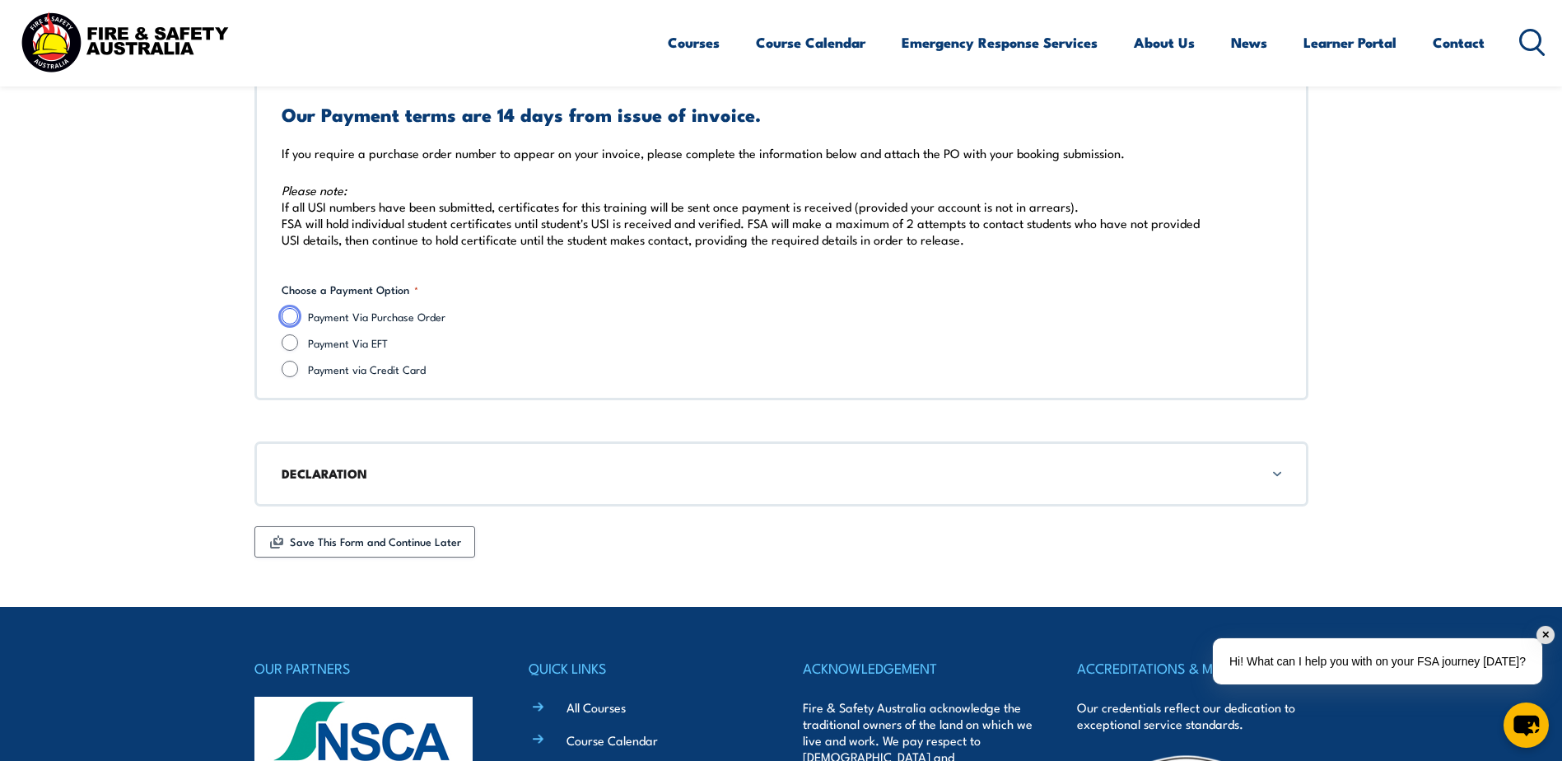
click at [294, 313] on input "Payment Via Purchase Order" at bounding box center [290, 316] width 16 height 16
radio input "true"
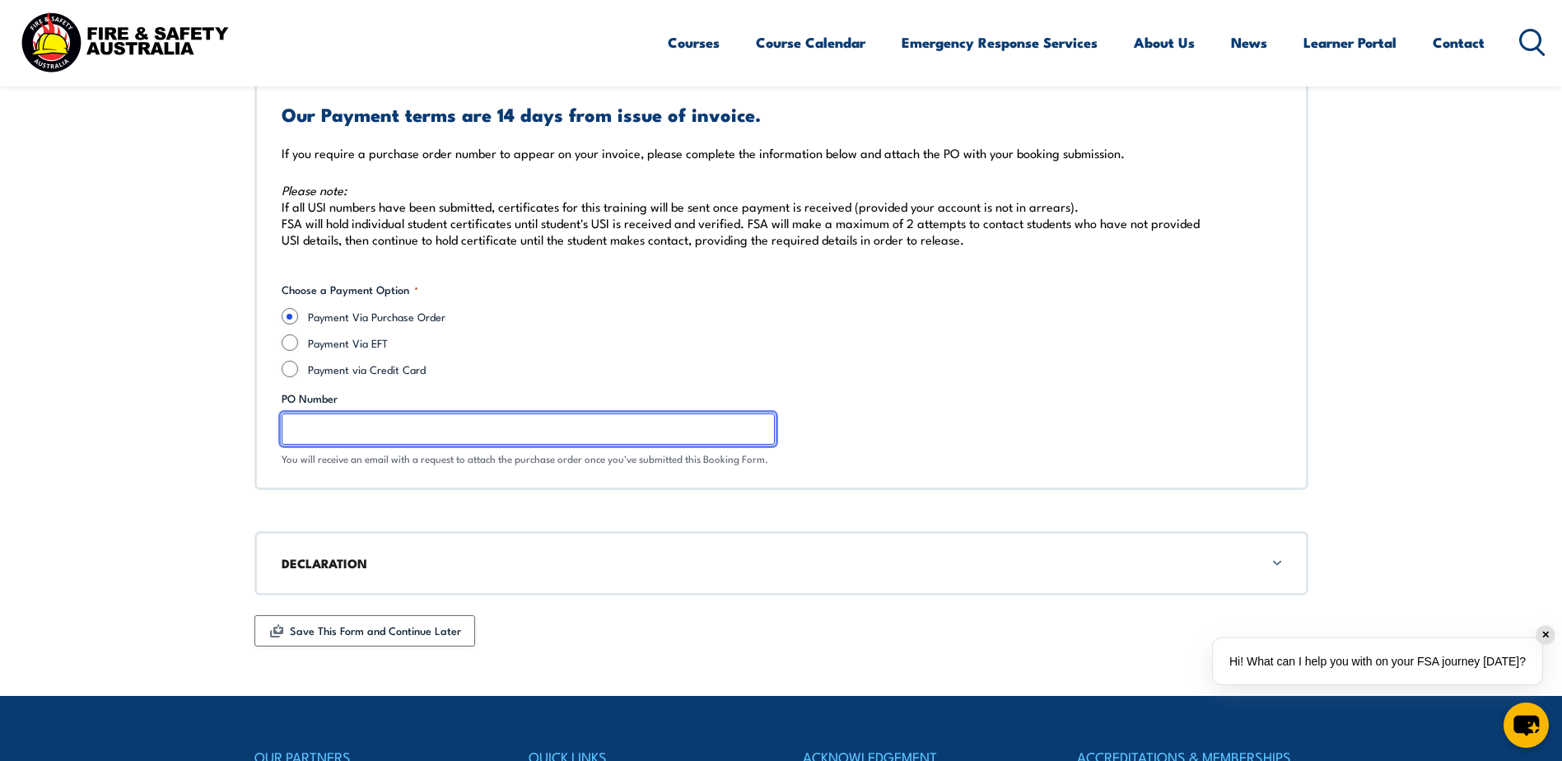
click at [322, 435] on input "PO Number" at bounding box center [528, 428] width 493 height 31
click at [351, 557] on h3 "DECLARATION" at bounding box center [781, 563] width 999 height 18
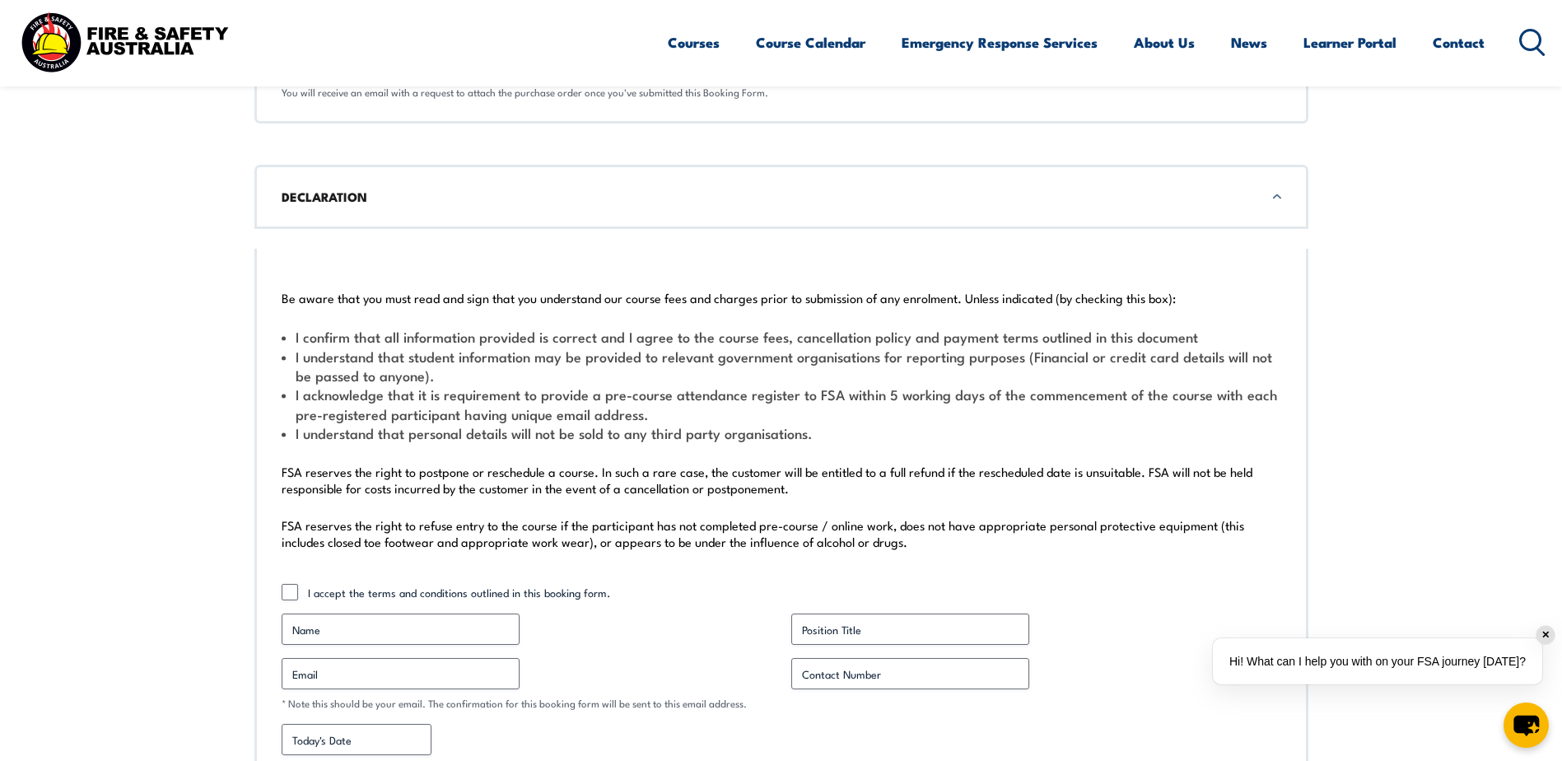
scroll to position [5236, 0]
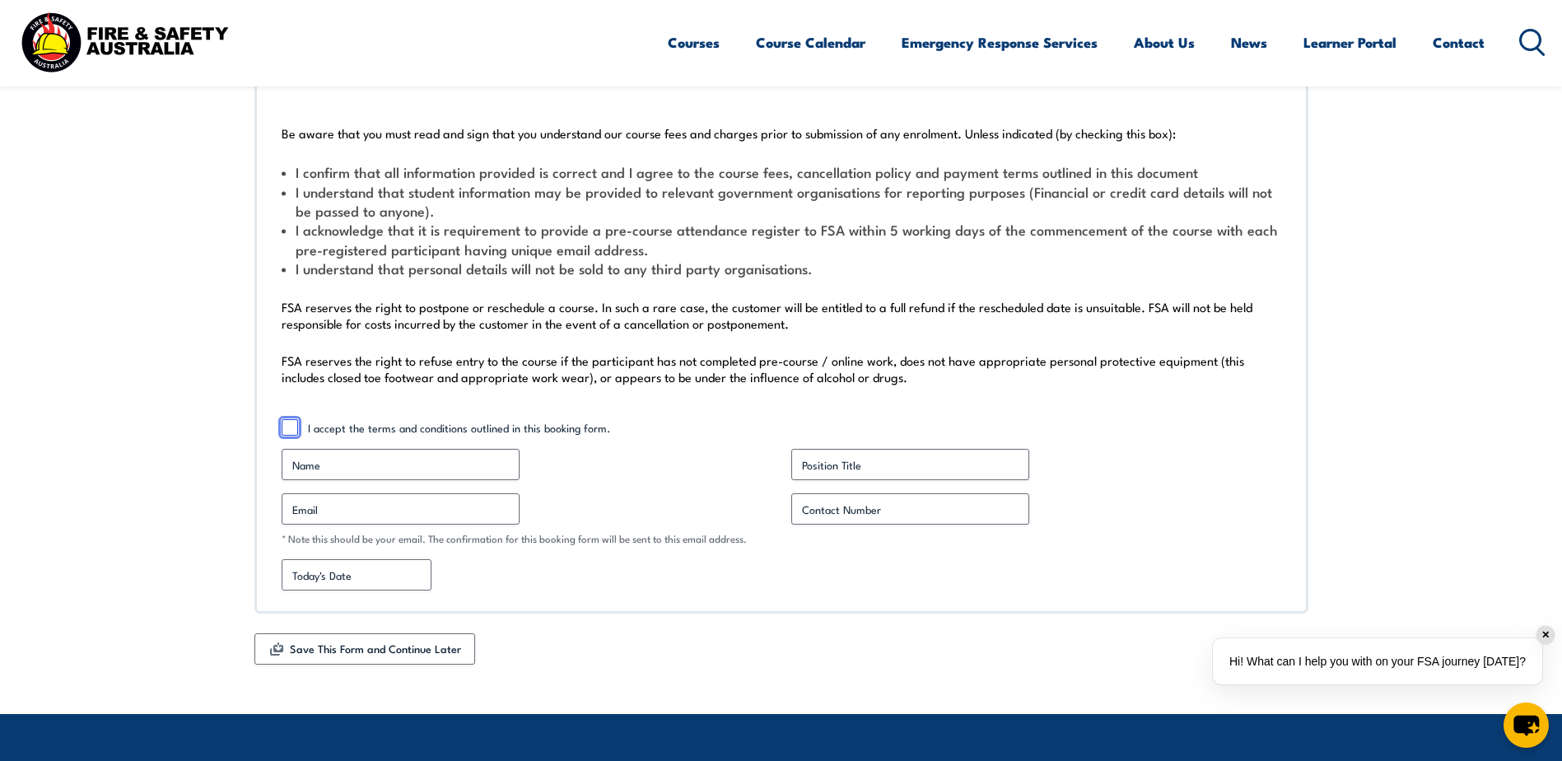
click at [286, 427] on input "I accept the terms and conditions outlined in this booking form." at bounding box center [290, 427] width 16 height 16
checkbox input "true"
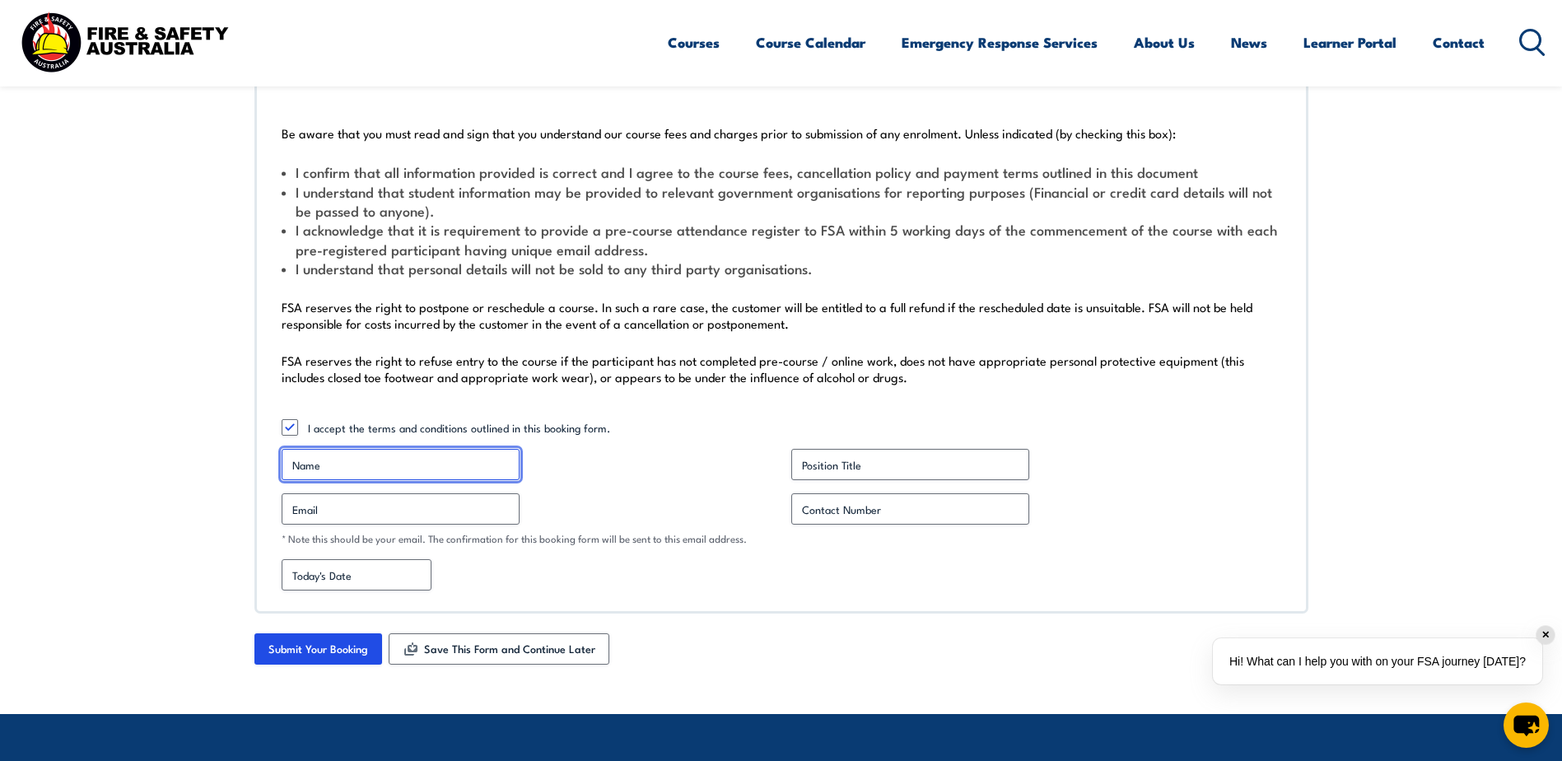
click at [314, 472] on input "Name *" at bounding box center [401, 464] width 238 height 31
type input "[PERSON_NAME] [PERSON_NAME]"
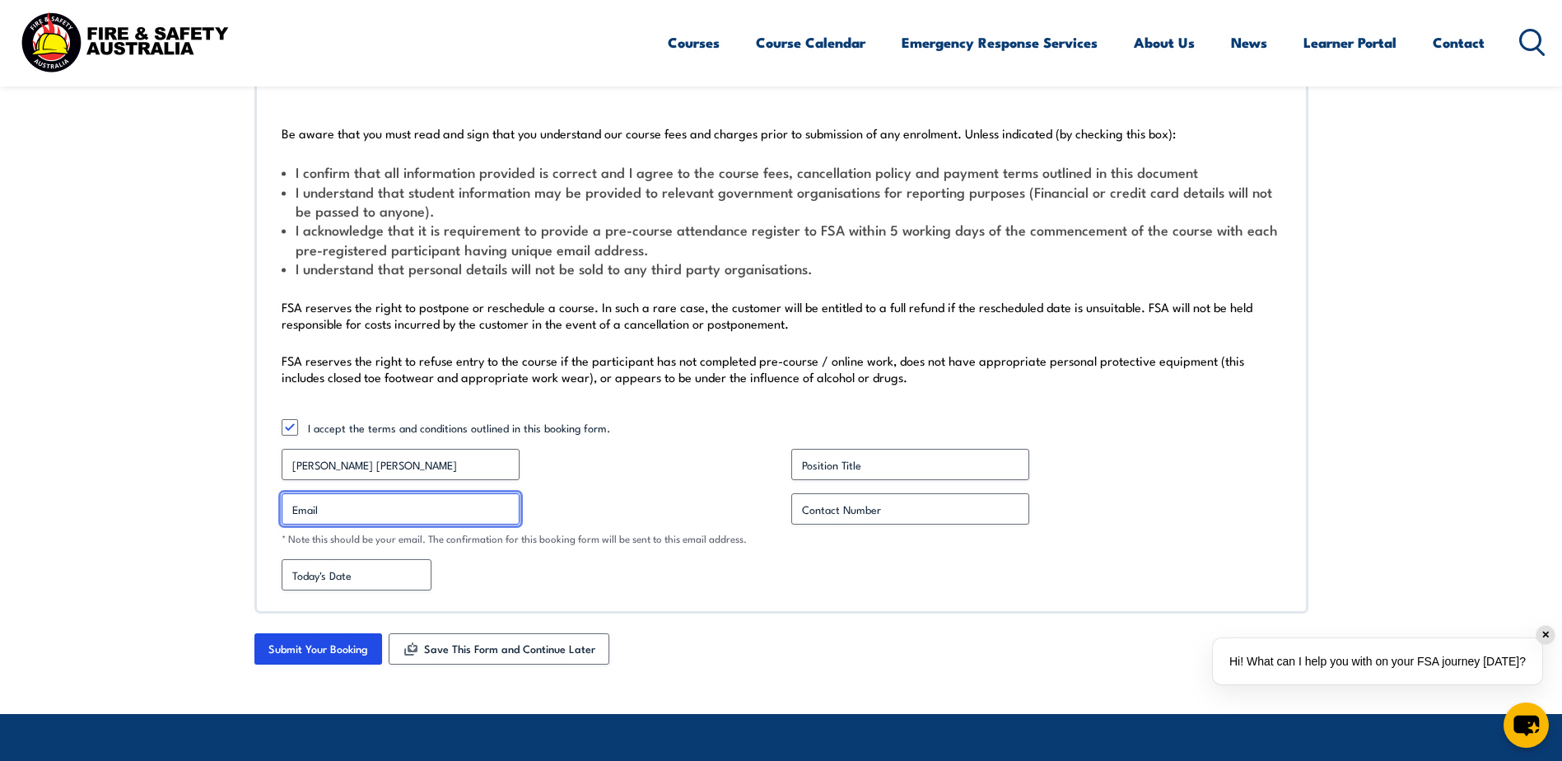
type input "[PERSON_NAME][EMAIL_ADDRESS][PERSON_NAME][DOMAIN_NAME]"
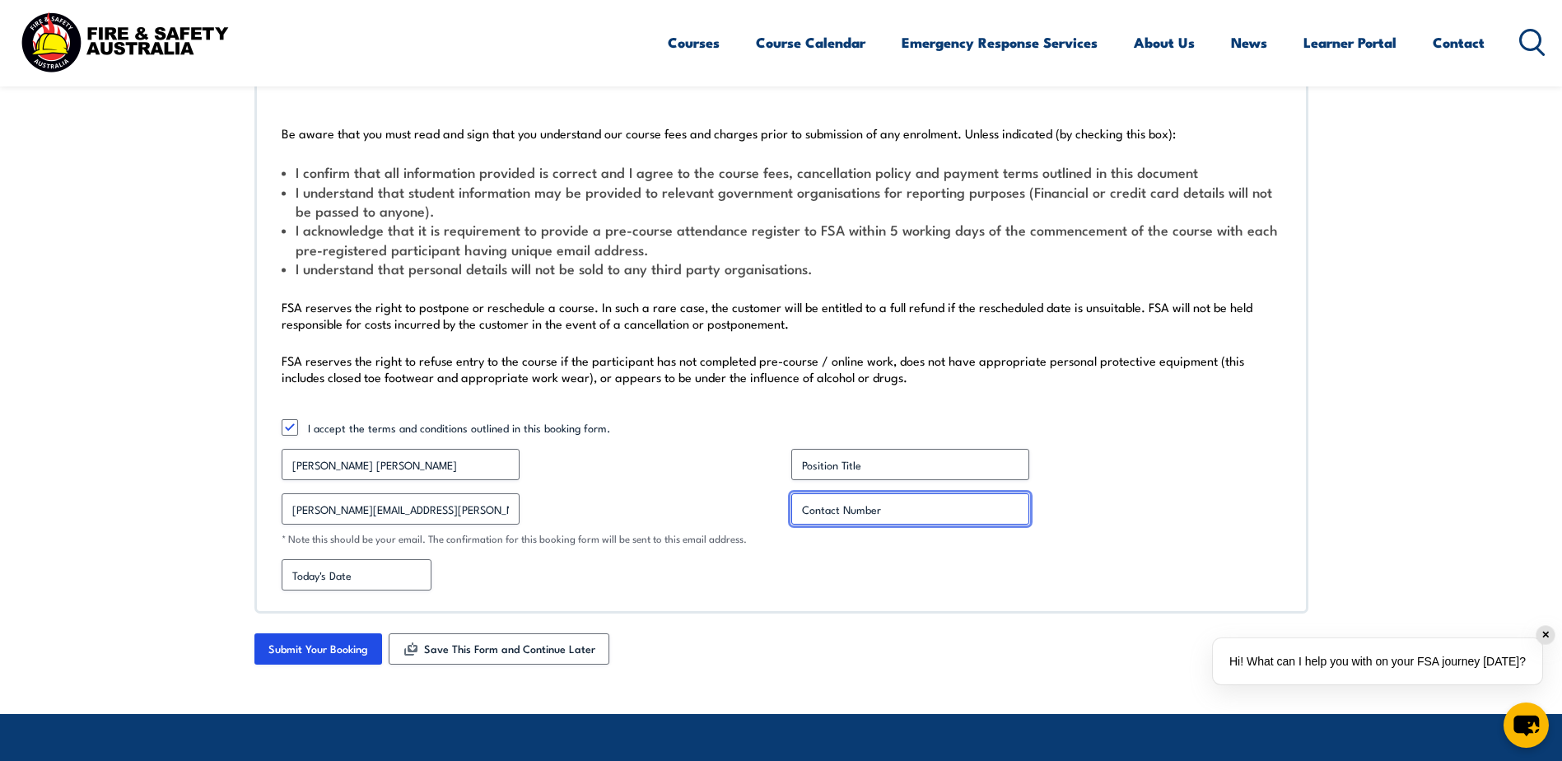
type input "0429413093"
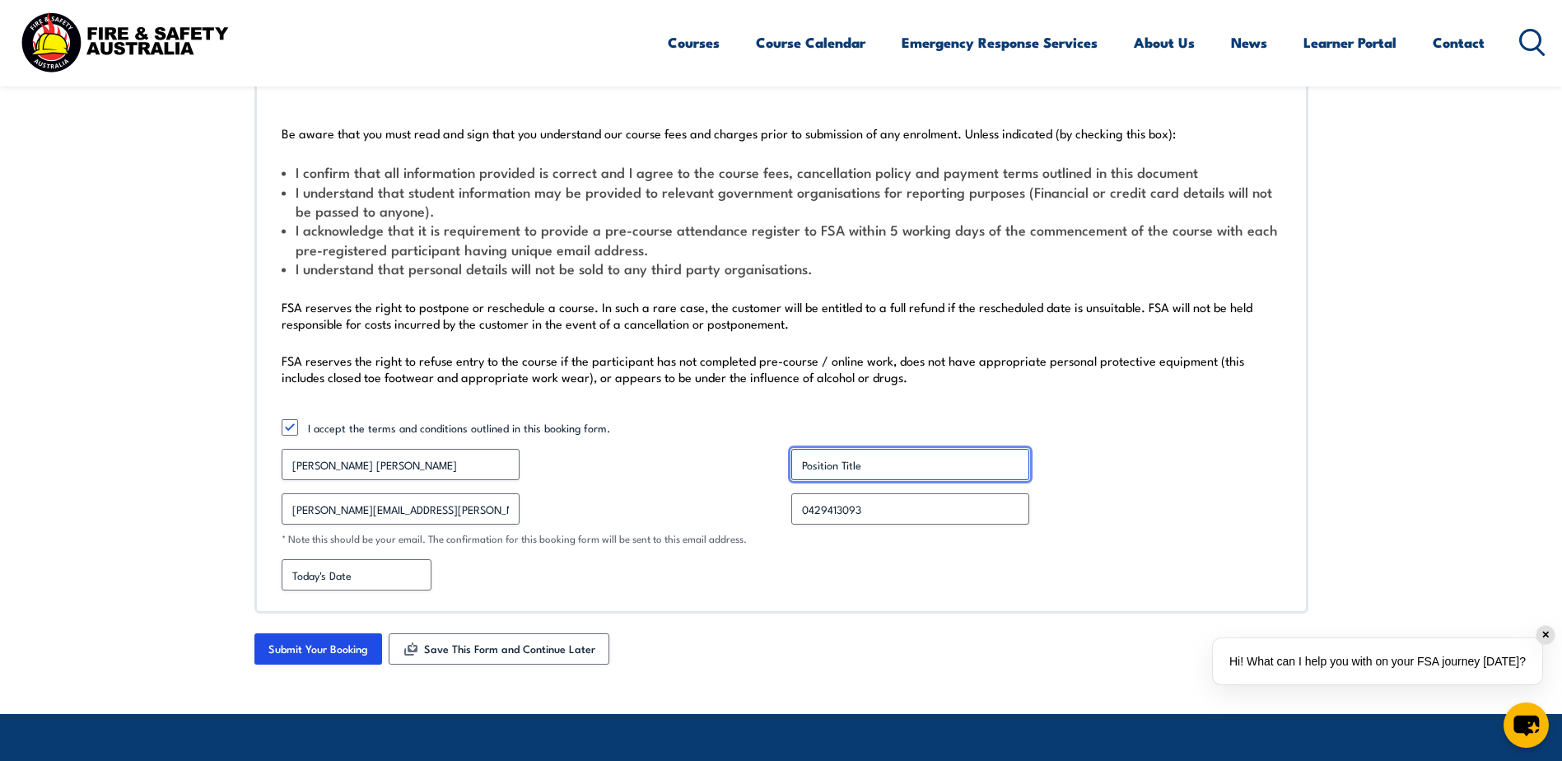
click at [877, 449] on input "Position Title *" at bounding box center [910, 464] width 238 height 31
click at [857, 468] on input "Position Title *" at bounding box center [910, 464] width 238 height 31
type input "h"
type input "WHSO"
click at [362, 571] on input "[DATE] Date" at bounding box center [357, 574] width 150 height 31
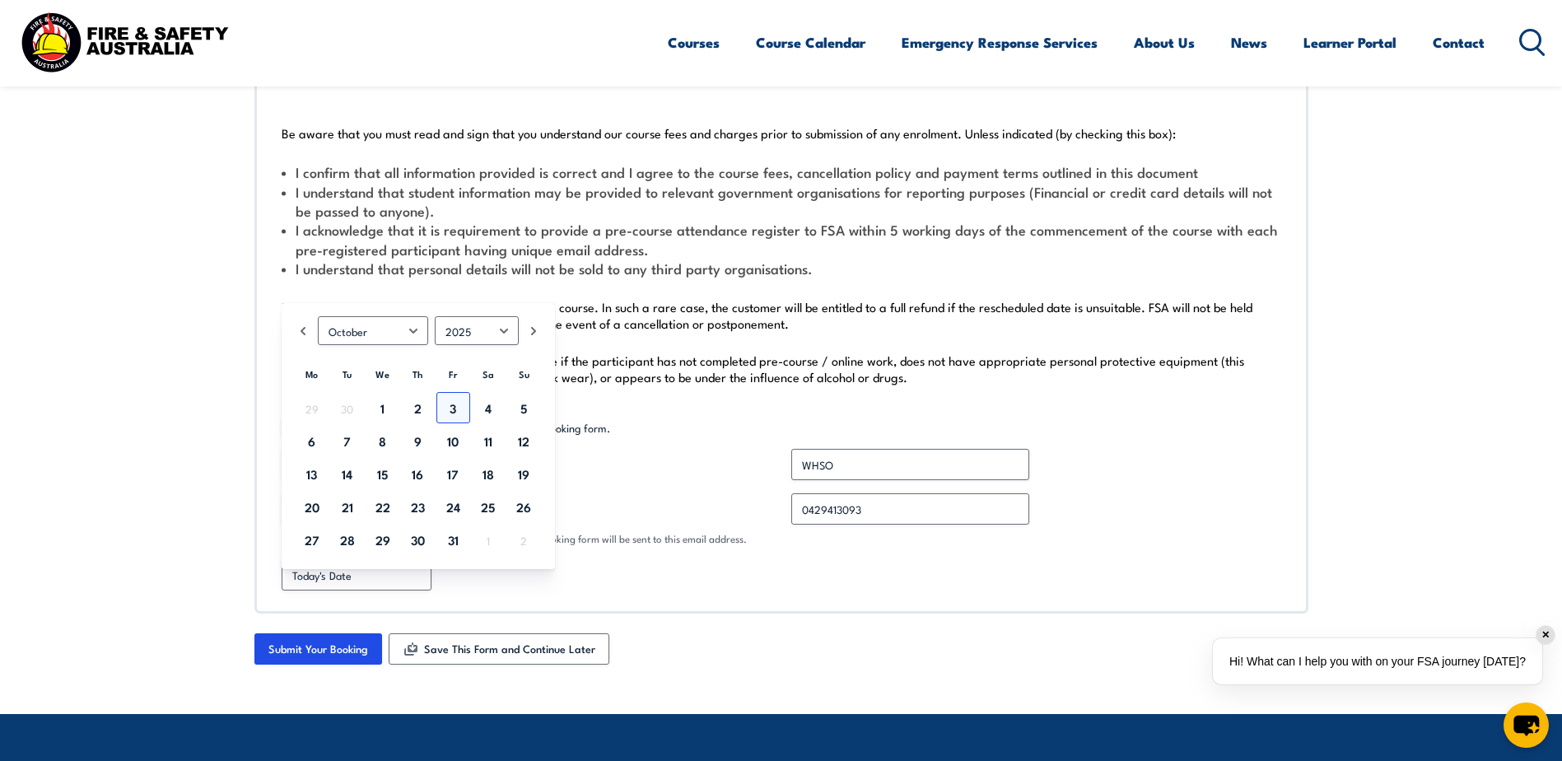
click at [448, 411] on link "3" at bounding box center [453, 407] width 34 height 31
type input "[DATE]"
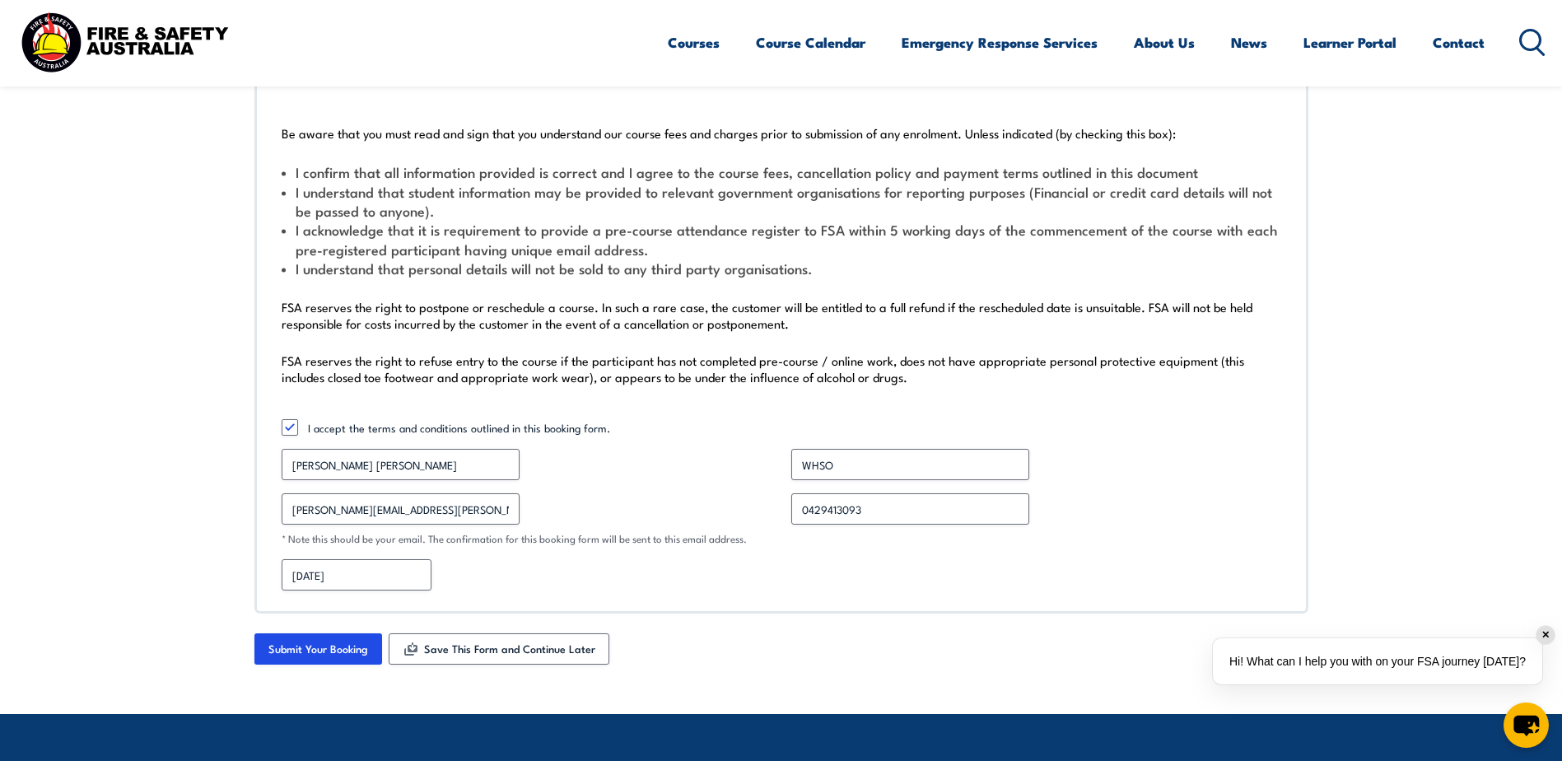
click at [513, 598] on div "Be aware that you must read and sign that you understand our course fees and ch…" at bounding box center [781, 348] width 1054 height 529
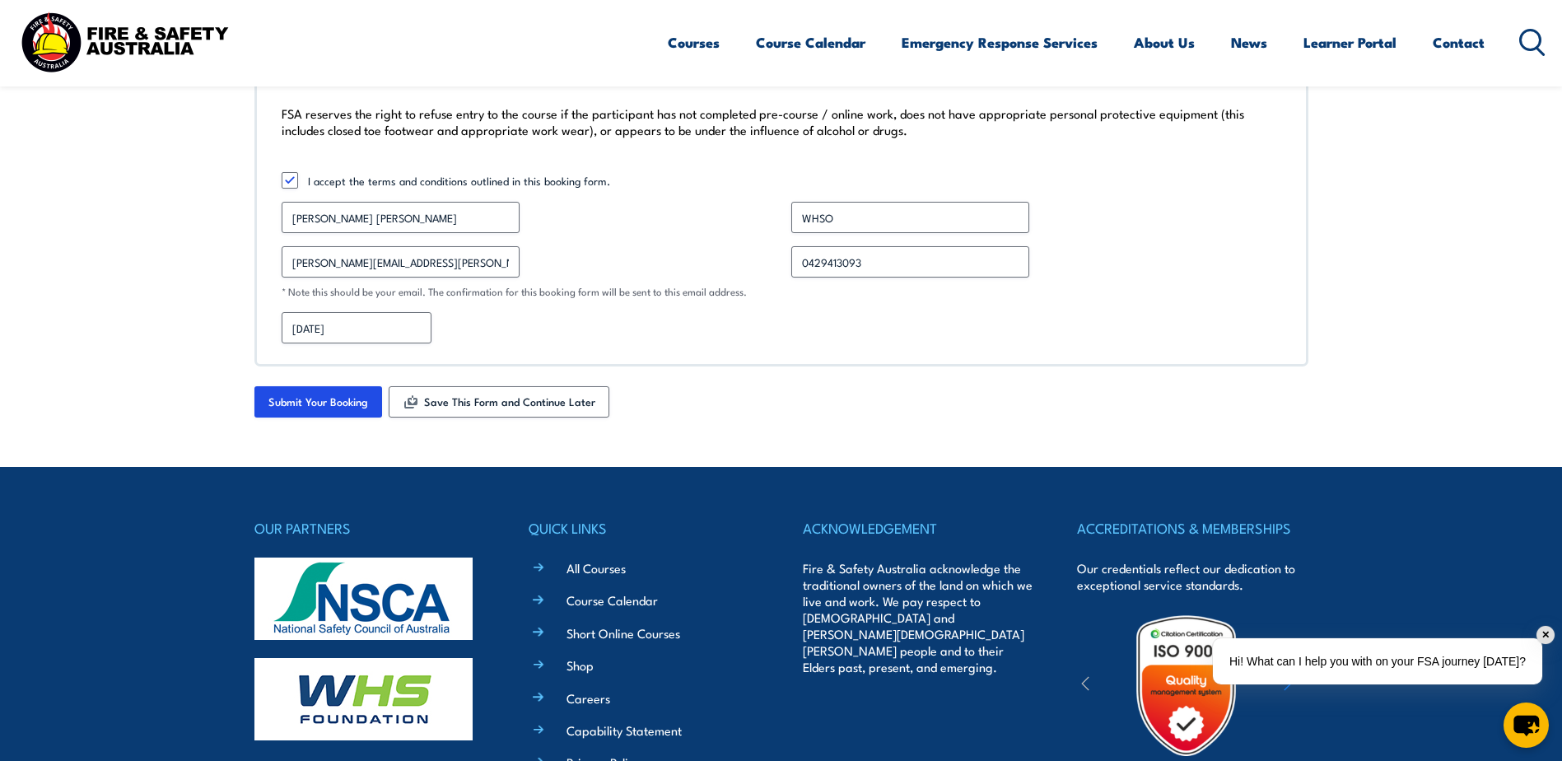
scroll to position [5747, 0]
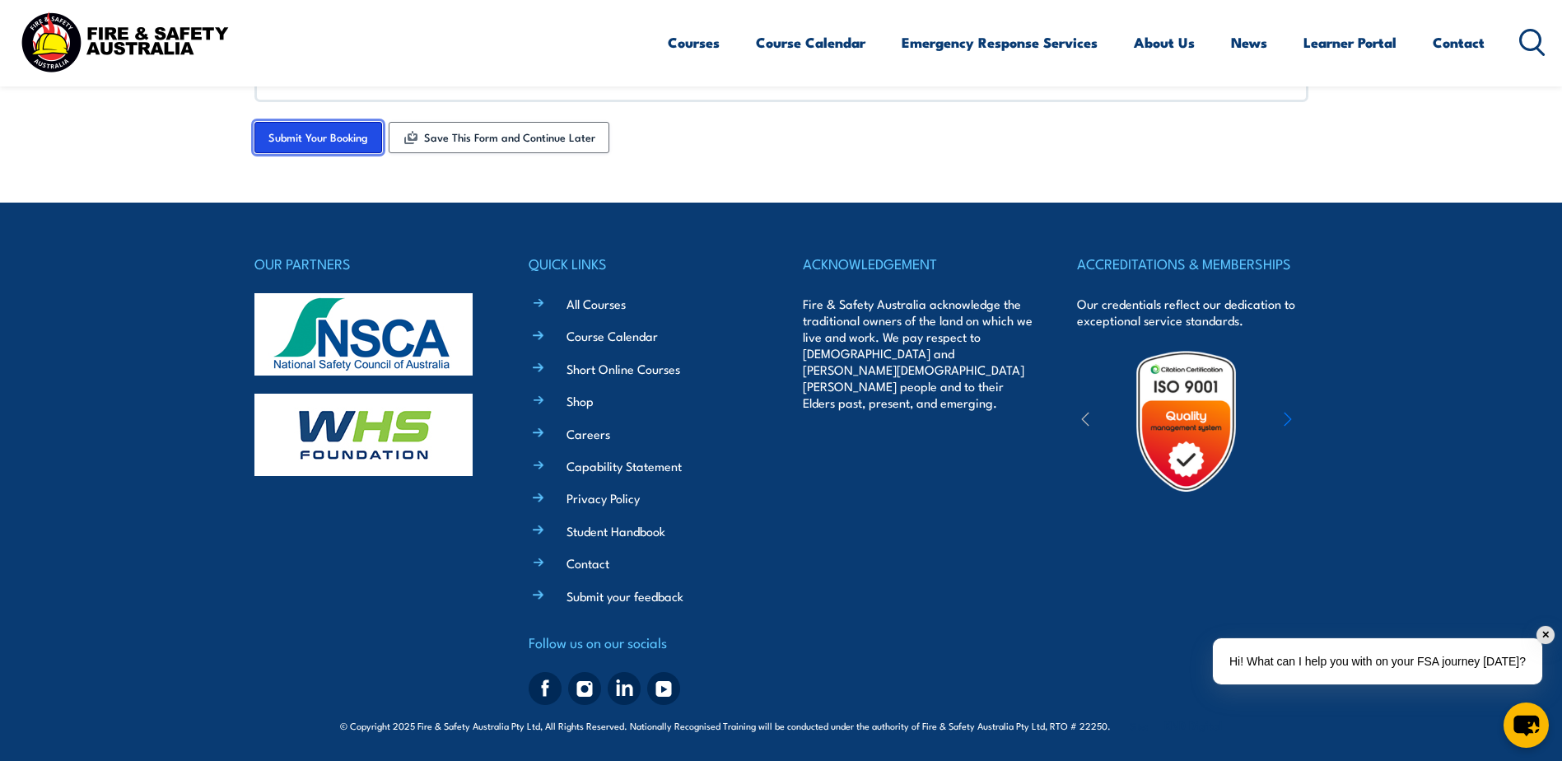
click at [347, 143] on input "Submit Your Booking" at bounding box center [318, 137] width 128 height 31
